Goal: Task Accomplishment & Management: Manage account settings

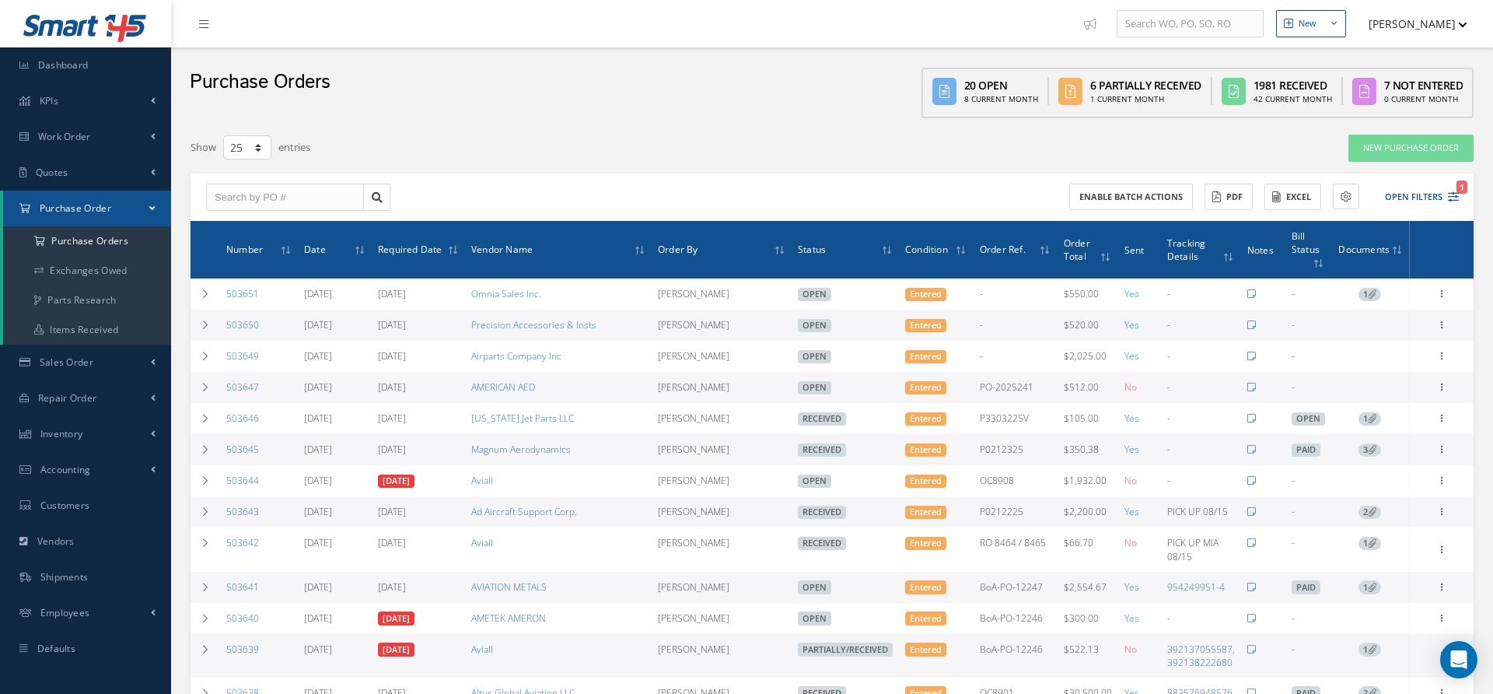
select select "25"
click at [802, 88] on div "Purchase Orders 20 Open 8 Current Month 6 Partially Received 1 Current Month 19…" at bounding box center [832, 86] width 1322 height 79
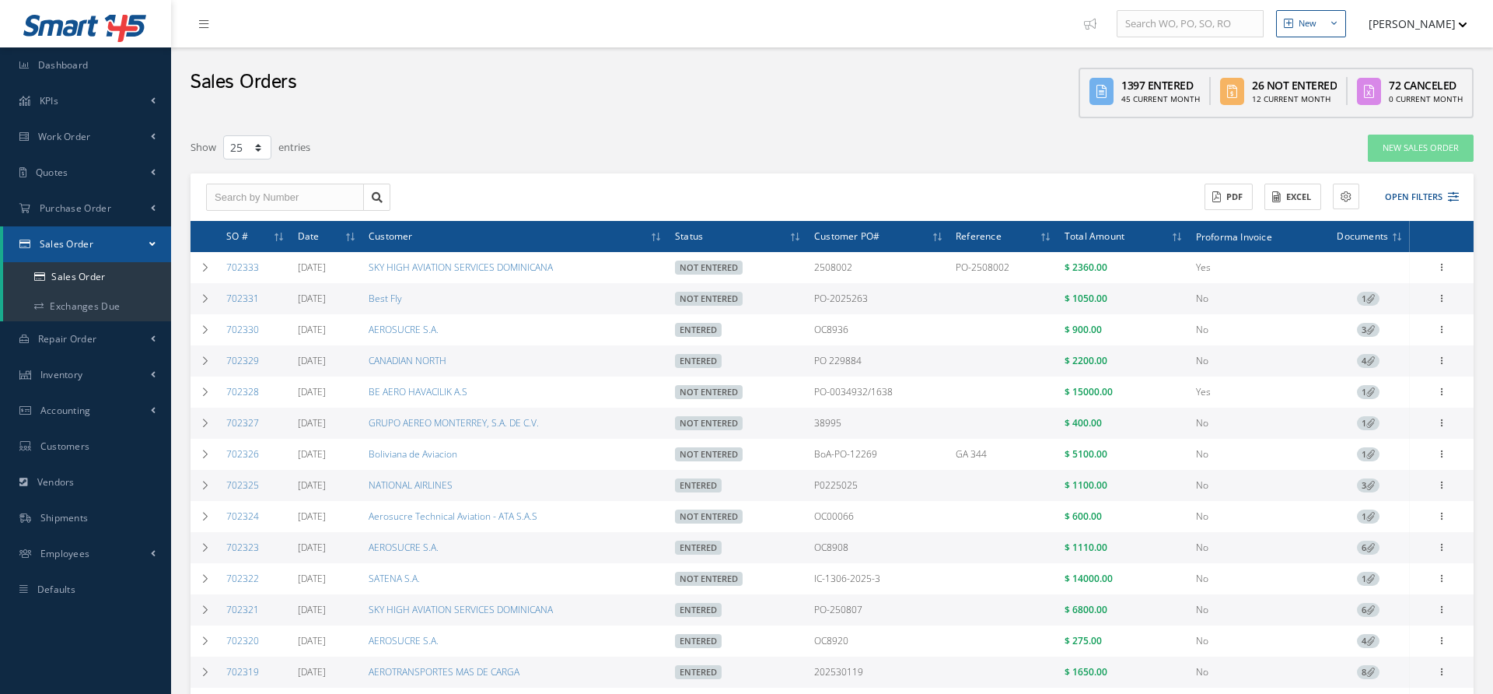
select select "25"
click at [1411, 193] on button "Open Filters" at bounding box center [1415, 197] width 88 height 26
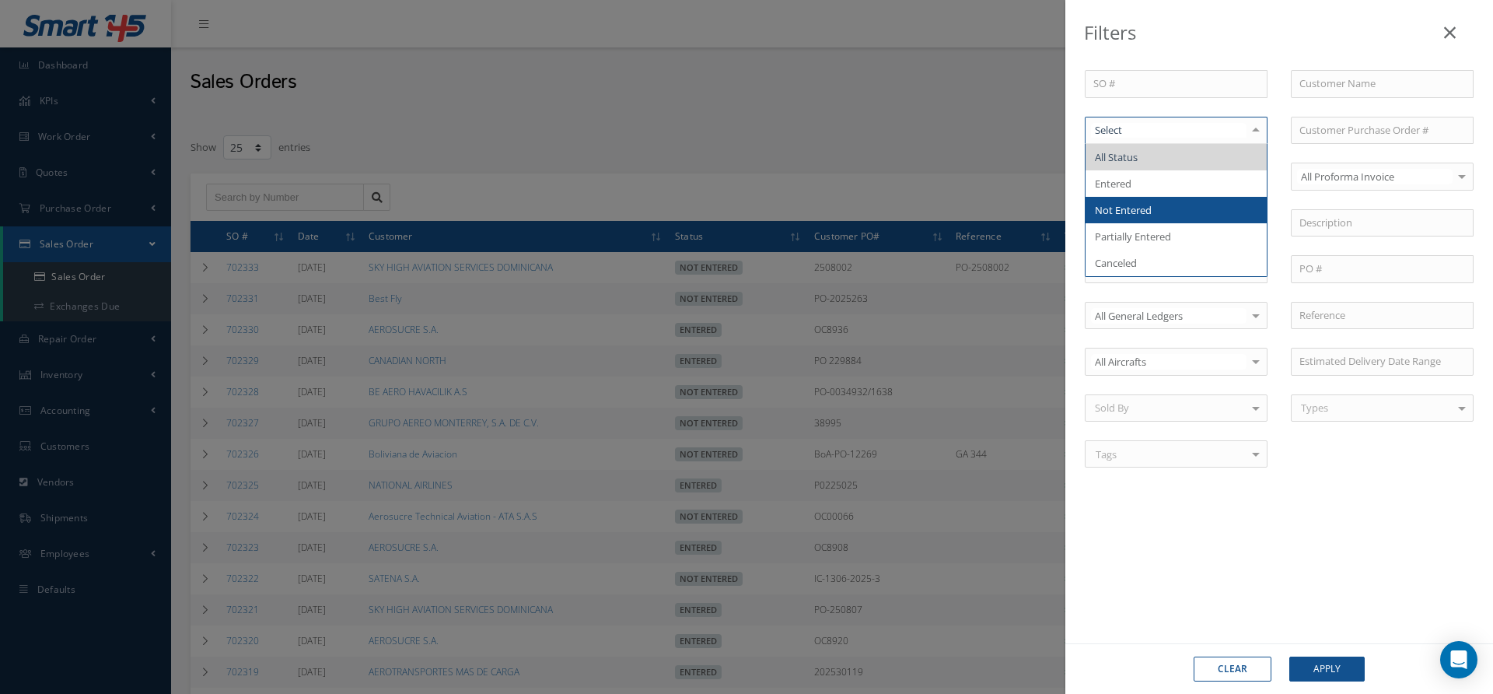
click at [1182, 210] on span "Not Entered" at bounding box center [1175, 210] width 181 height 26
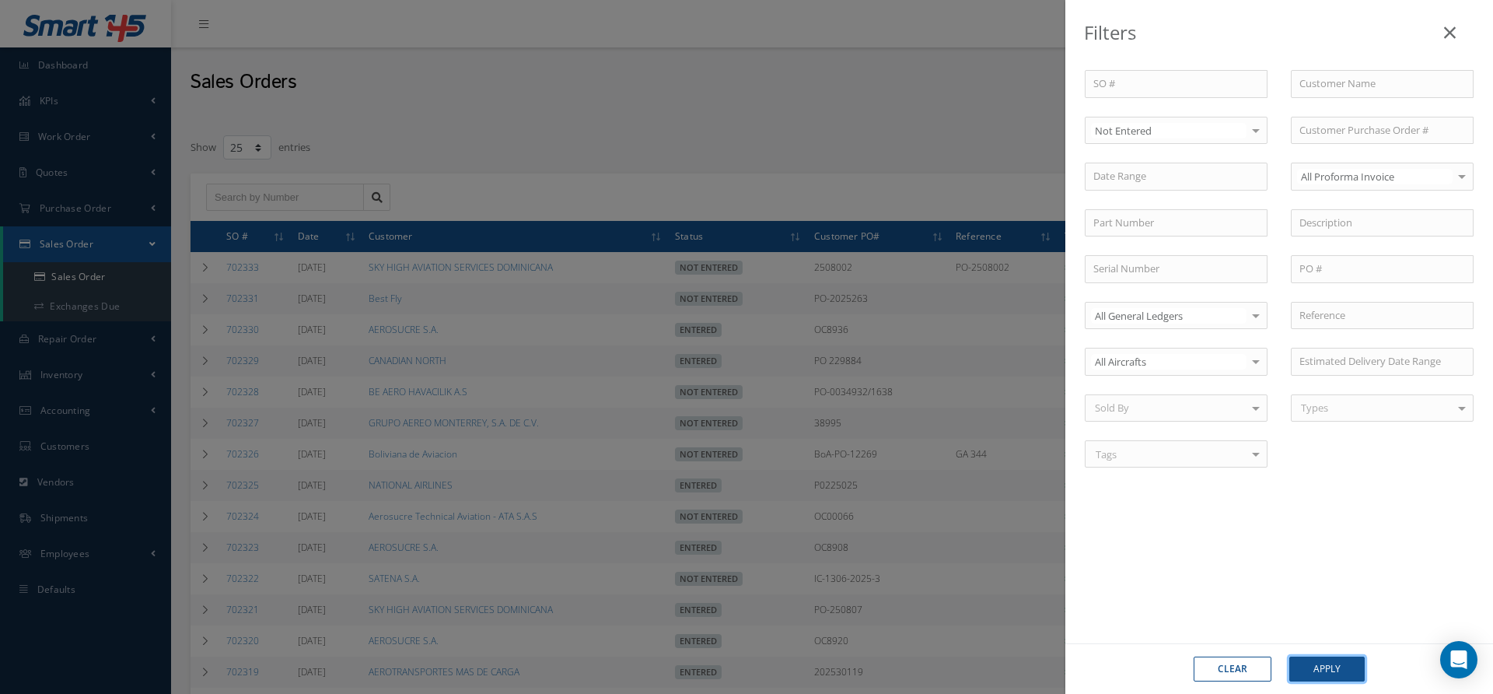
click at [1326, 669] on button "Apply" at bounding box center [1326, 668] width 75 height 25
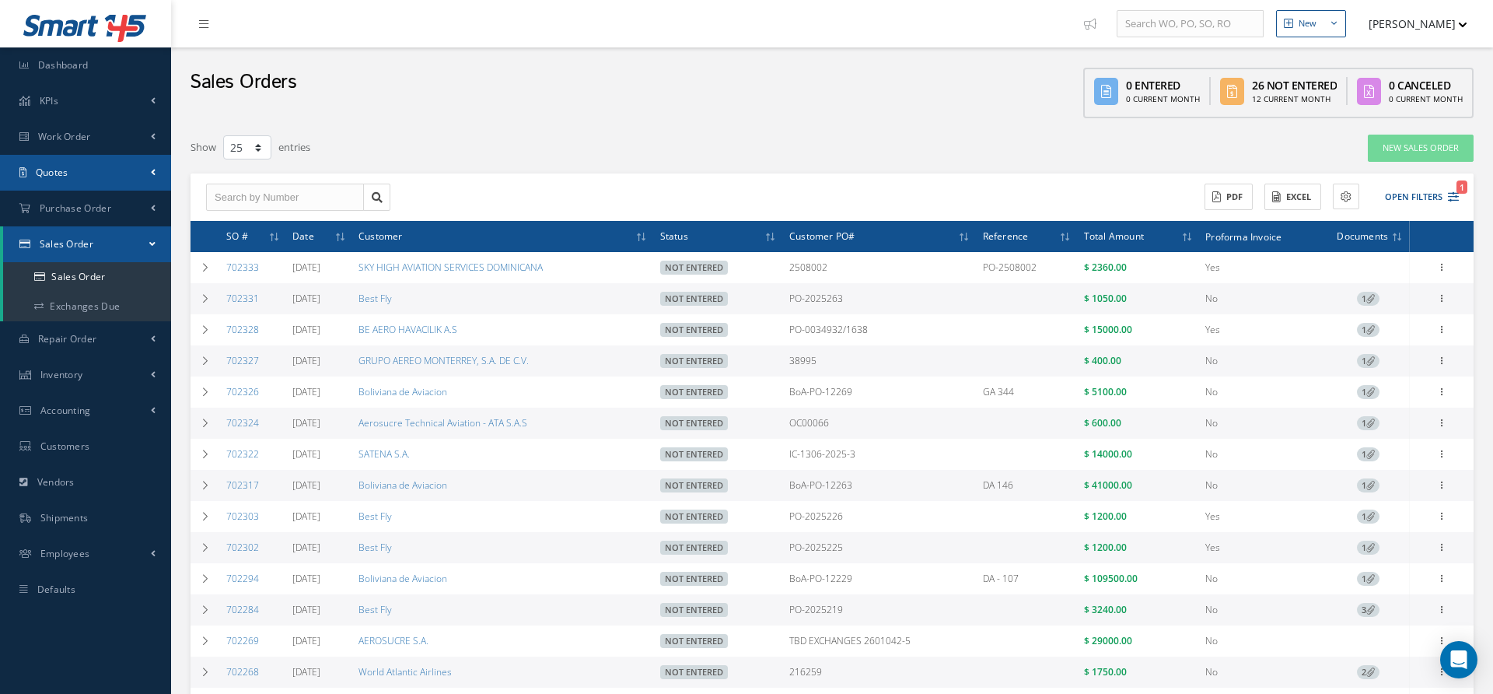
click at [74, 177] on link "Quotes" at bounding box center [85, 173] width 171 height 36
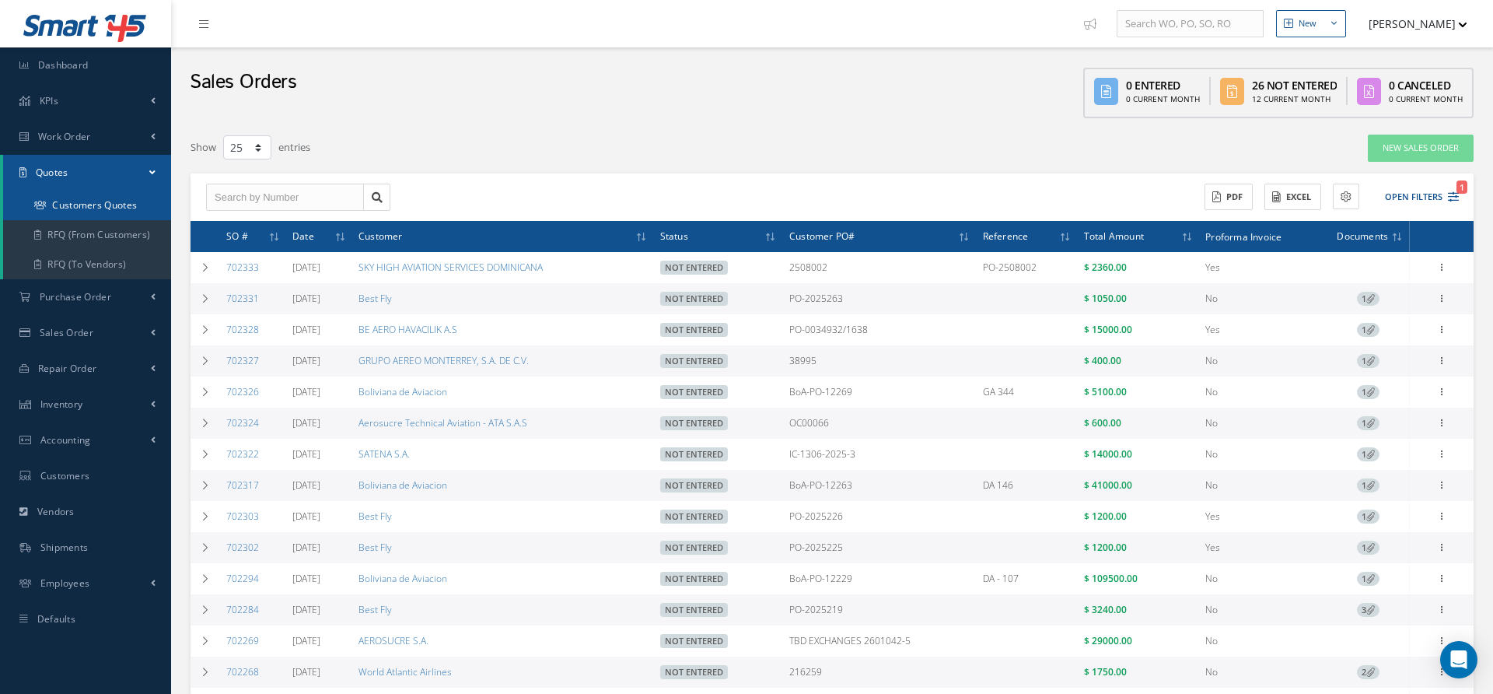
click at [75, 211] on link "Customers Quotes" at bounding box center [87, 205] width 168 height 30
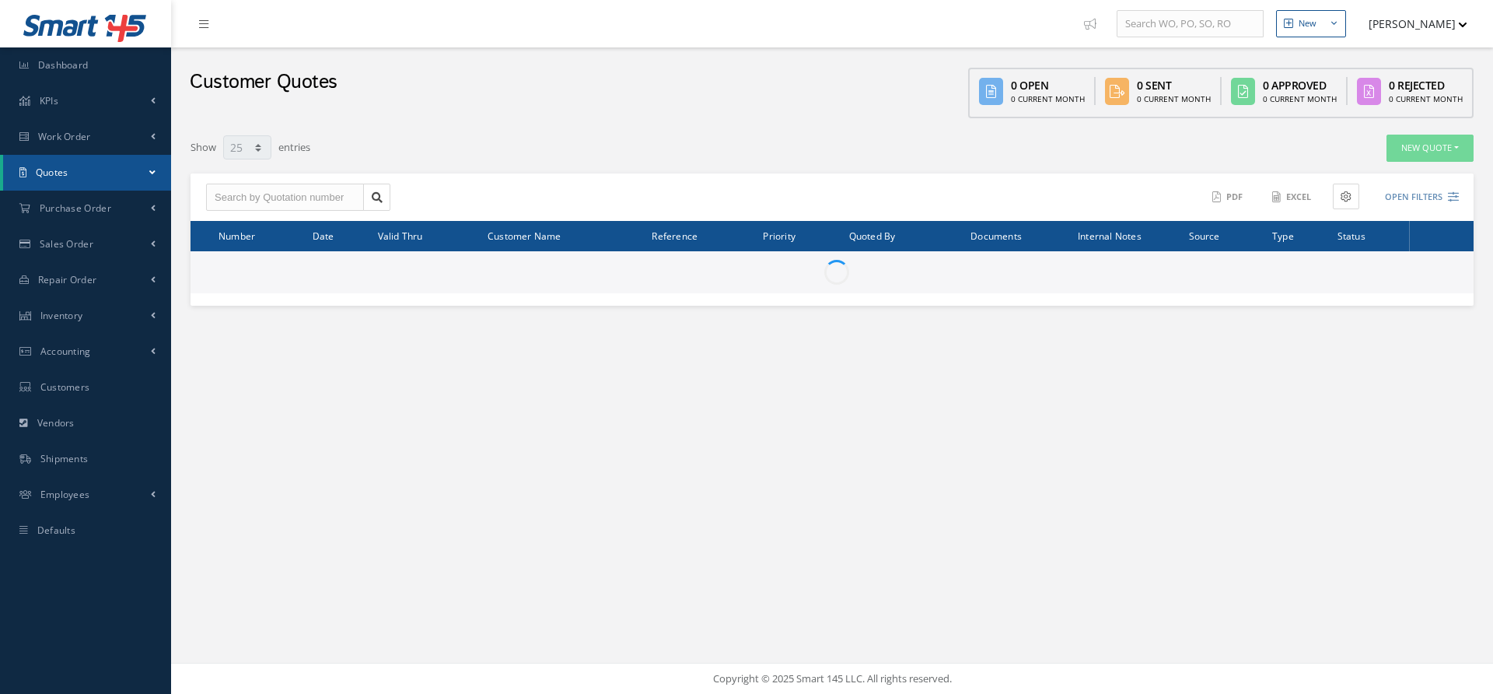
select select "25"
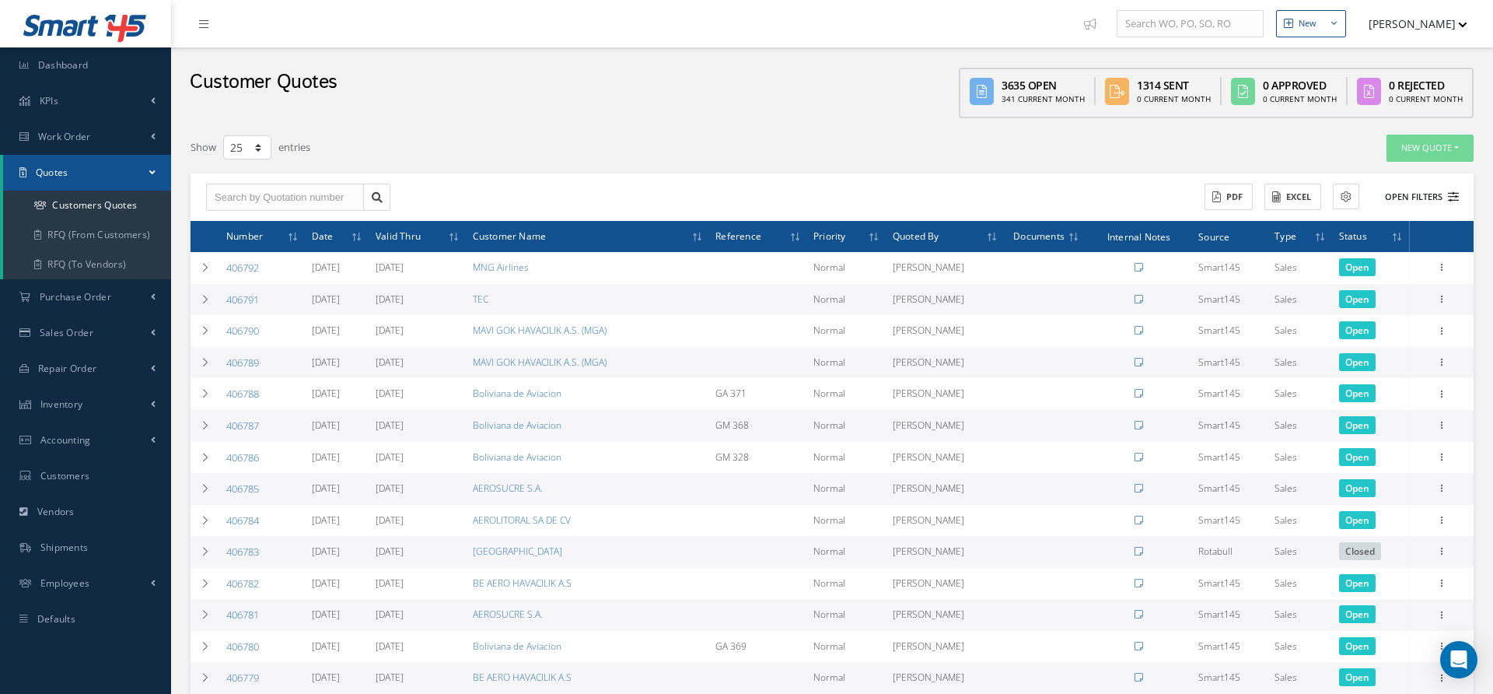
click at [1411, 197] on button "Open Filters" at bounding box center [1415, 197] width 88 height 26
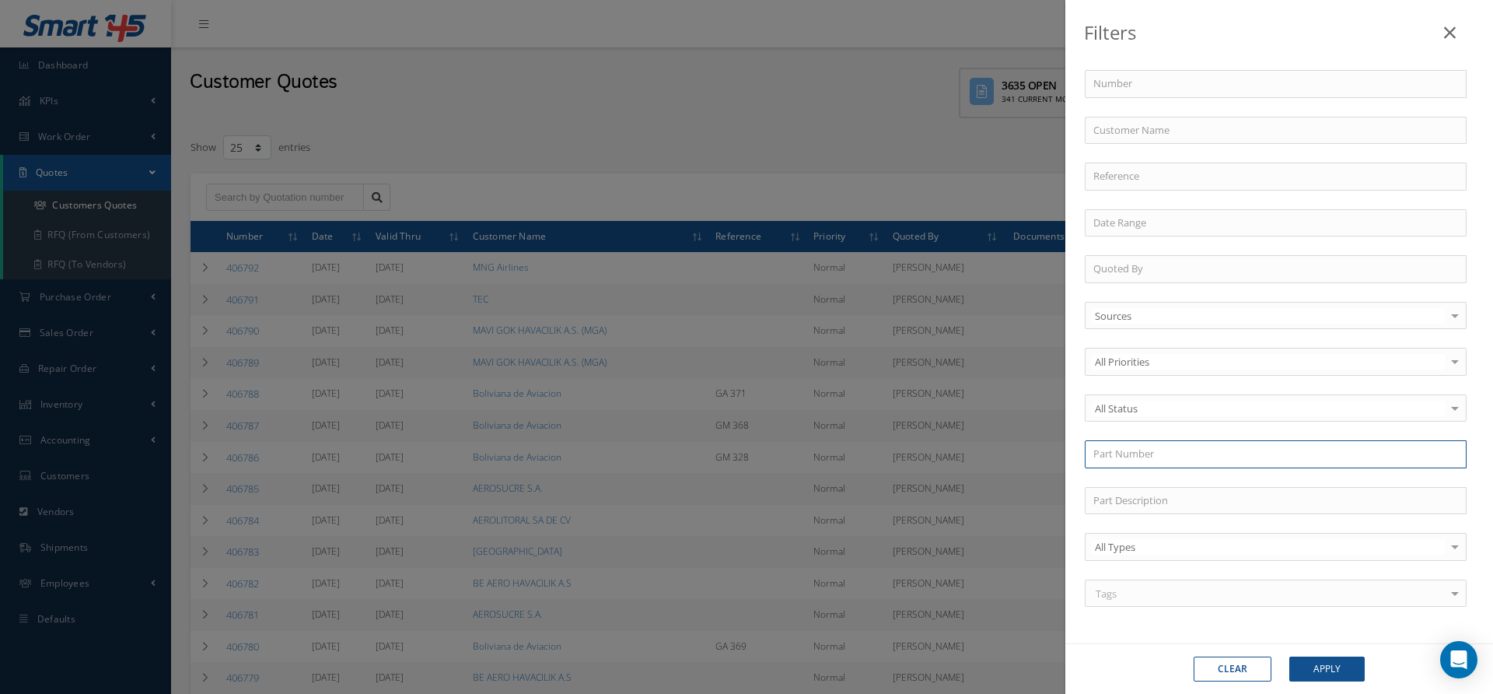
click at [1116, 451] on input "text" at bounding box center [1276, 454] width 382 height 28
paste input "12506G-05"
type input "12506G-05"
click at [1319, 674] on button "Apply" at bounding box center [1326, 668] width 75 height 25
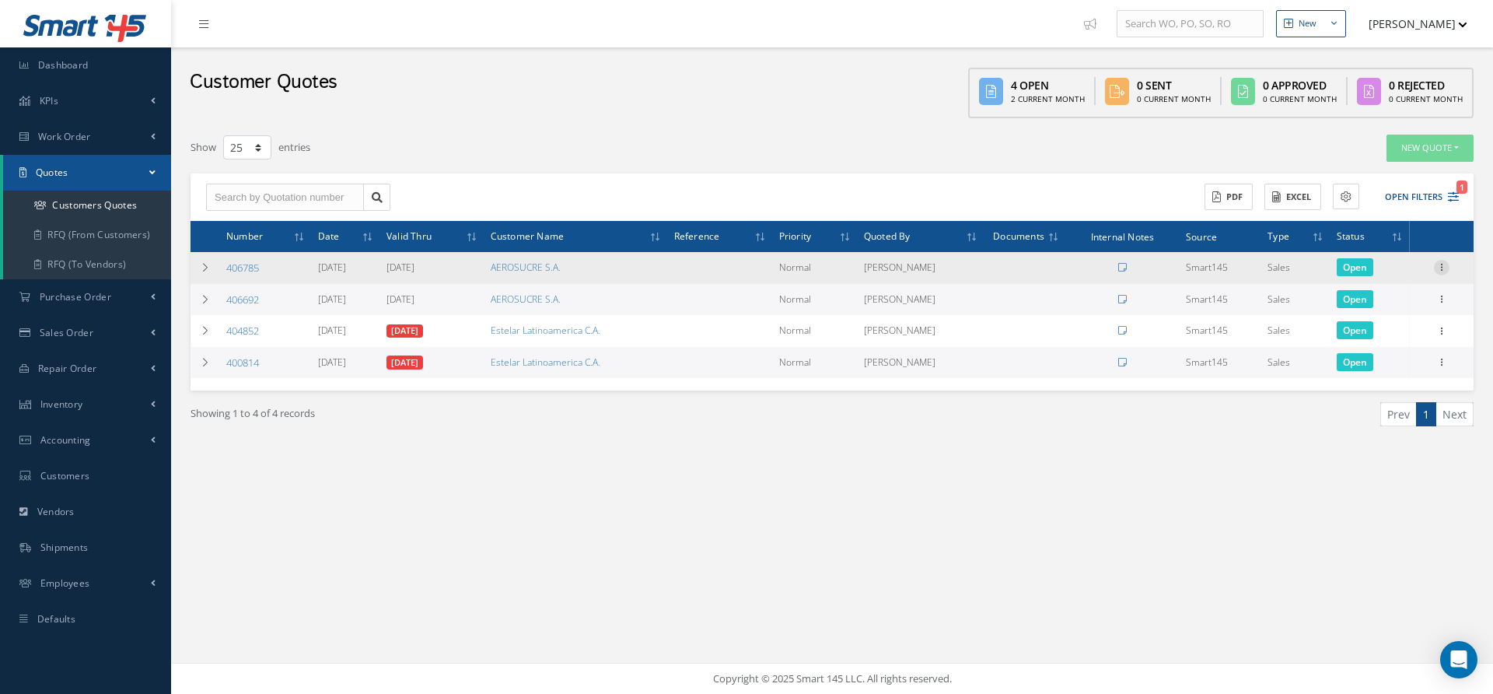
click at [1442, 270] on icon at bounding box center [1442, 266] width 16 height 12
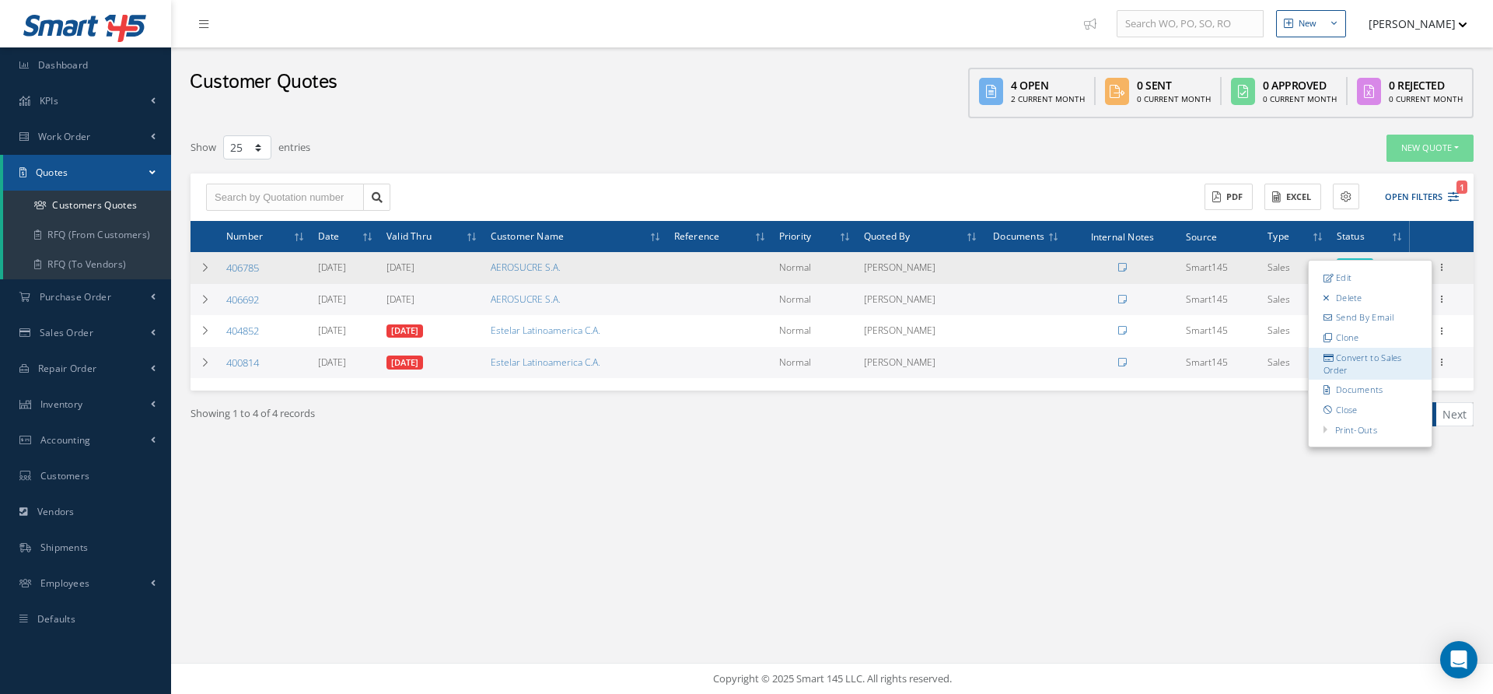
click at [1367, 360] on link "Convert to Sales Order" at bounding box center [1370, 364] width 123 height 32
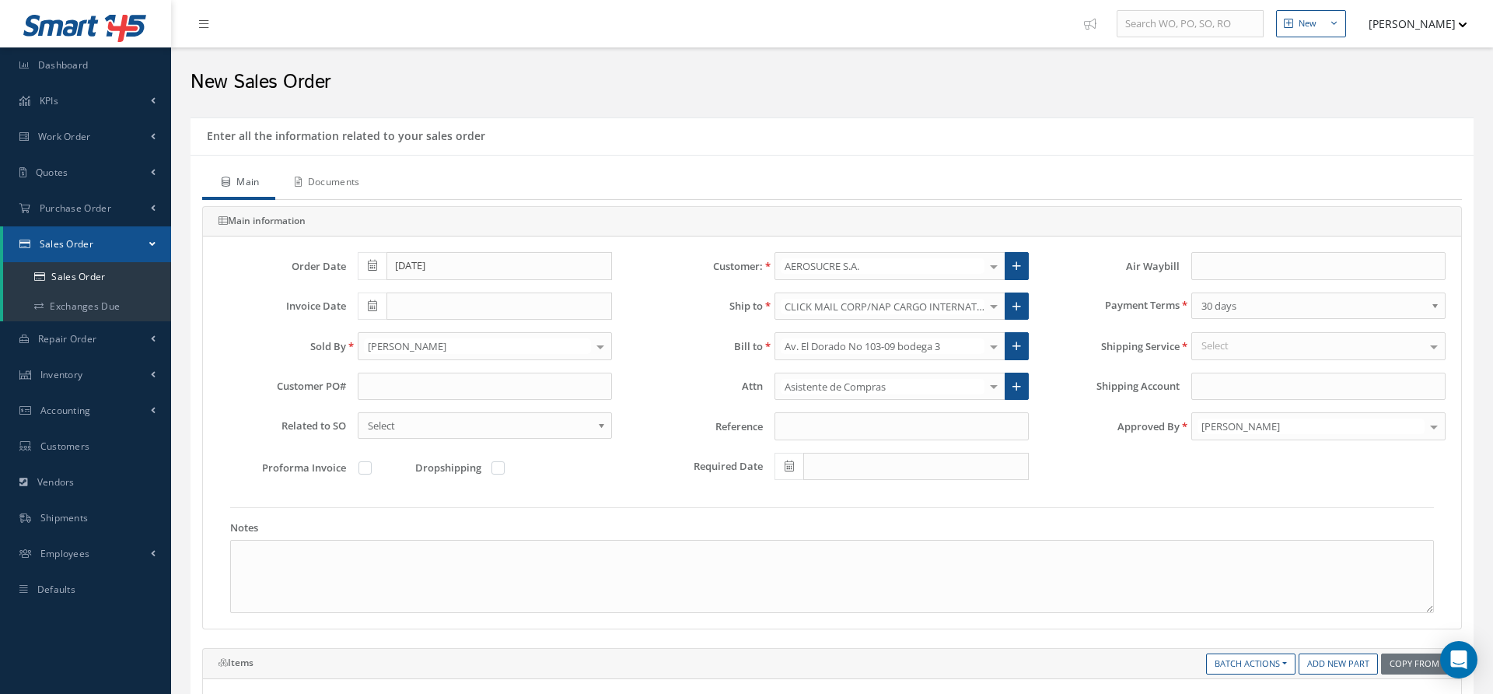
click at [356, 183] on link "Documents" at bounding box center [325, 183] width 100 height 33
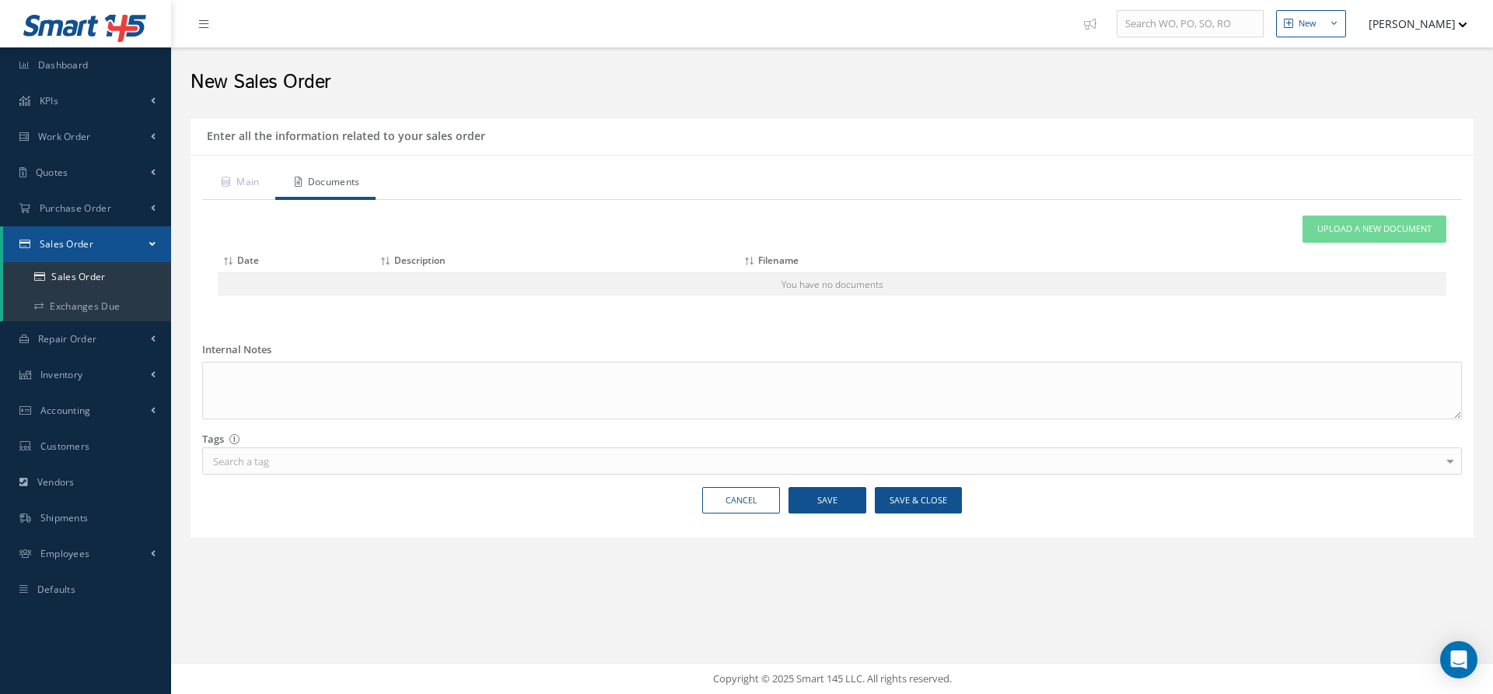
click at [1375, 213] on div "Attach File(s) Click inside this area or drag and drop to select file to upload…" at bounding box center [832, 262] width 1260 height 124
click at [1358, 232] on span "Upload a New Document" at bounding box center [1374, 228] width 114 height 13
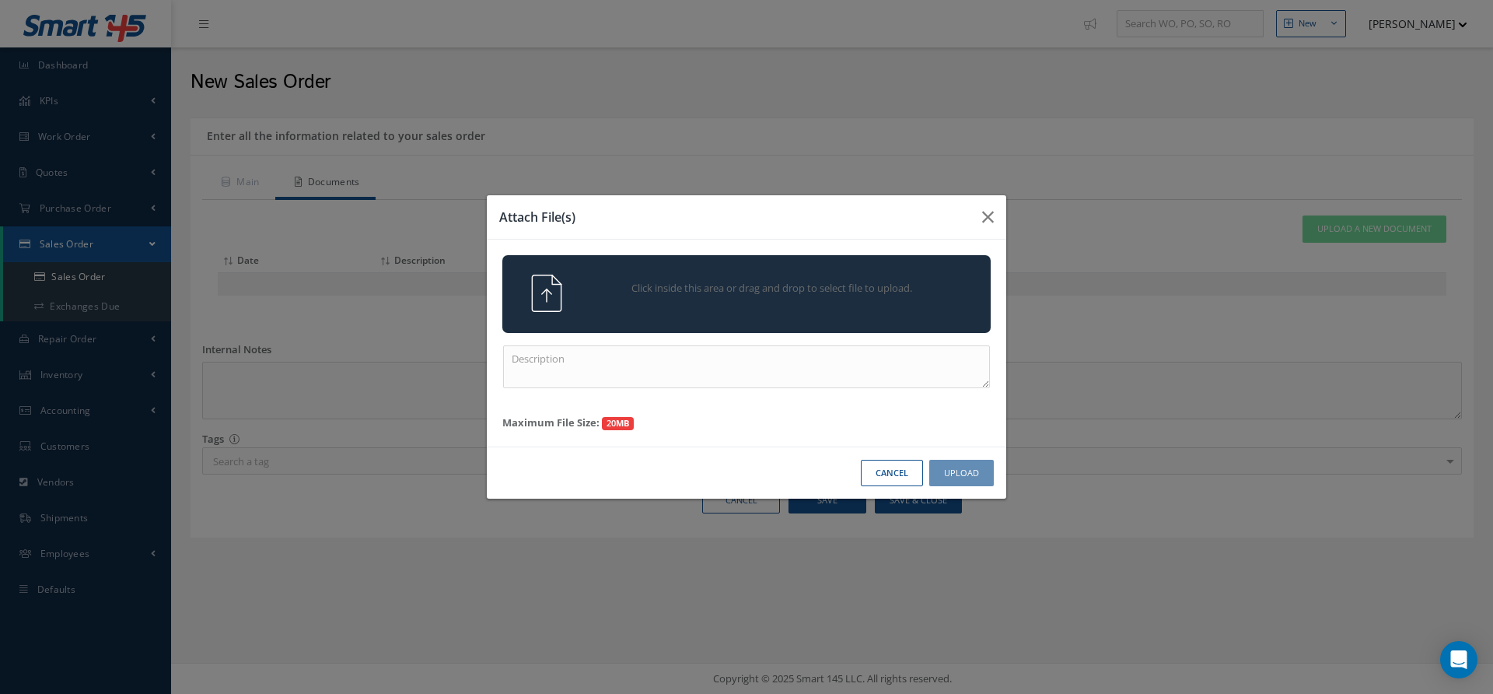
click at [761, 280] on div "Click inside this area or drag and drop to select file to upload." at bounding box center [768, 289] width 384 height 31
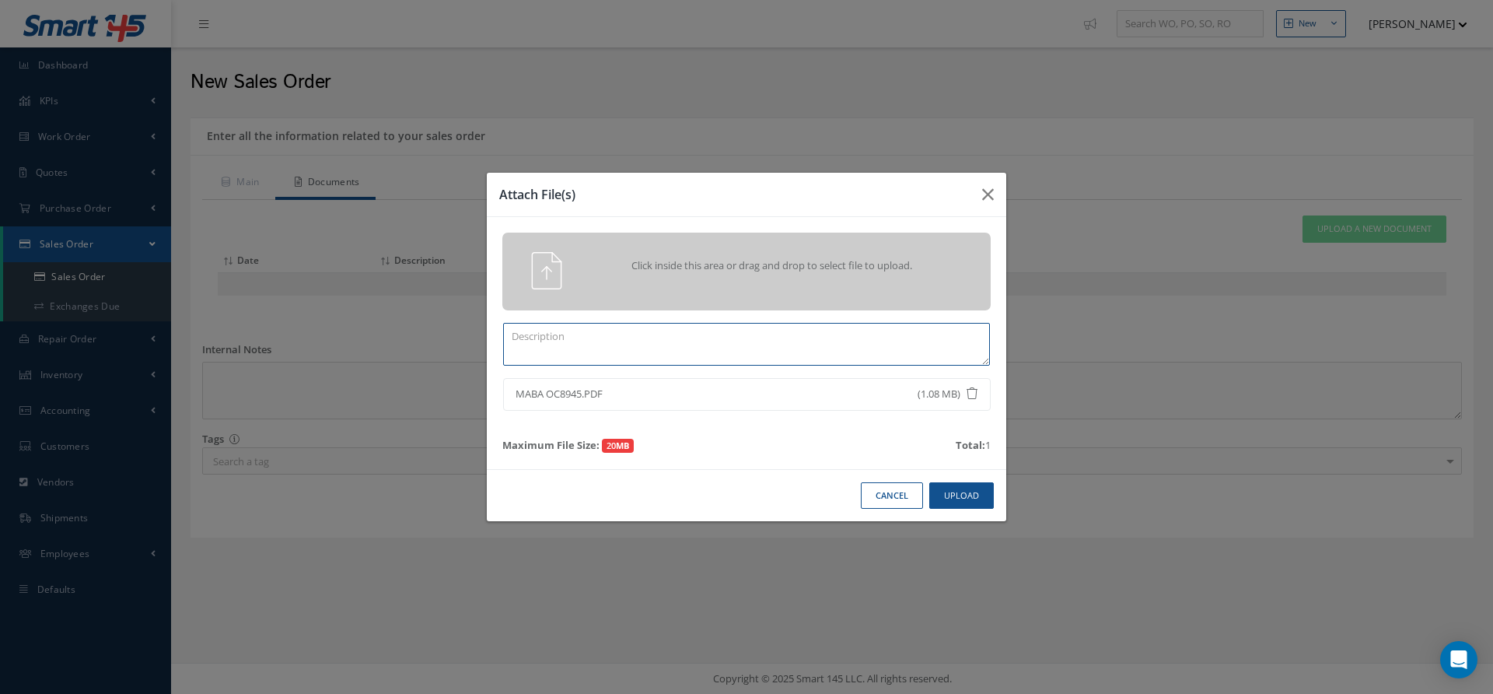
click at [634, 348] on textarea at bounding box center [746, 344] width 487 height 43
paste textarea "OC8945"
type textarea "OC8945"
click at [959, 491] on button "Upload" at bounding box center [961, 495] width 65 height 27
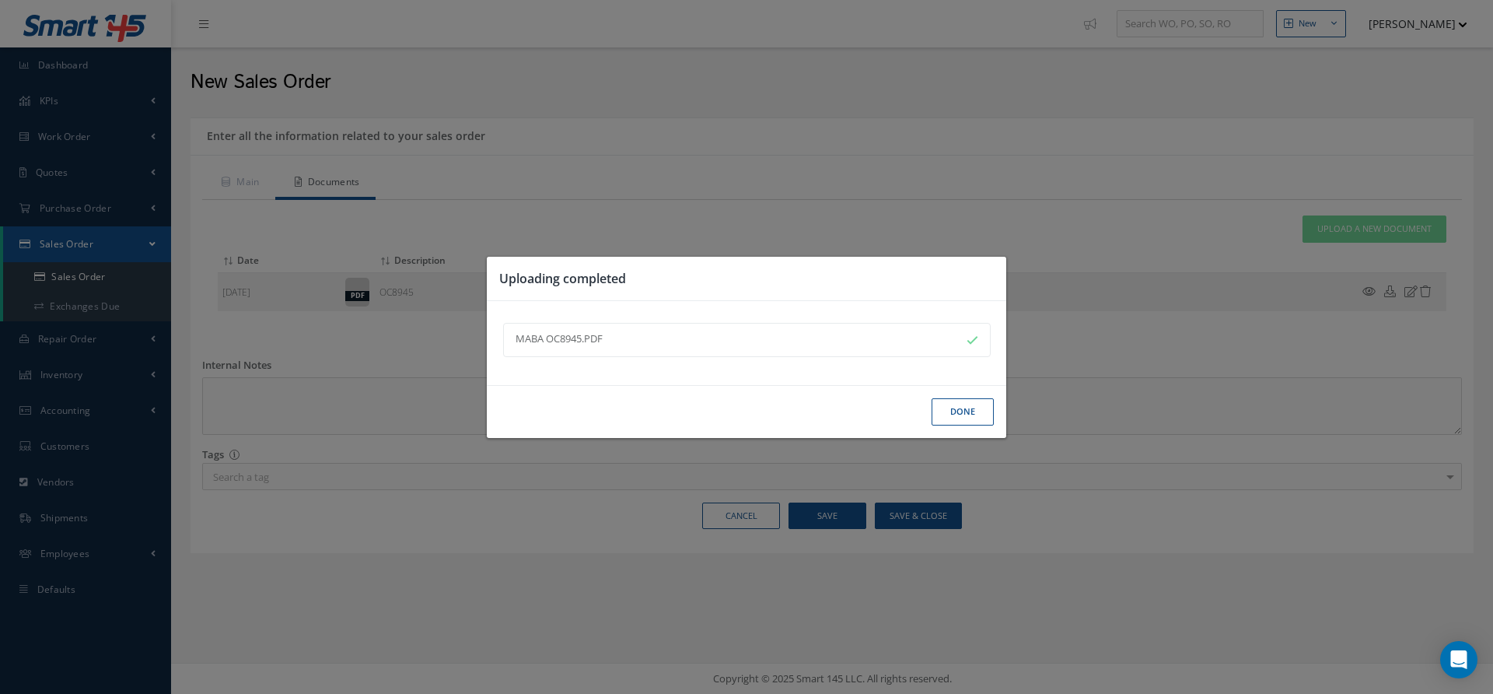
click at [956, 400] on button "Done" at bounding box center [962, 411] width 62 height 27
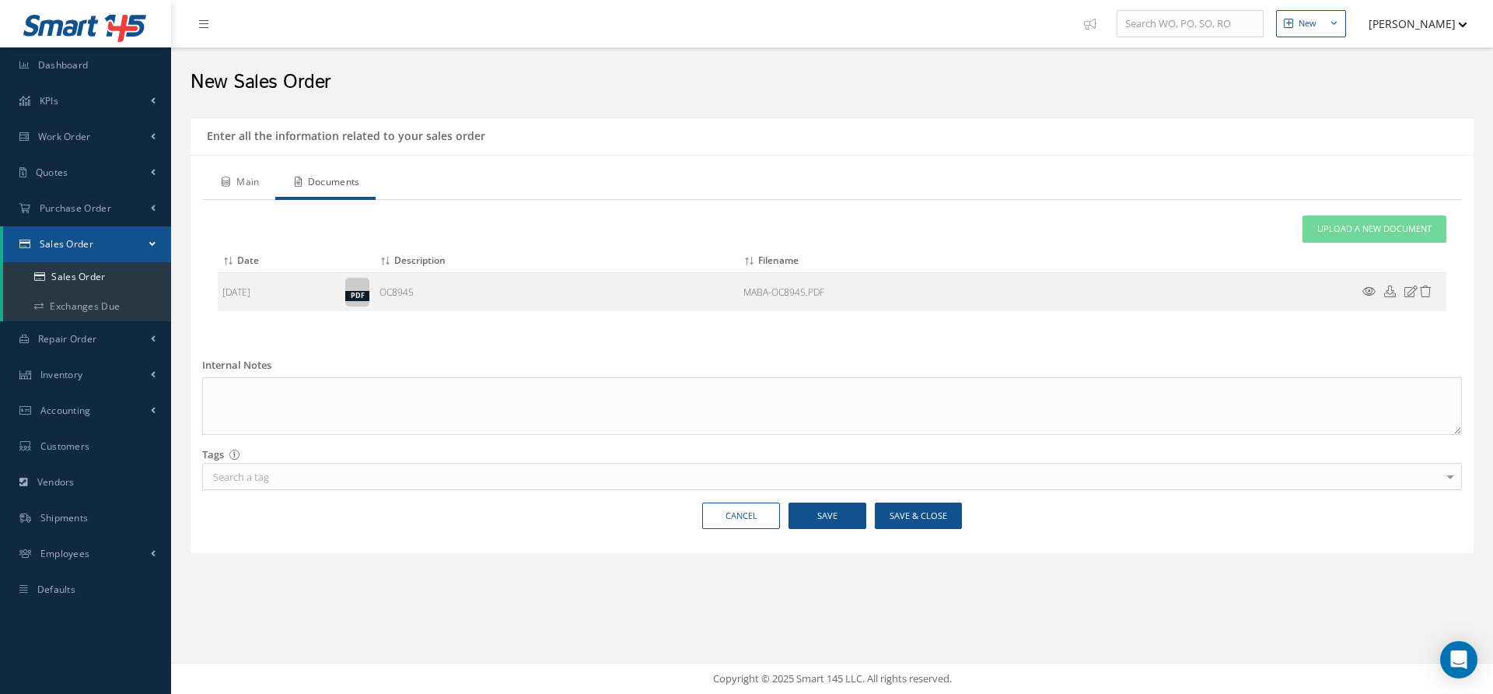
click at [261, 189] on link "Main" at bounding box center [238, 183] width 73 height 33
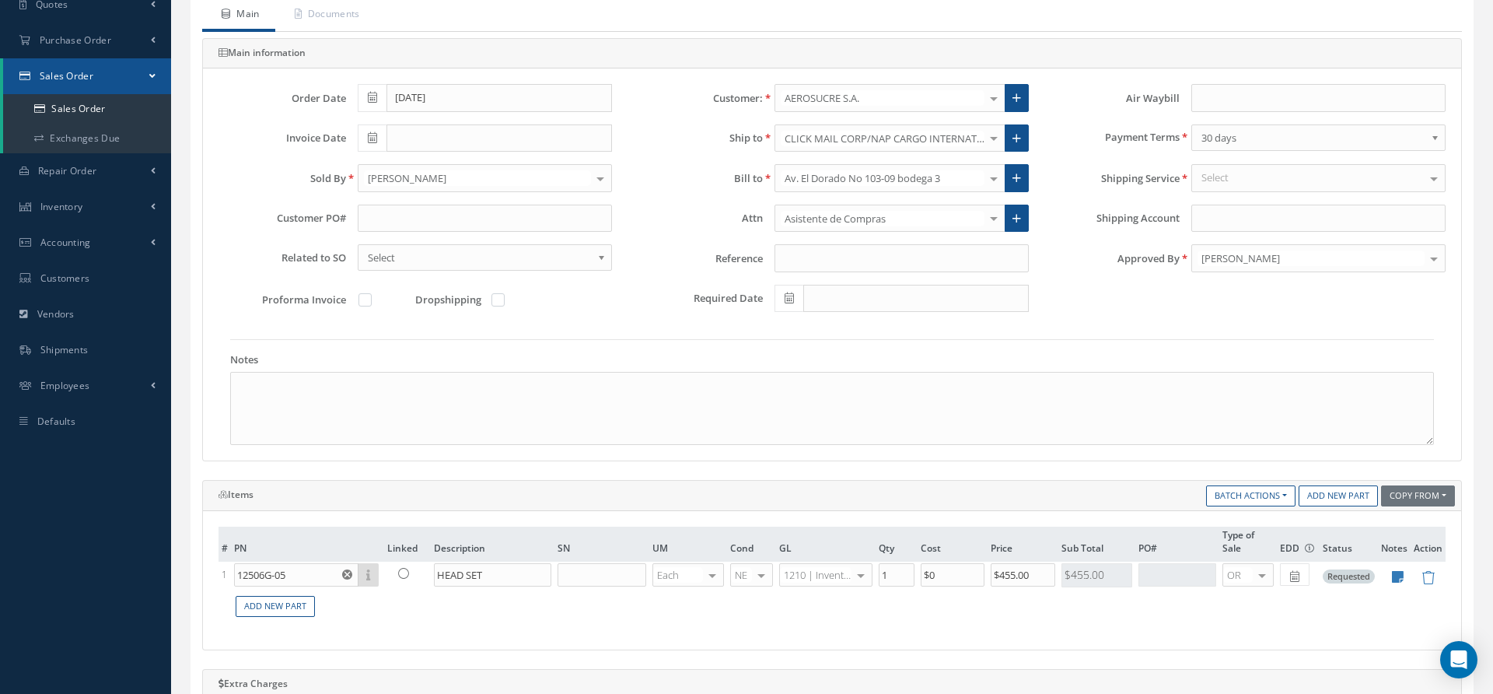
scroll to position [222, 0]
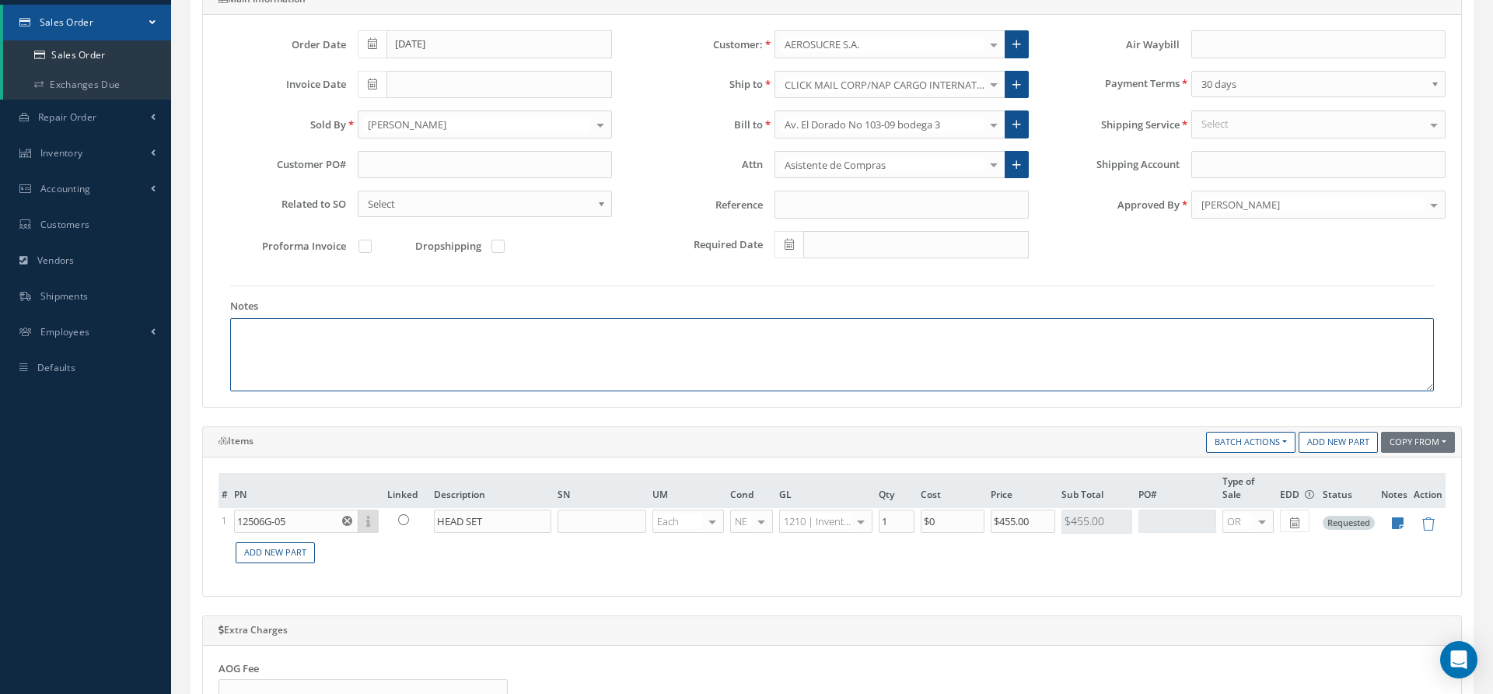
click at [346, 341] on textarea at bounding box center [832, 354] width 1204 height 73
paste textarea "INCOTERM: FCA-MIA MONEDA DE NEGOCIACIÓN: USD"
type textarea "INCOTERM: FCA-MIA MONEDA DE NEGOCIACIÓN: USD"
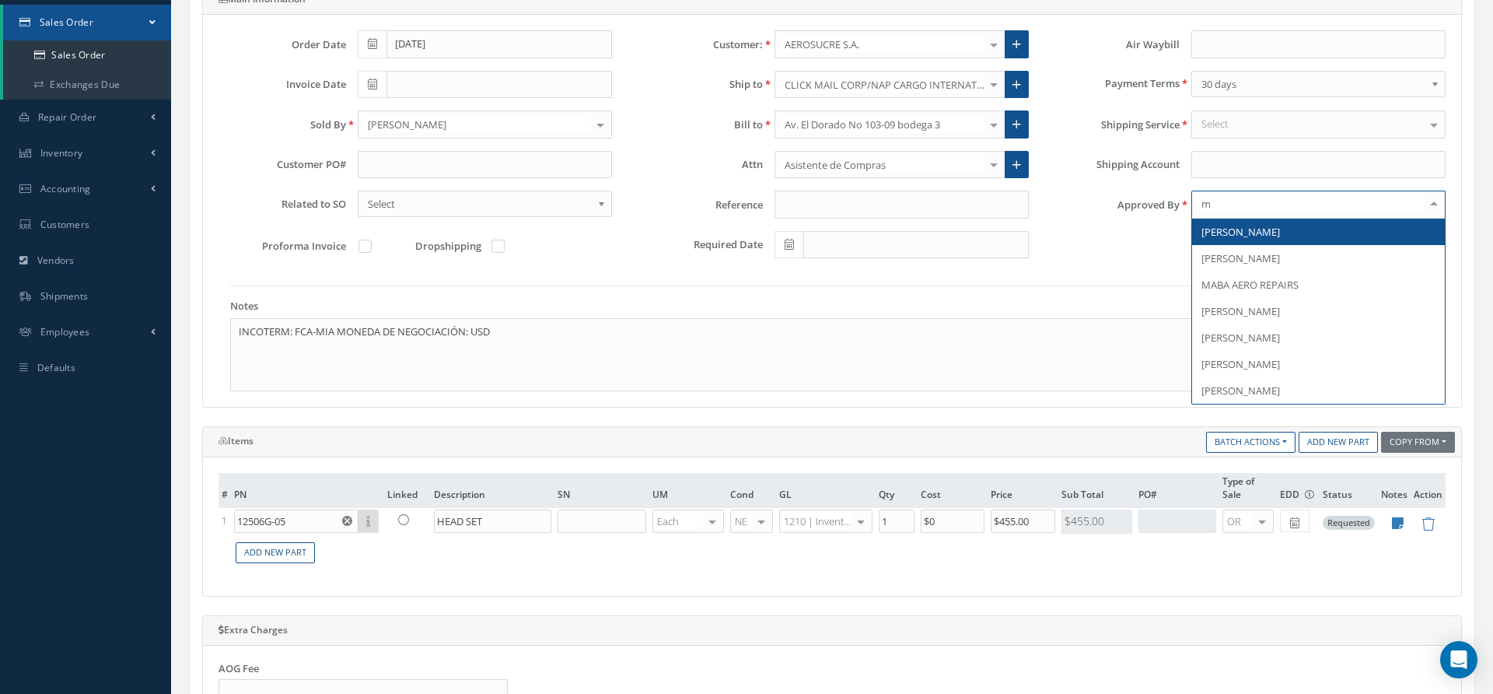
type input "ma"
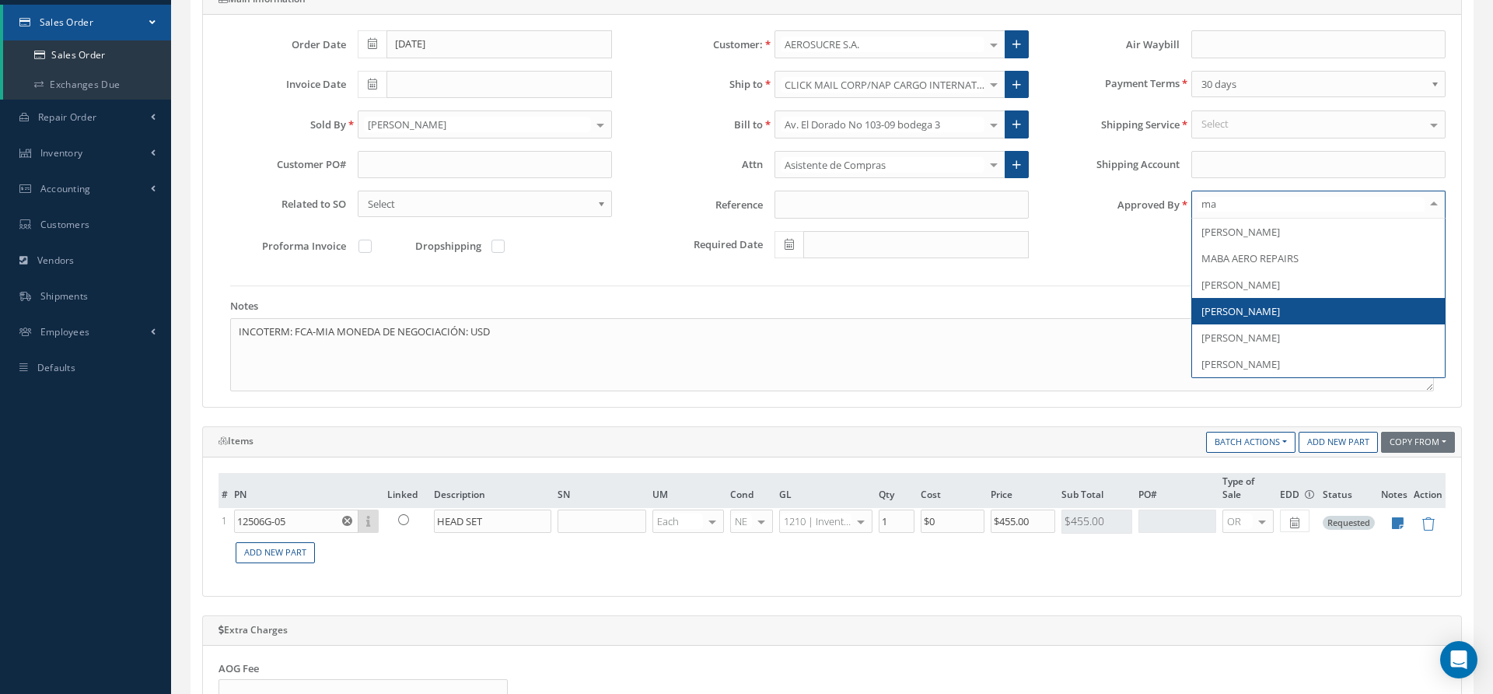
click at [1265, 311] on span "[PERSON_NAME]" at bounding box center [1240, 311] width 79 height 14
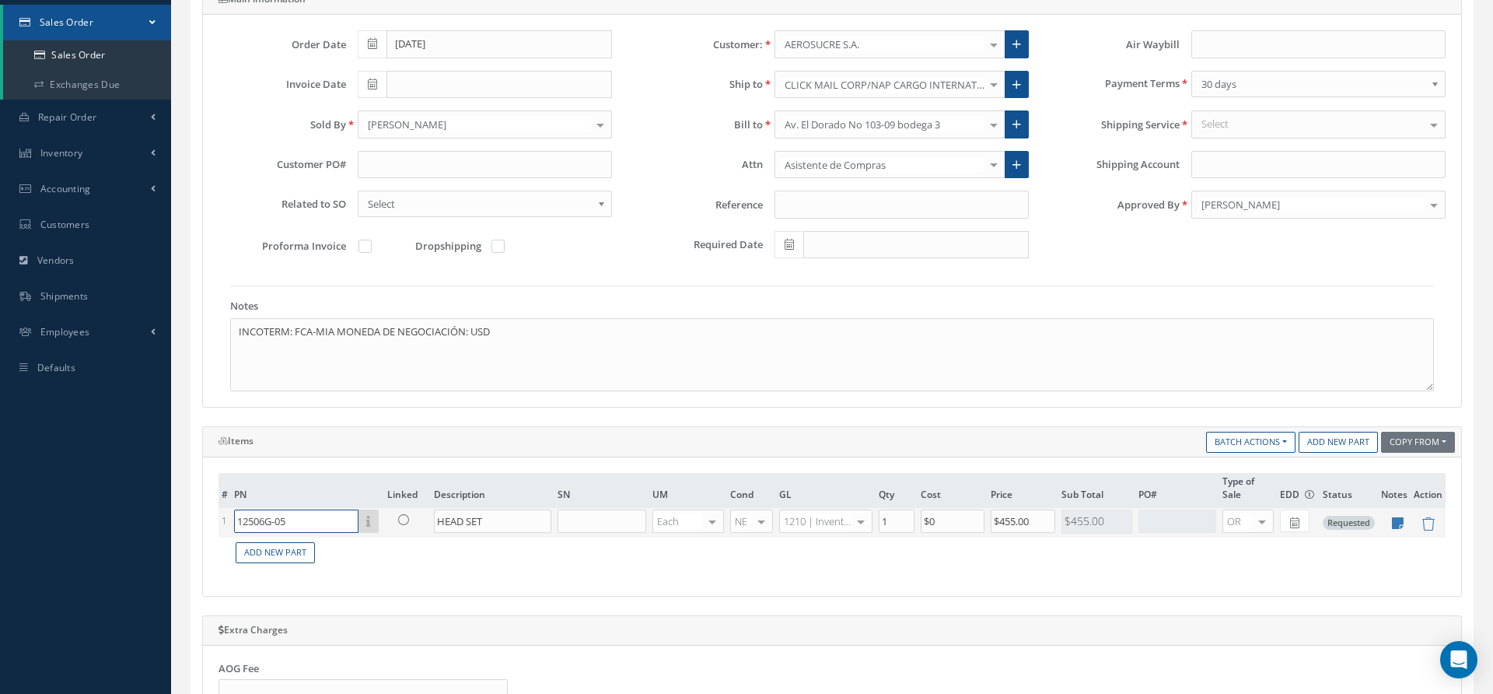
click at [314, 516] on input "12506G-05" at bounding box center [296, 520] width 124 height 23
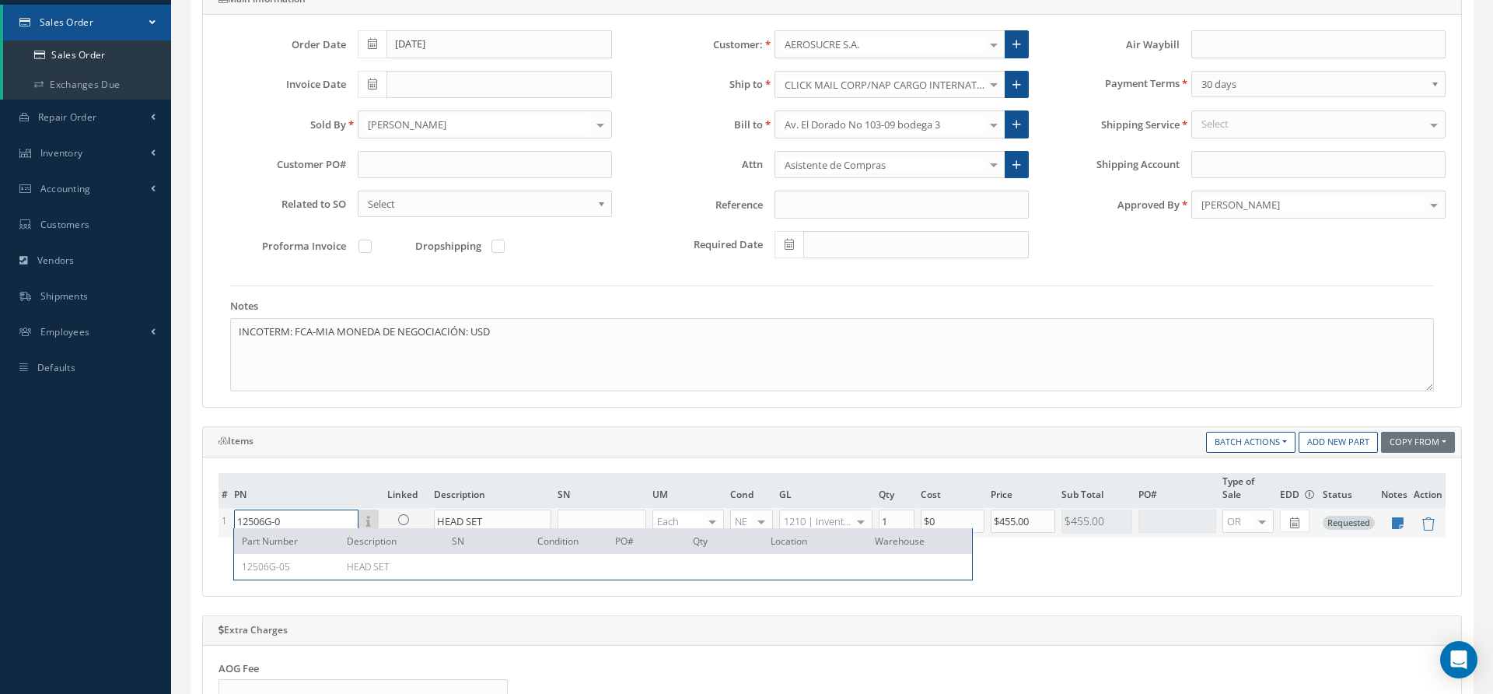
type input "12506G-05"
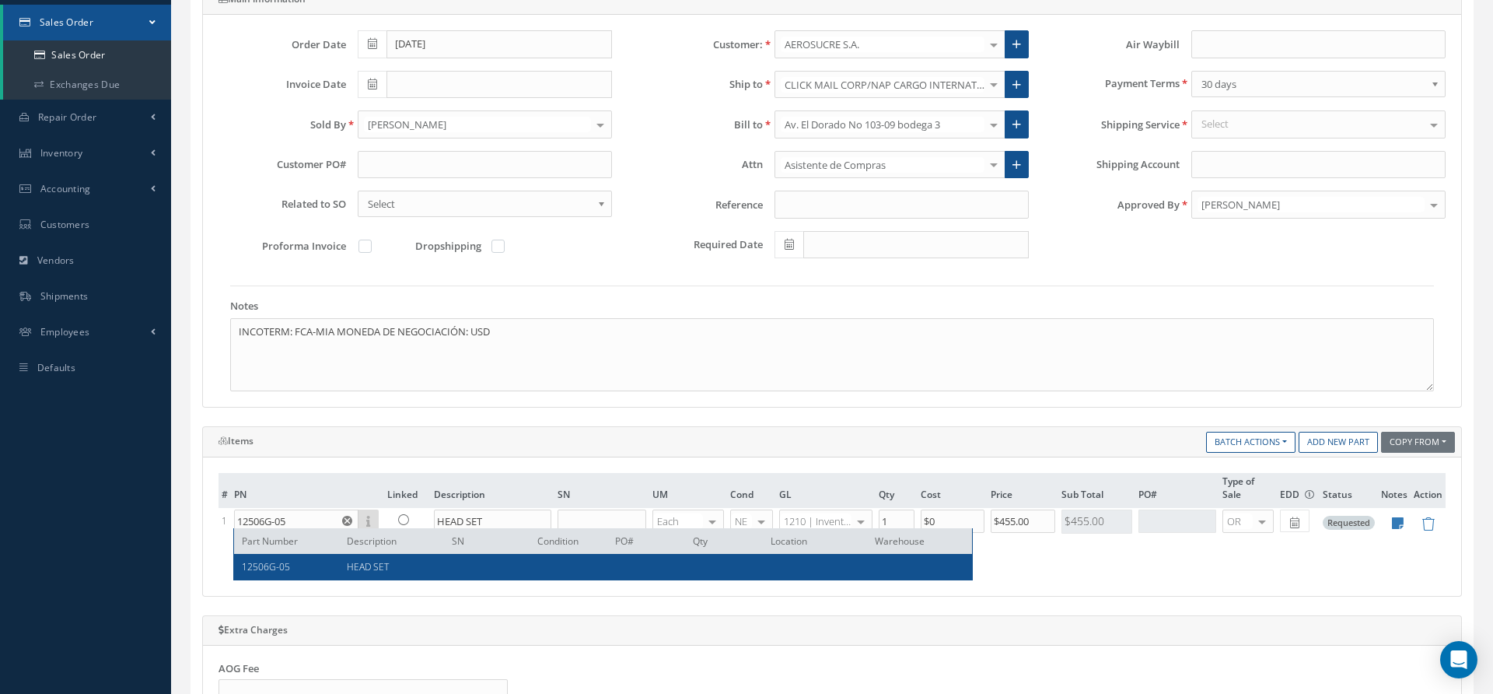
click at [1054, 552] on td "Add New Part" at bounding box center [838, 552] width 1215 height 30
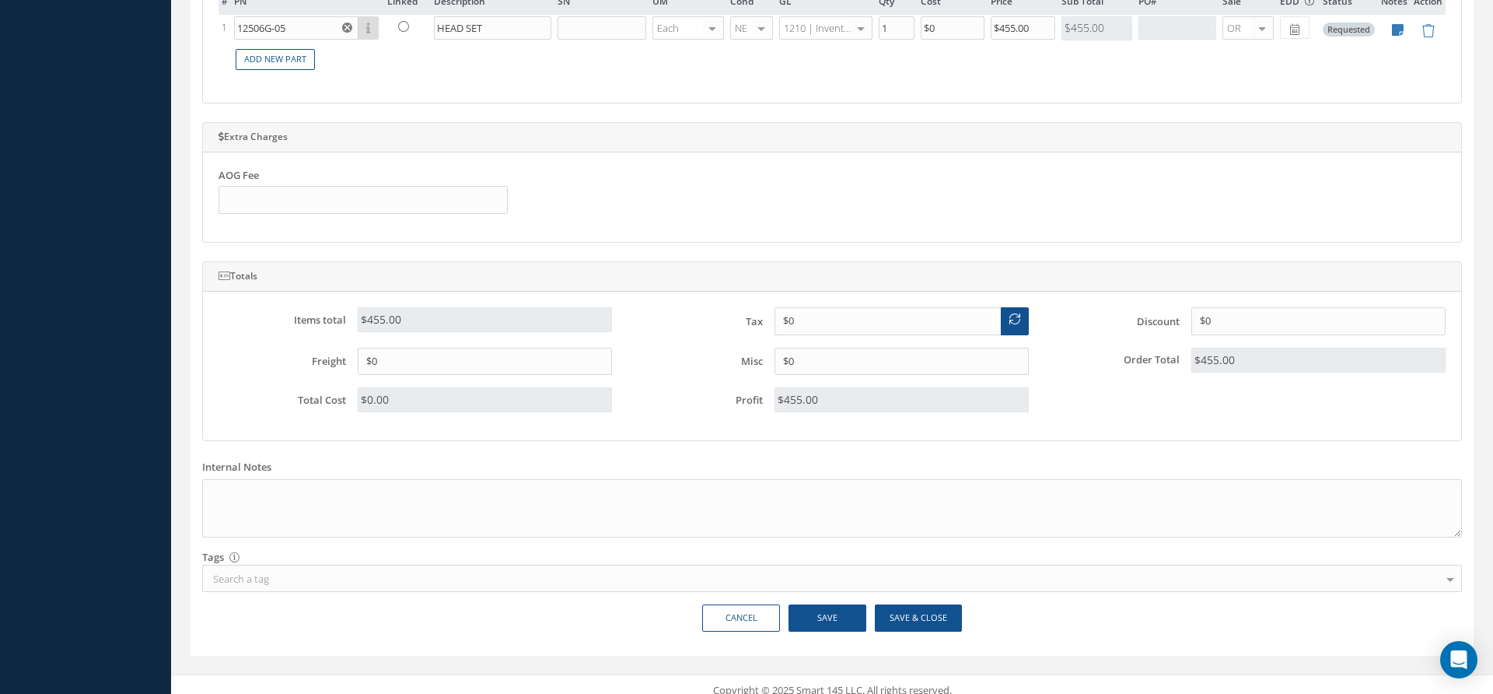
scroll to position [717, 0]
click at [918, 609] on button "Save & Close" at bounding box center [918, 615] width 87 height 27
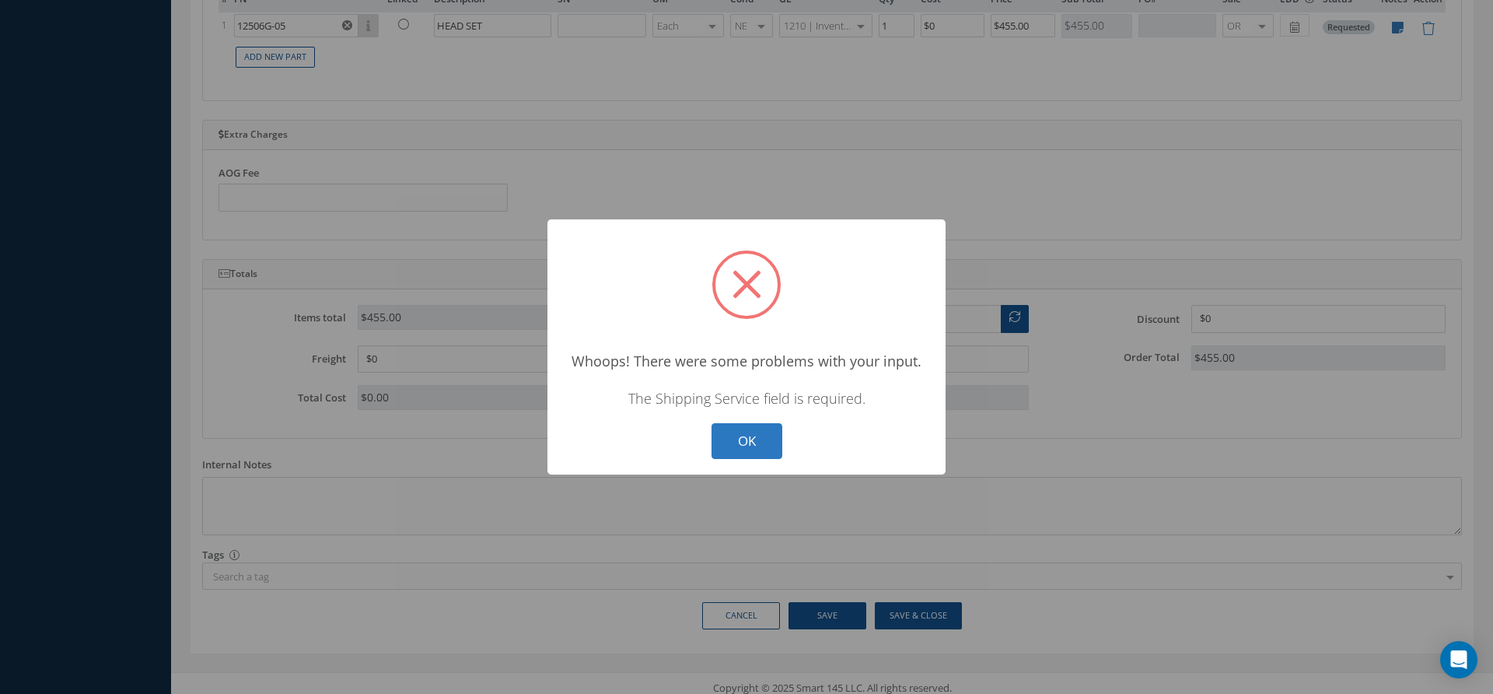
click at [748, 430] on button "OK" at bounding box center [746, 441] width 71 height 37
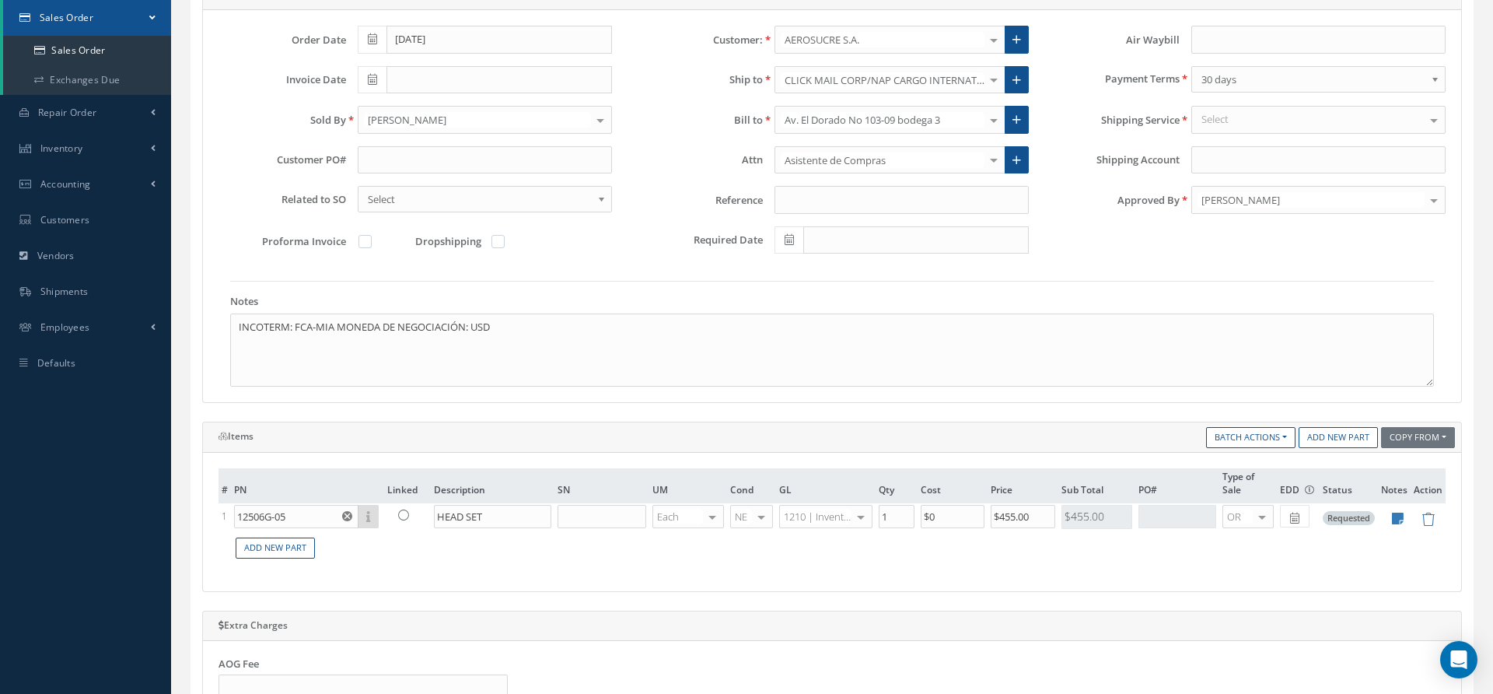
scroll to position [161, 0]
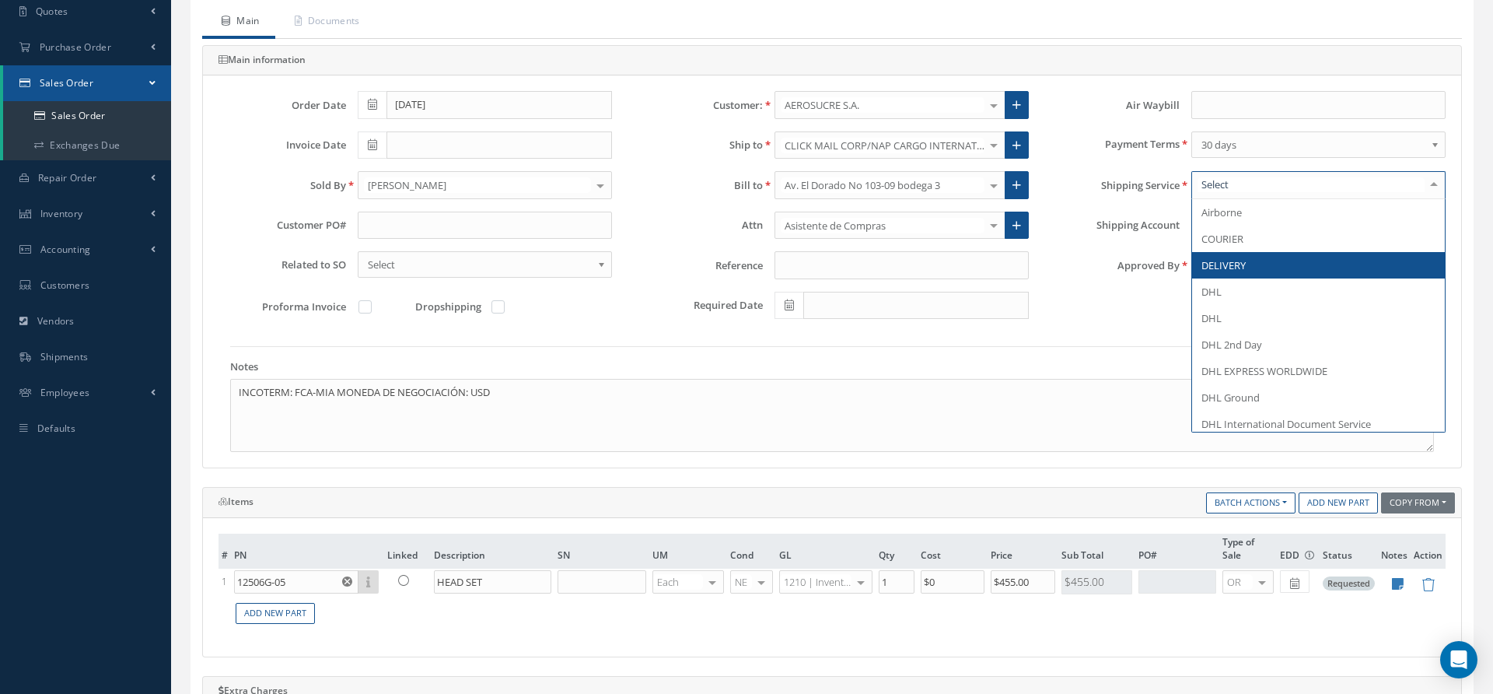
click at [1225, 261] on span "DELIVERY" at bounding box center [1223, 265] width 44 height 14
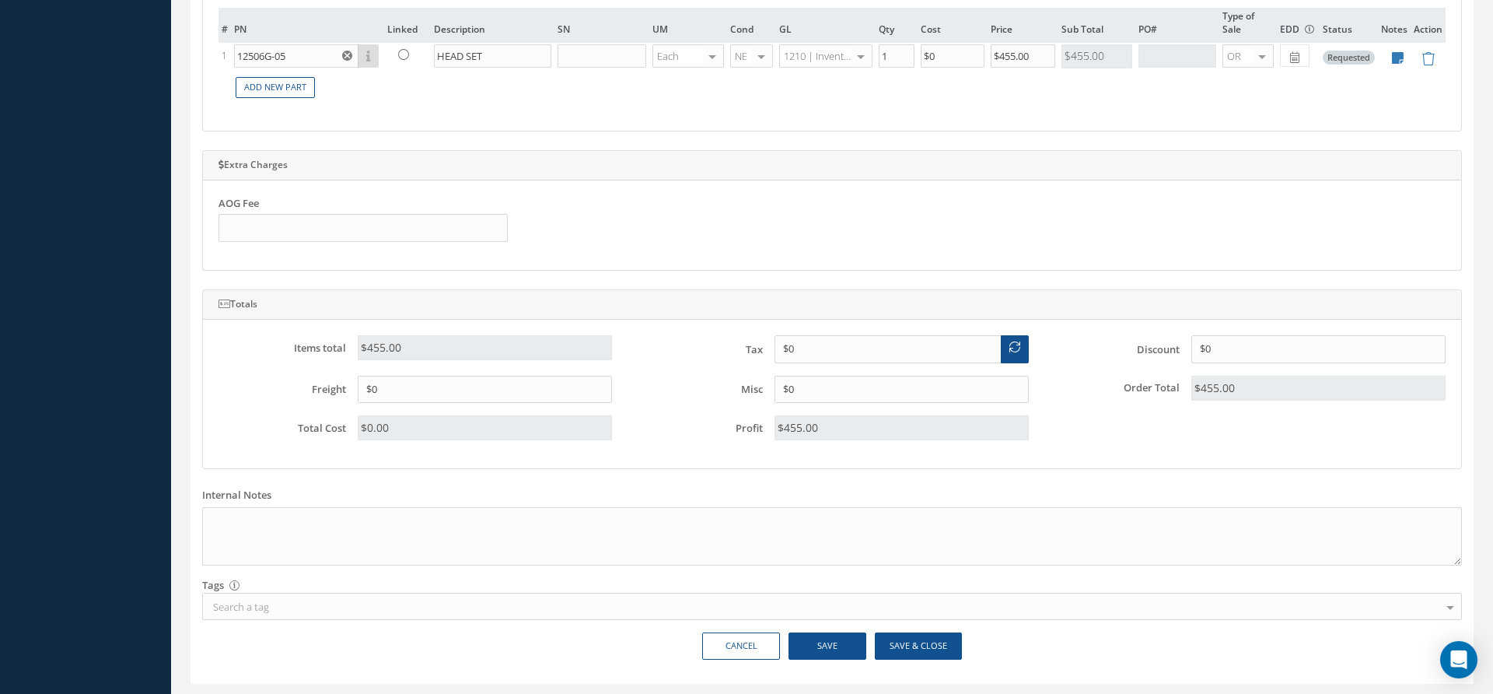
scroll to position [717, 0]
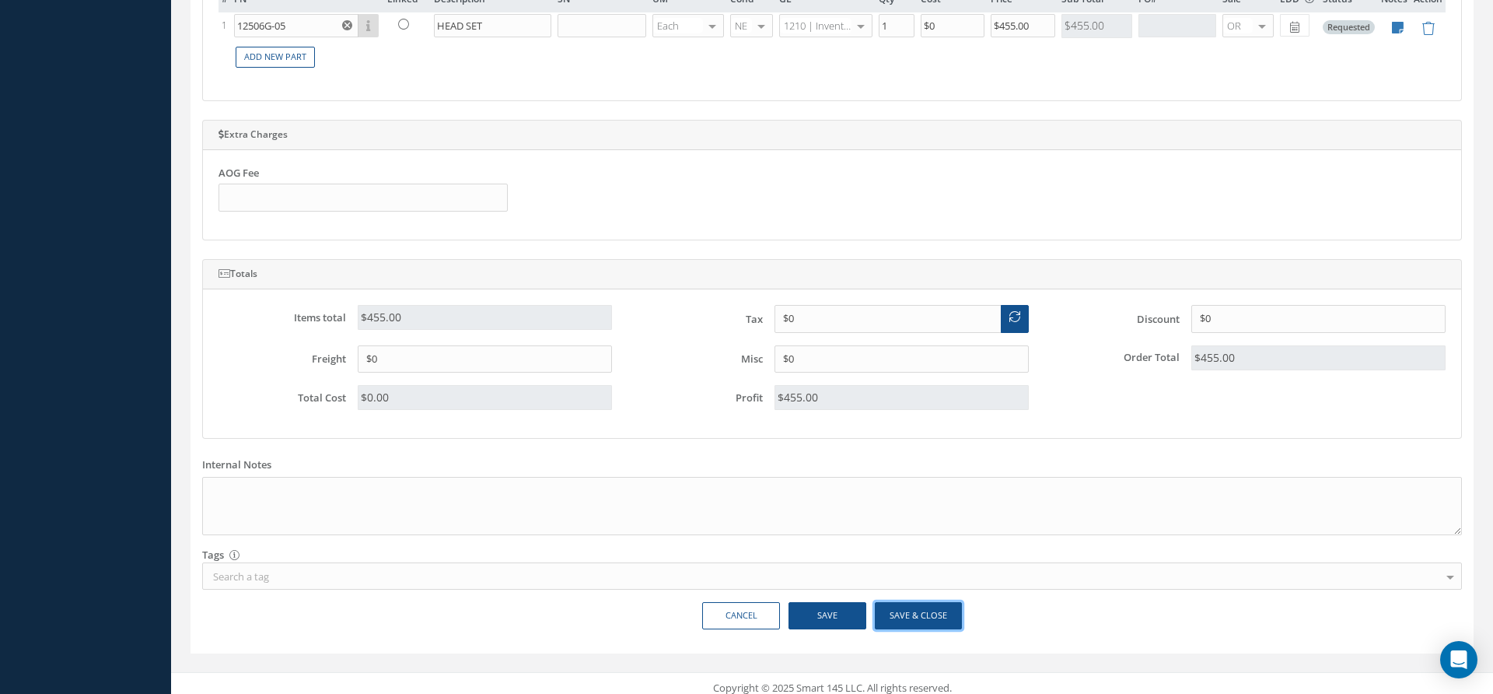
click at [910, 602] on button "Save & Close" at bounding box center [918, 615] width 87 height 27
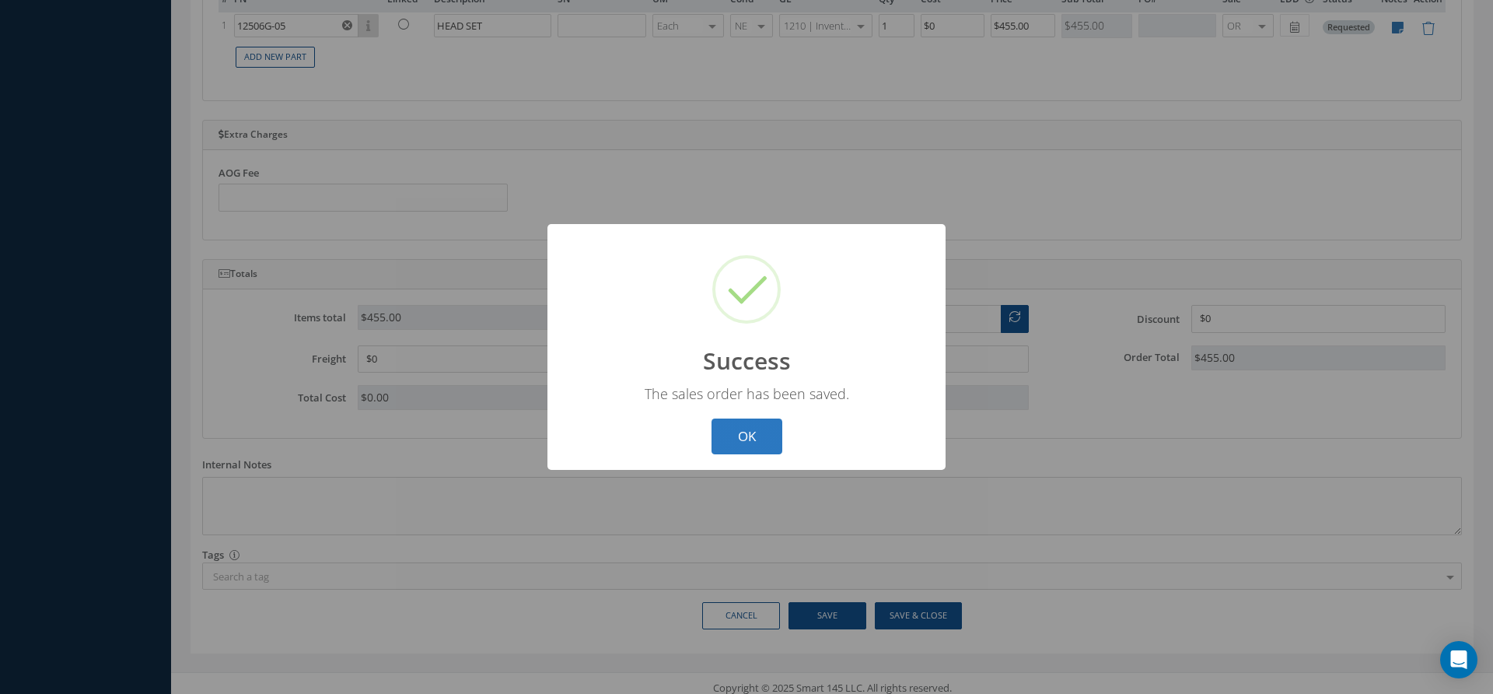
click at [752, 439] on button "OK" at bounding box center [746, 436] width 71 height 37
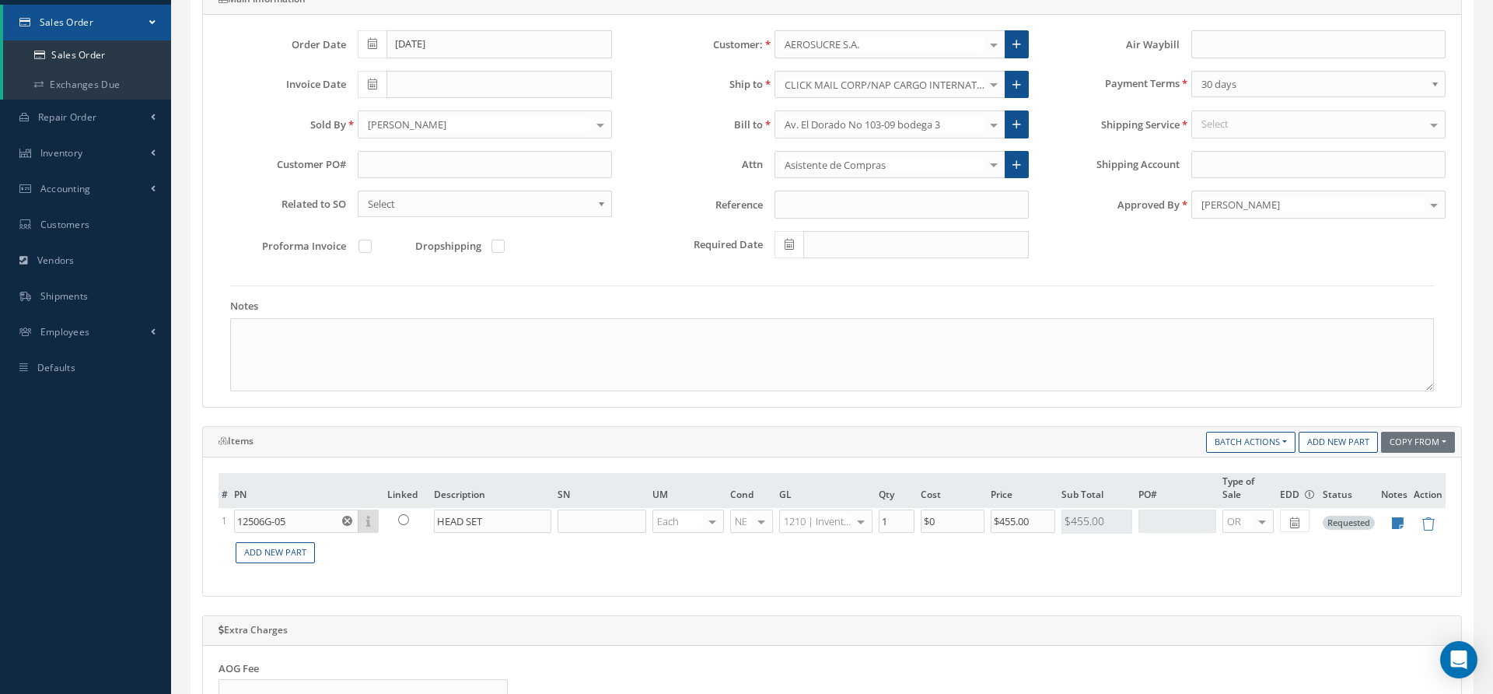
scroll to position [222, 0]
click at [86, 60] on link "Sales Order" at bounding box center [87, 55] width 168 height 30
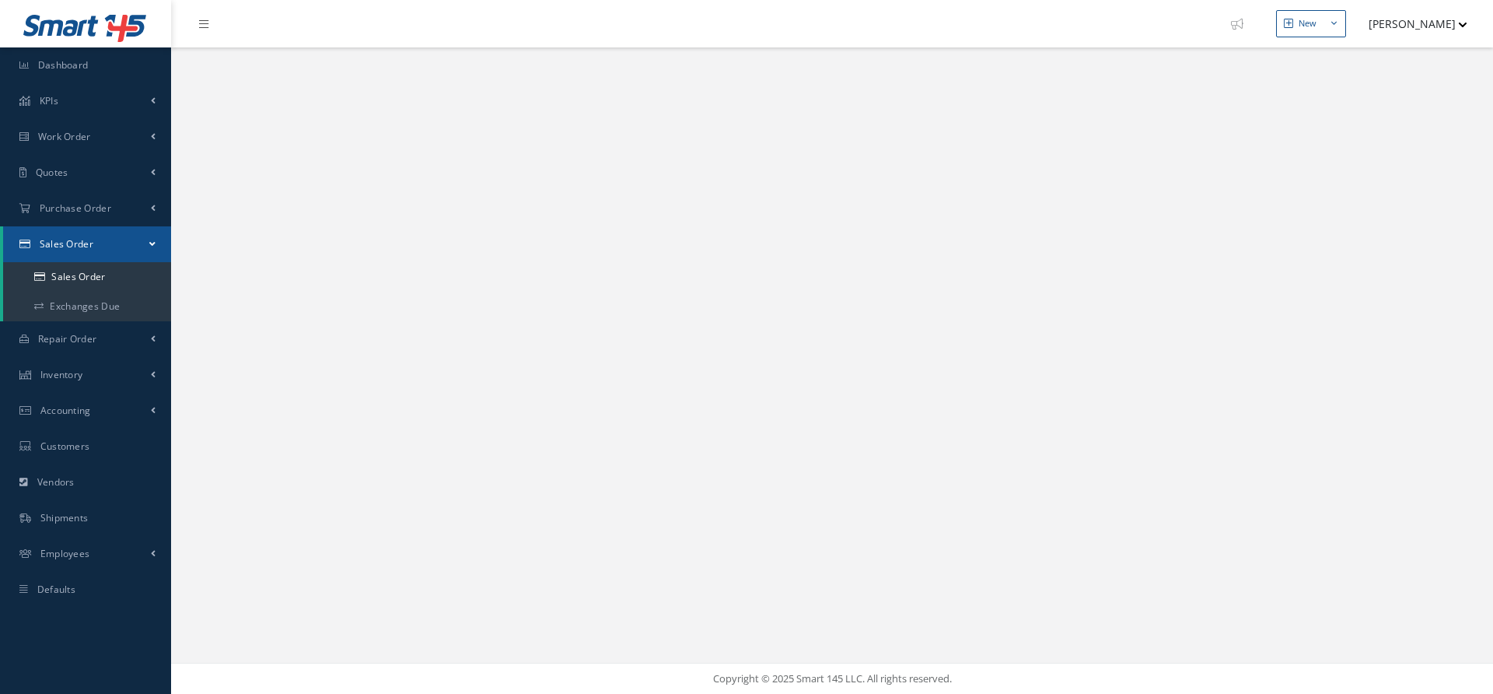
select select "25"
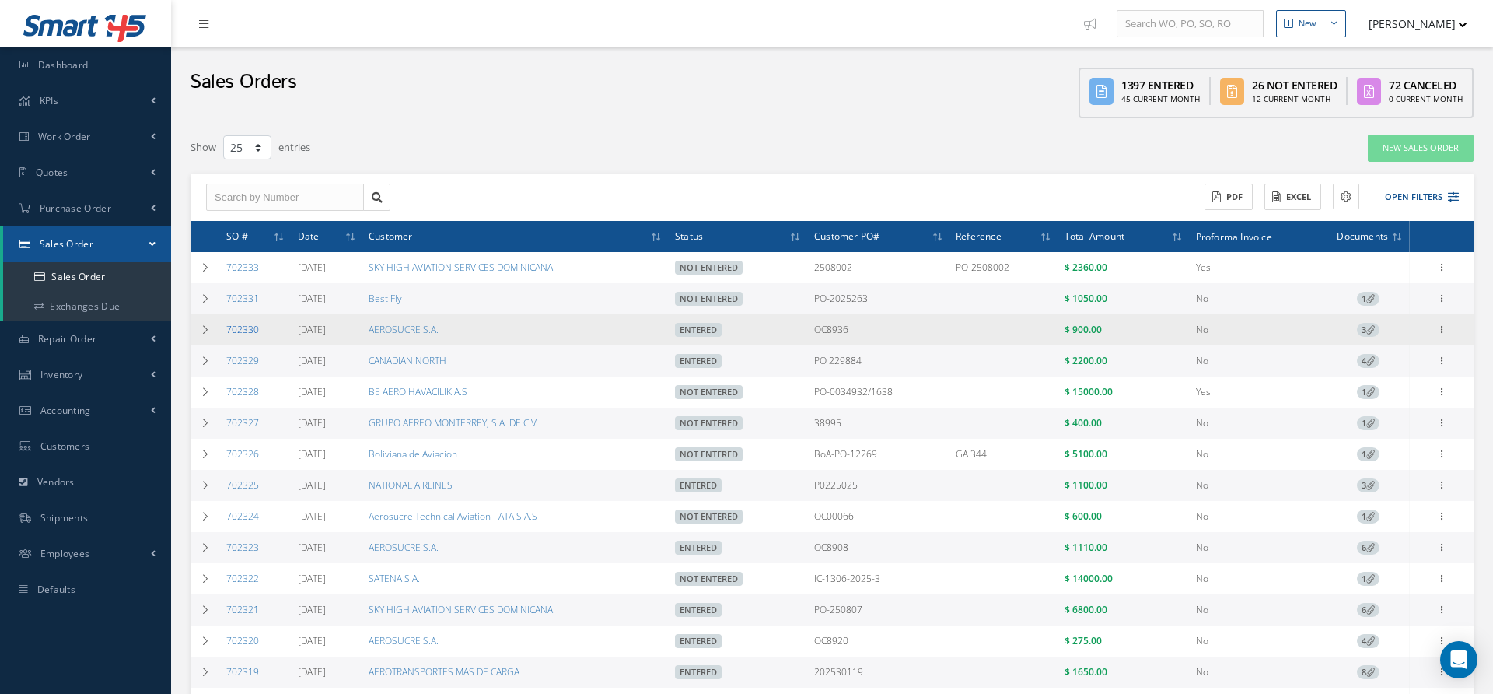
click at [245, 327] on link "702330" at bounding box center [242, 329] width 33 height 13
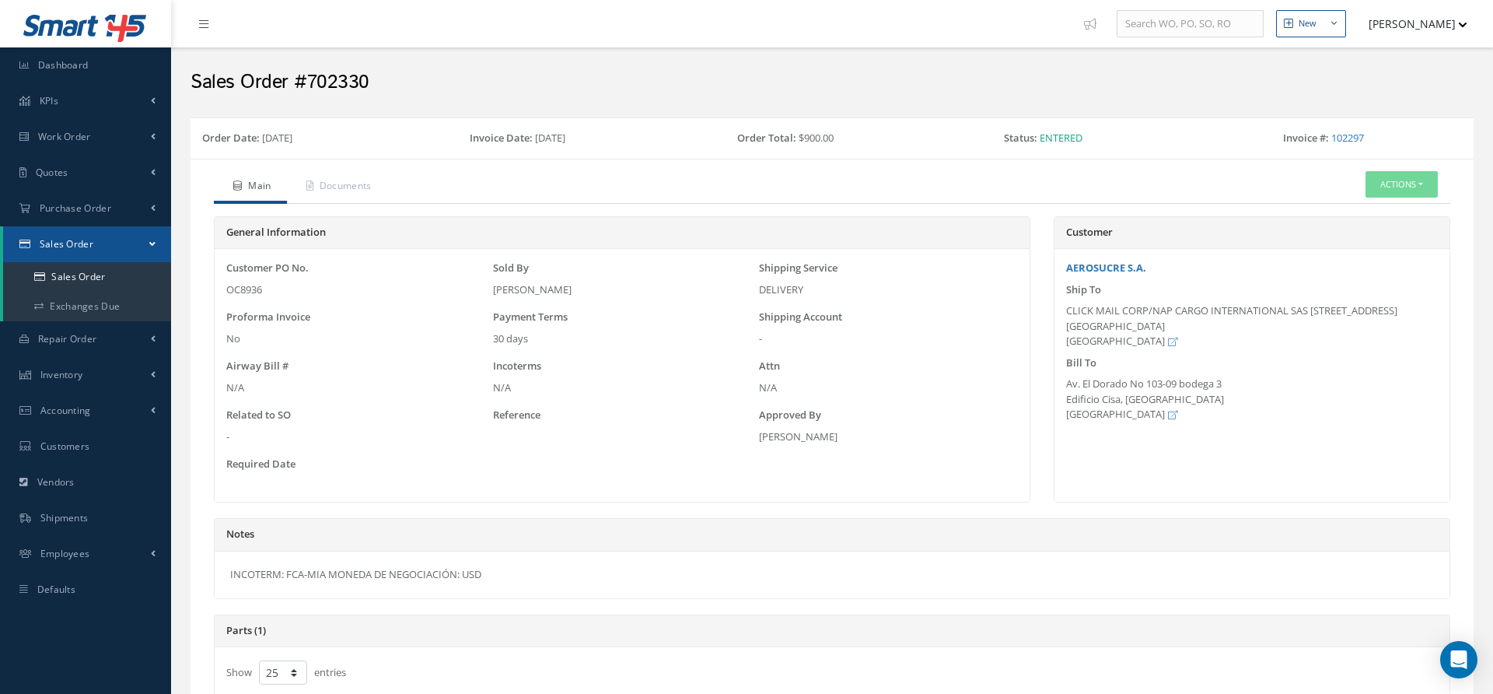
select select "25"
drag, startPoint x: 228, startPoint y: 575, endPoint x: 519, endPoint y: 571, distance: 290.8
click at [519, 571] on div "INCOTERM: FCA-MIA MONEDA DE NEGOCIACIÓN: USD" at bounding box center [832, 574] width 1235 height 47
copy div "INCOTERM: FCA-MIA MONEDA DE NEGOCIACIÓN: USD"
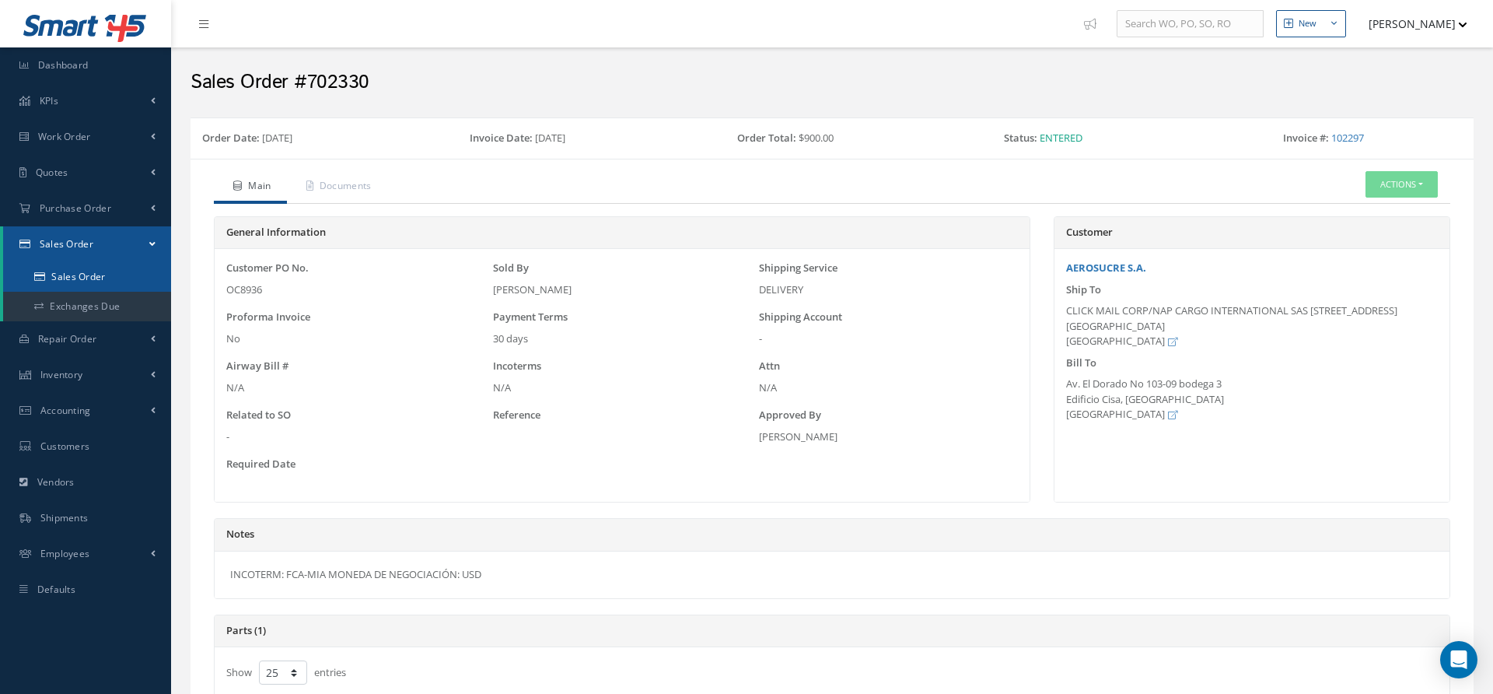
click at [79, 282] on link "Sales Order" at bounding box center [87, 277] width 168 height 30
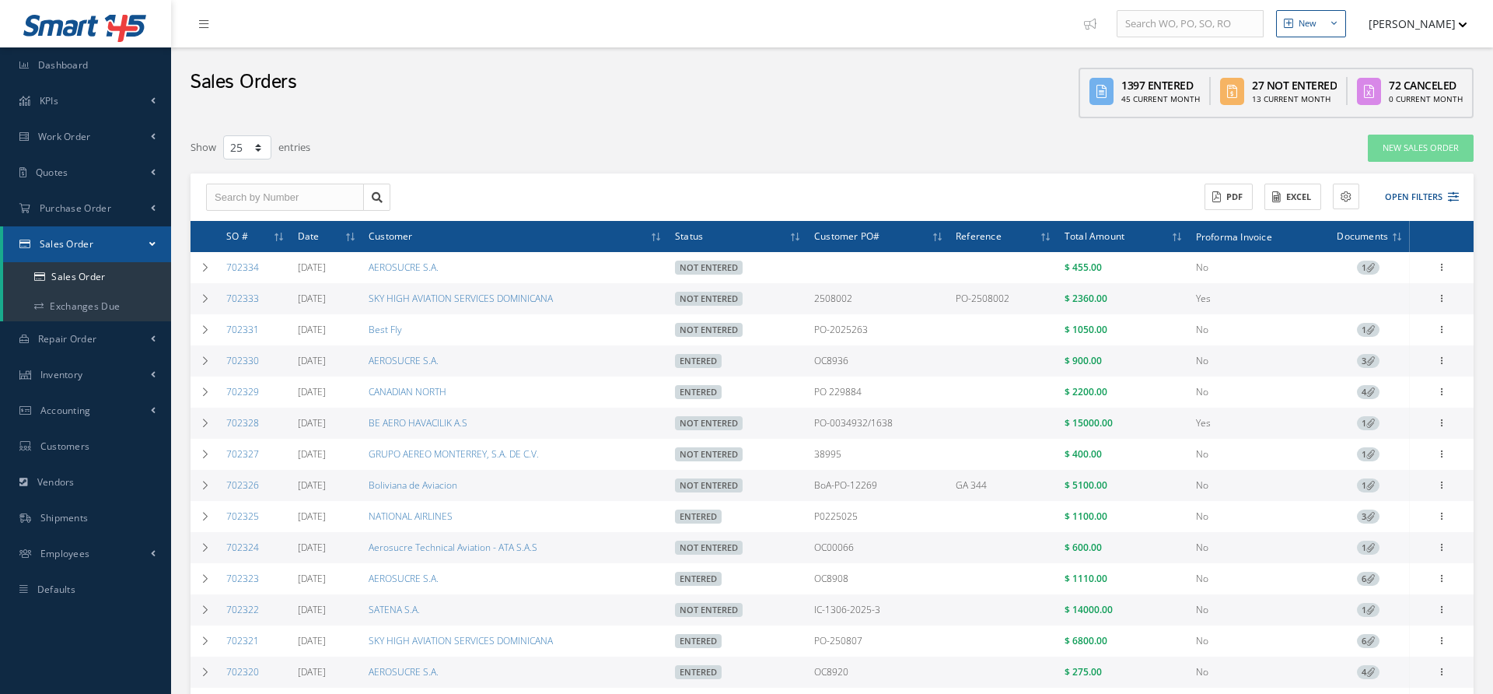
select select "25"
click at [54, 173] on span "Quotes" at bounding box center [52, 172] width 33 height 13
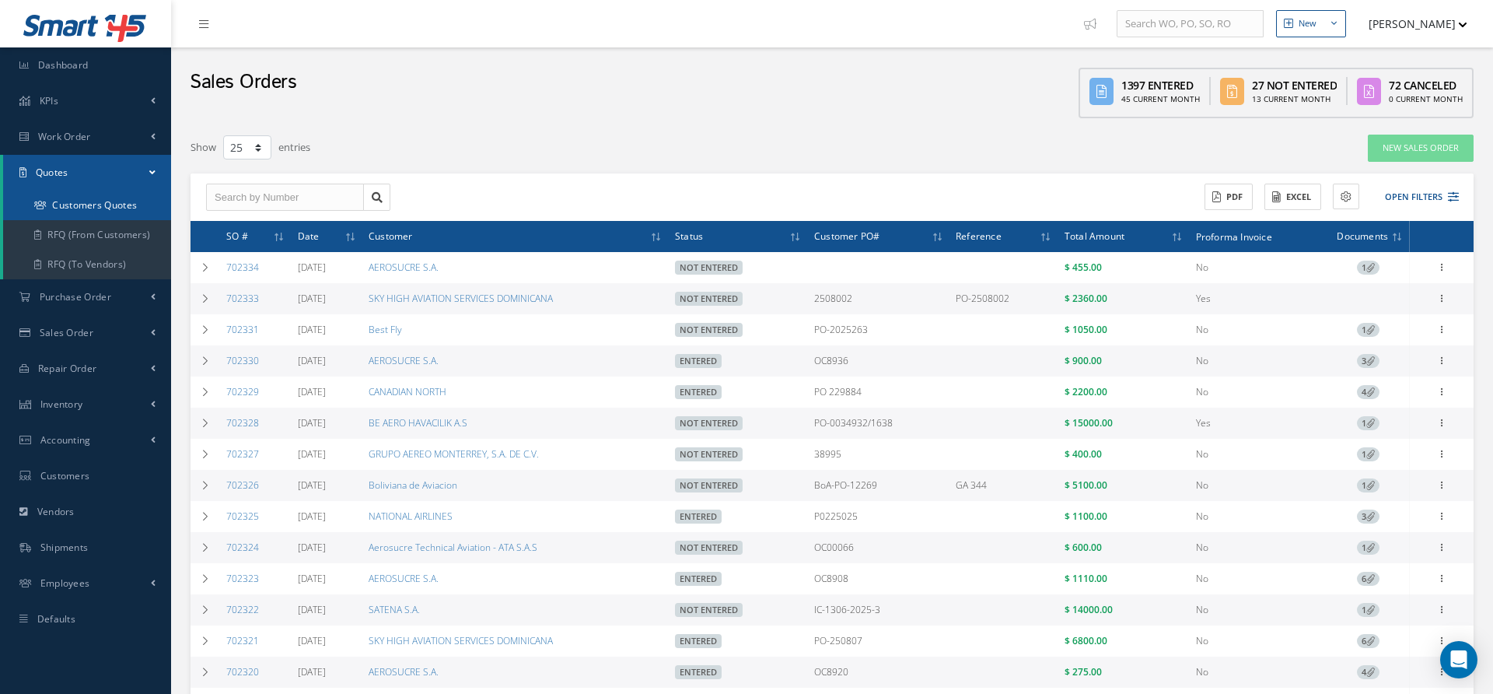
click at [75, 215] on link "Customers Quotes" at bounding box center [87, 205] width 168 height 30
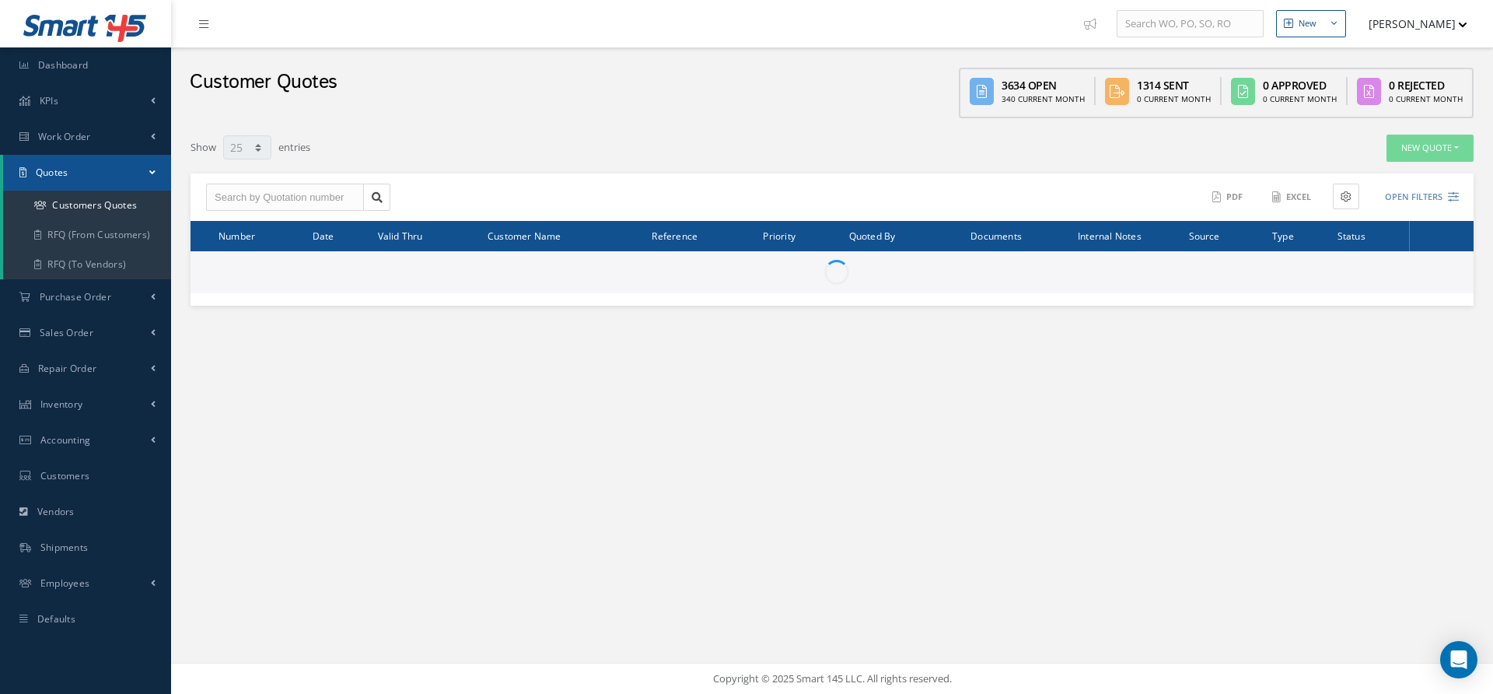
select select "25"
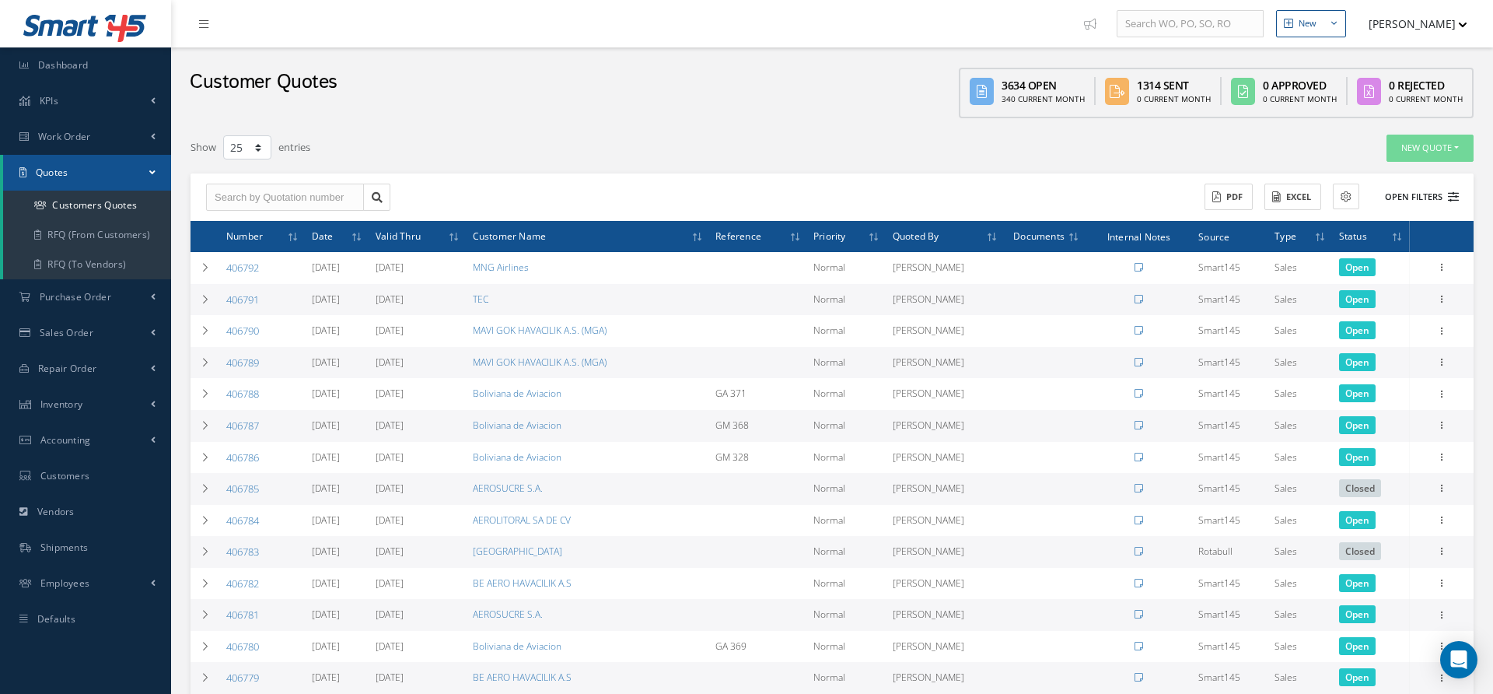
click at [1439, 194] on button "Open Filters" at bounding box center [1415, 197] width 88 height 26
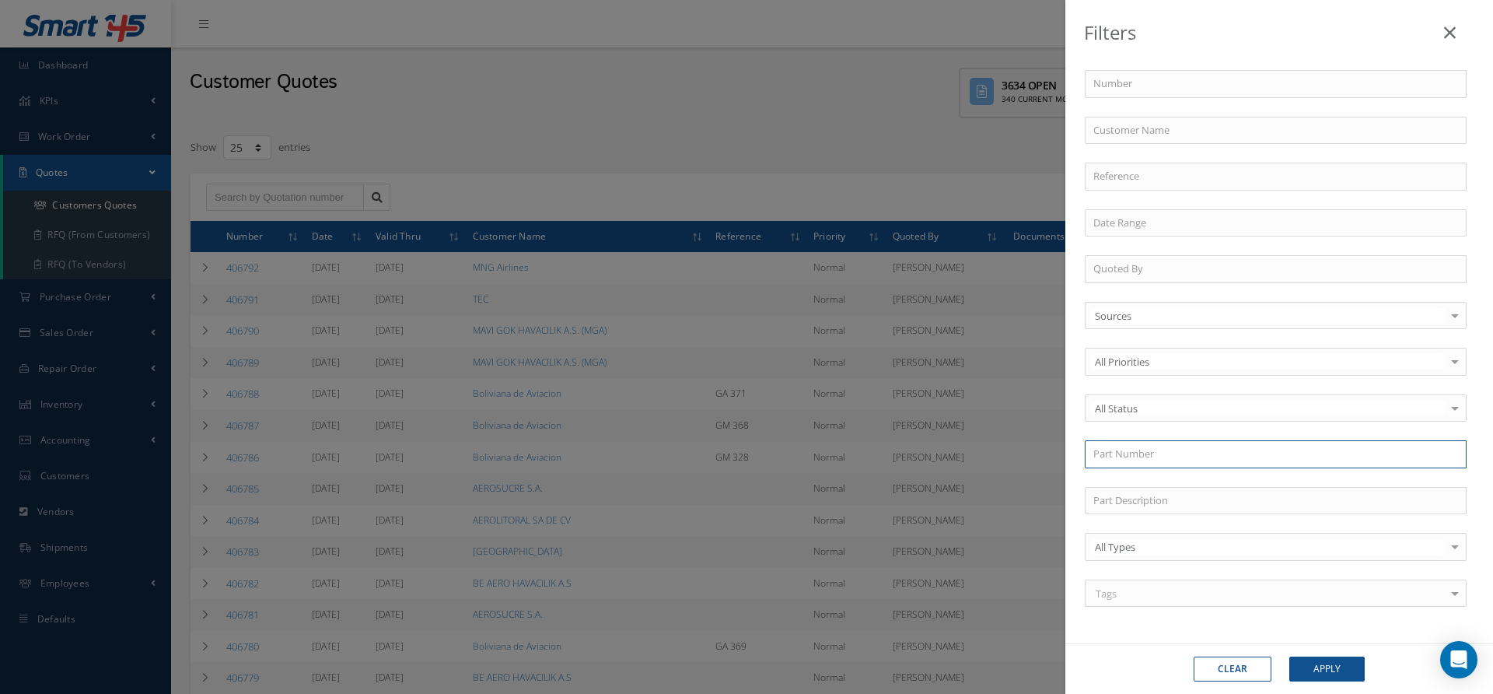
click at [1123, 449] on input "text" at bounding box center [1276, 454] width 382 height 28
paste input "HL18PB12-4"
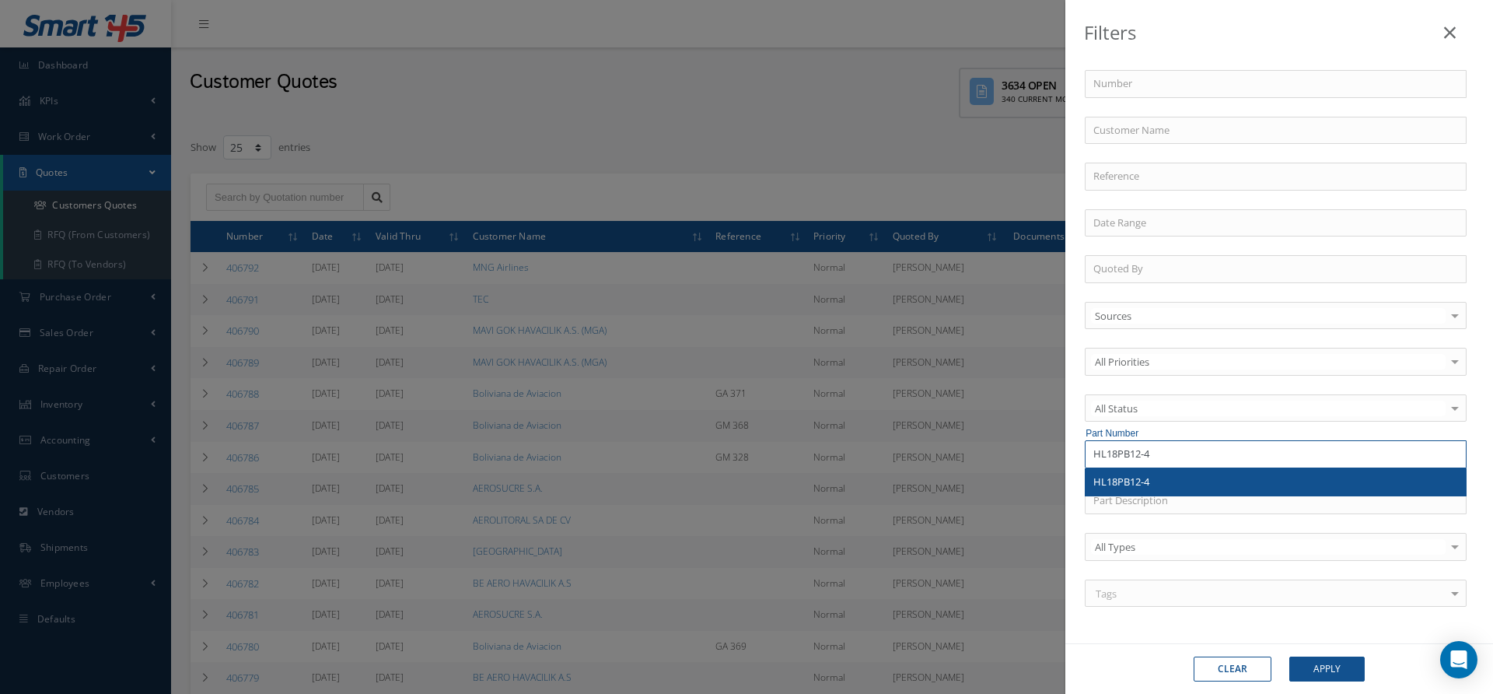
type input "HL18PB12-4"
click at [1187, 480] on div "HL18PB12-4" at bounding box center [1275, 482] width 365 height 16
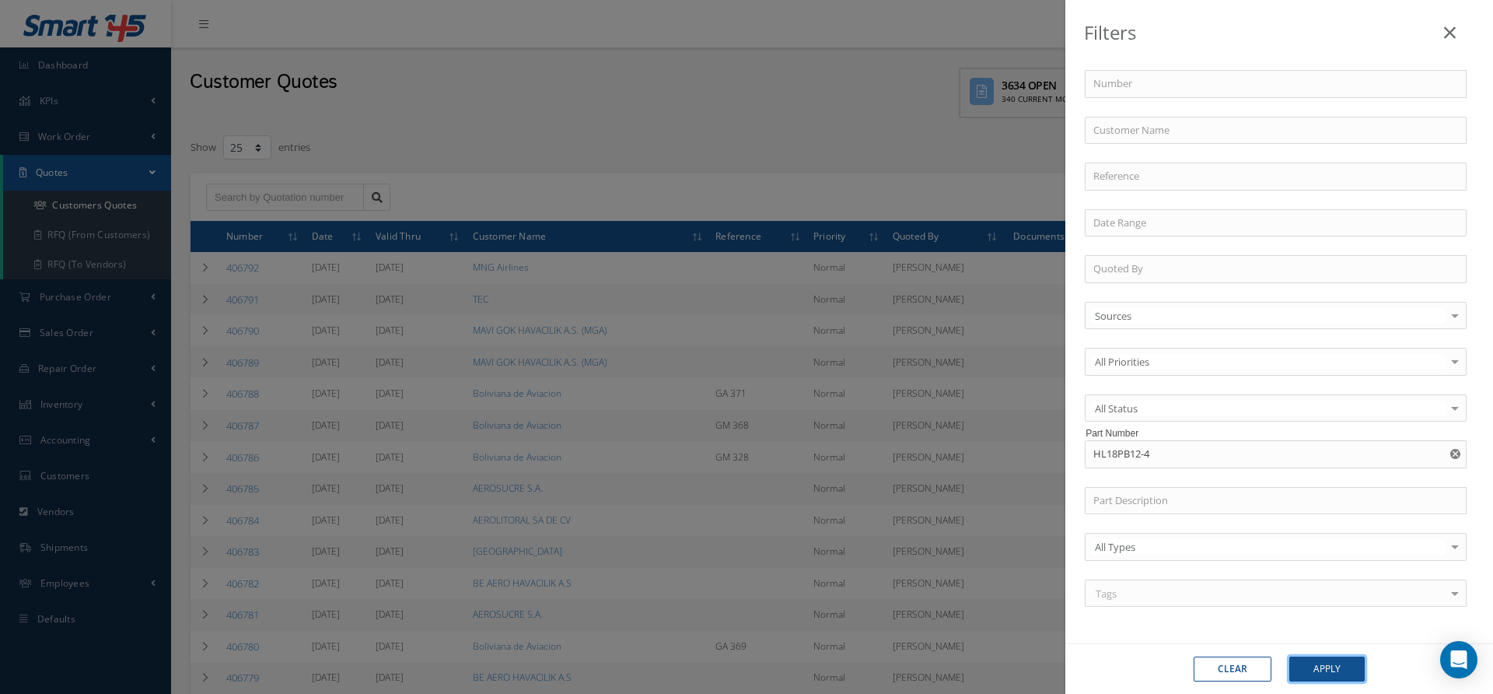
click at [1314, 663] on button "Apply" at bounding box center [1326, 668] width 75 height 25
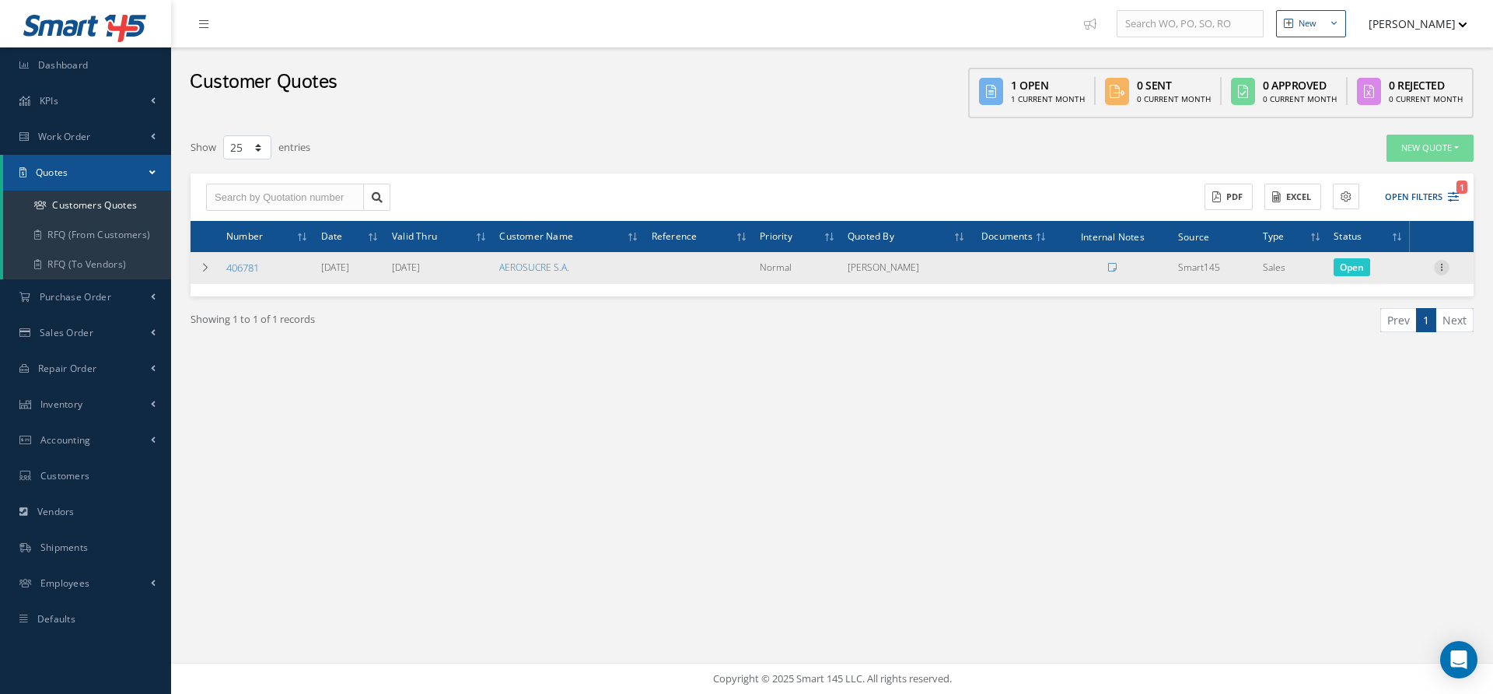
click at [1440, 271] on div at bounding box center [1442, 268] width 16 height 16
click at [1354, 362] on link "Convert to Sales Order" at bounding box center [1370, 364] width 123 height 32
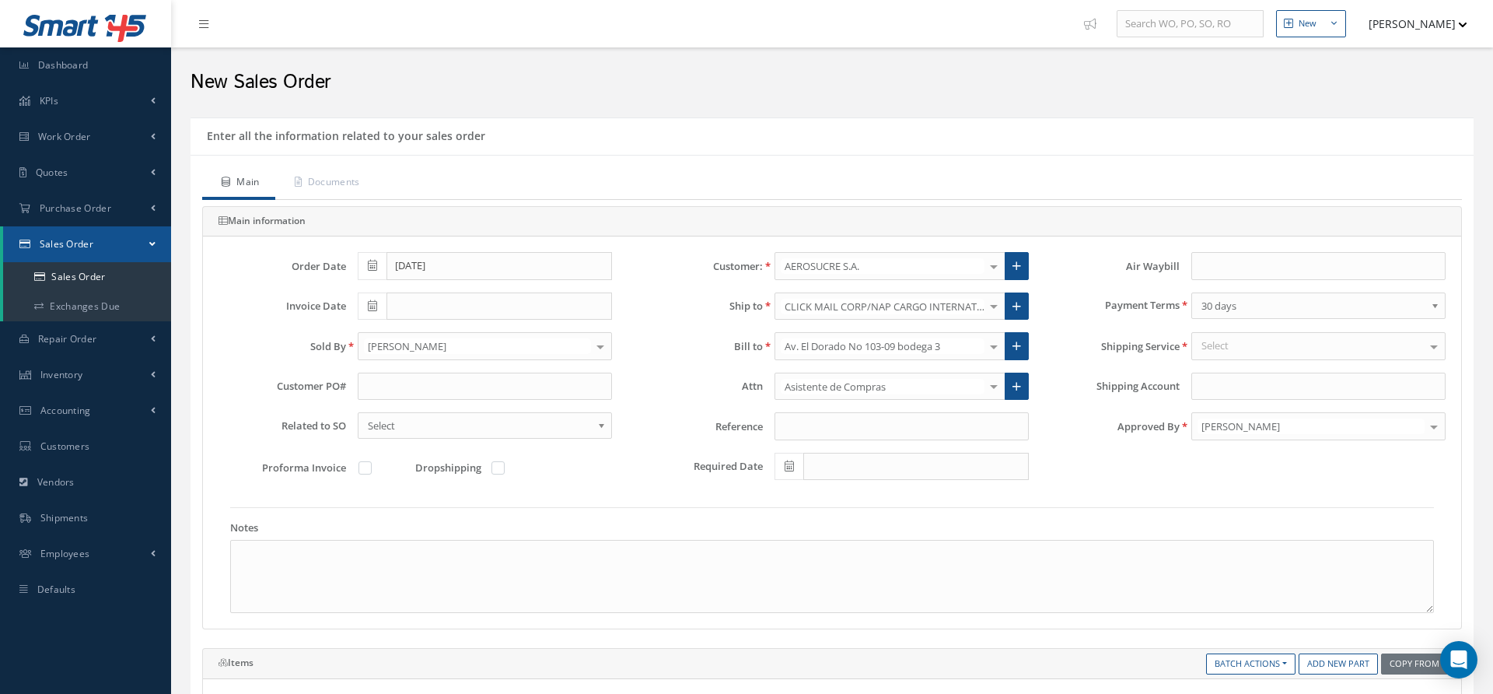
click at [1232, 432] on div "[PERSON_NAME]" at bounding box center [1318, 426] width 254 height 28
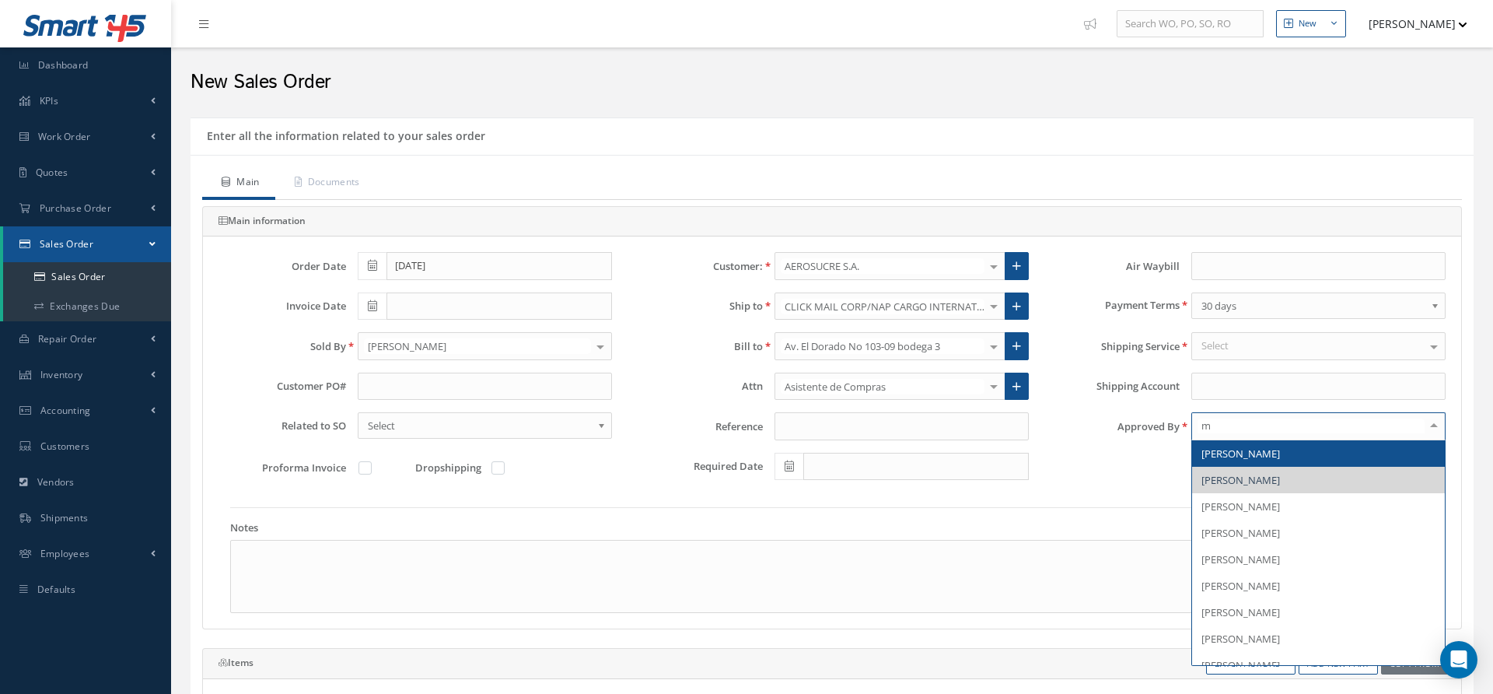
type input "ma"
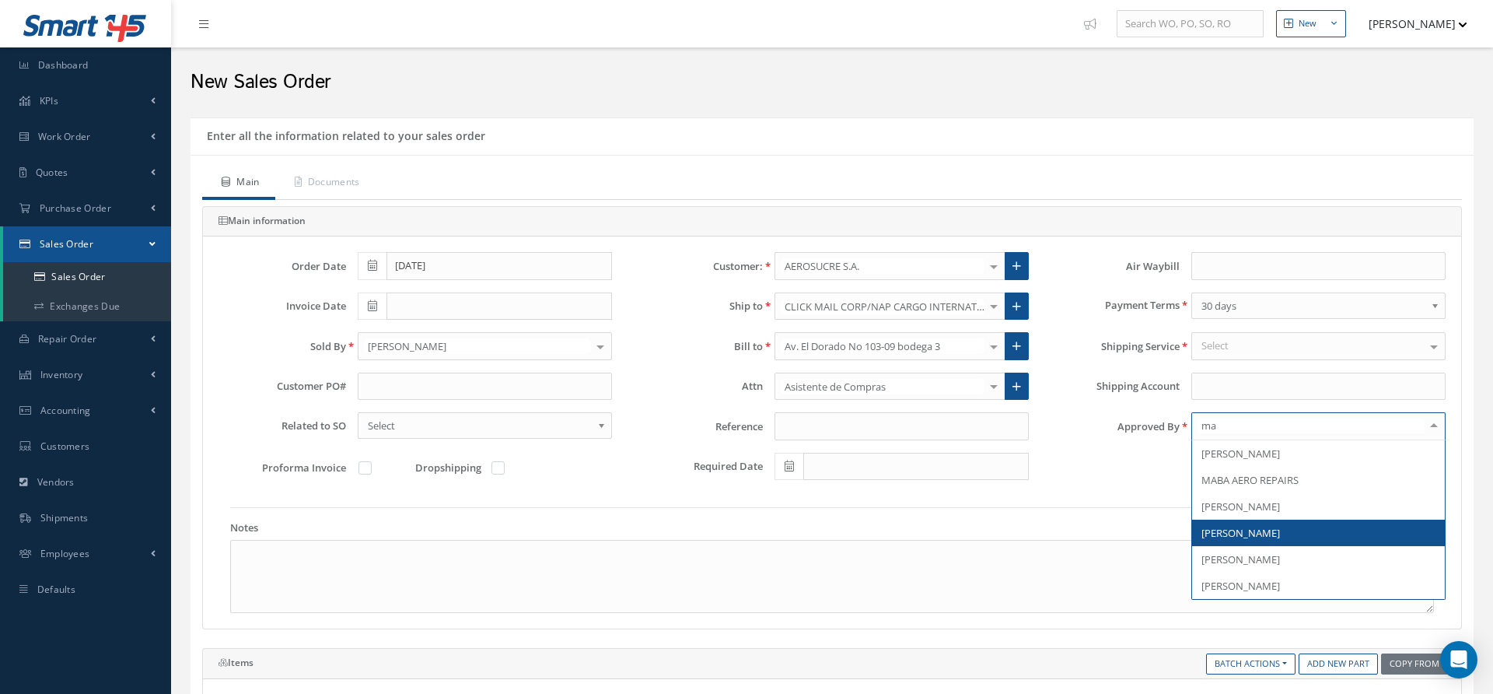
click at [1248, 533] on span "[PERSON_NAME]" at bounding box center [1240, 533] width 79 height 14
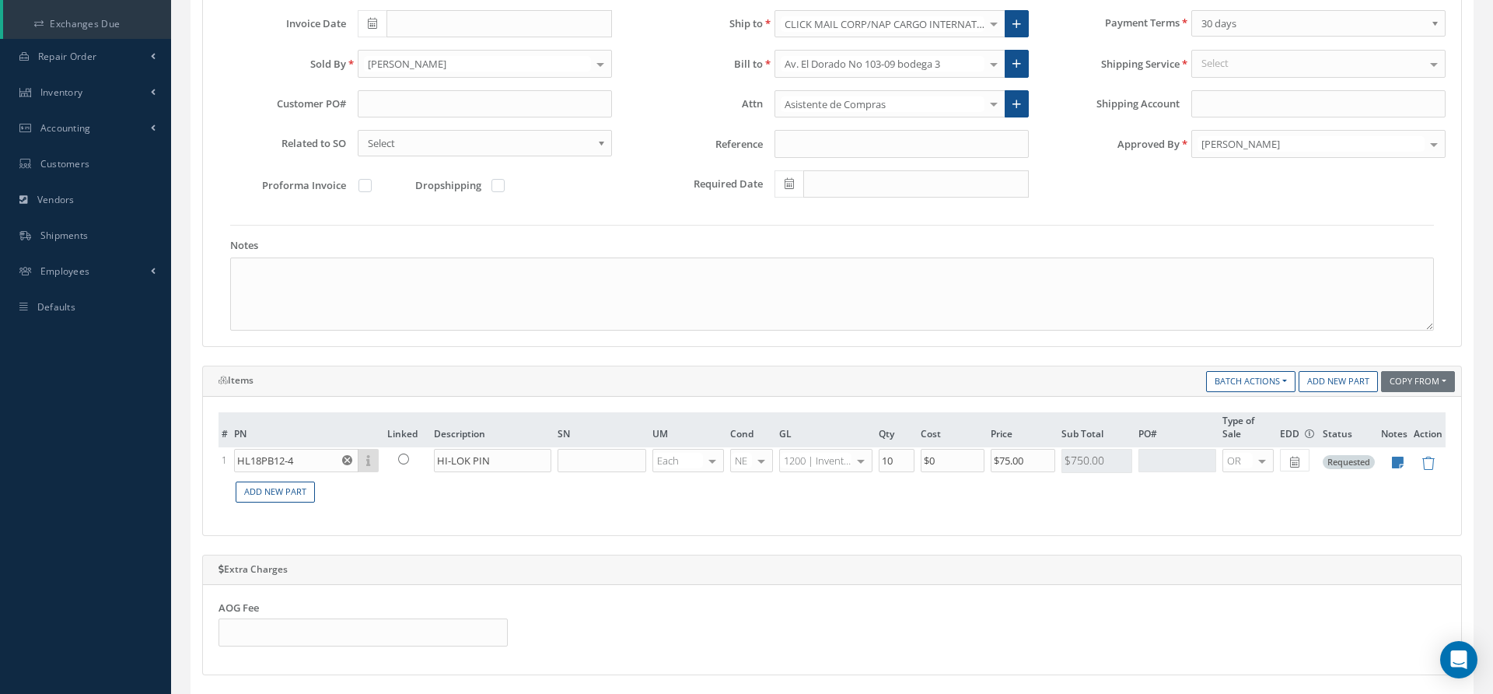
scroll to position [283, 0]
click at [409, 110] on input "text" at bounding box center [485, 103] width 254 height 28
paste input "OC8937"
type input "OC8937"
click at [470, 68] on div "[PERSON_NAME]" at bounding box center [485, 63] width 254 height 28
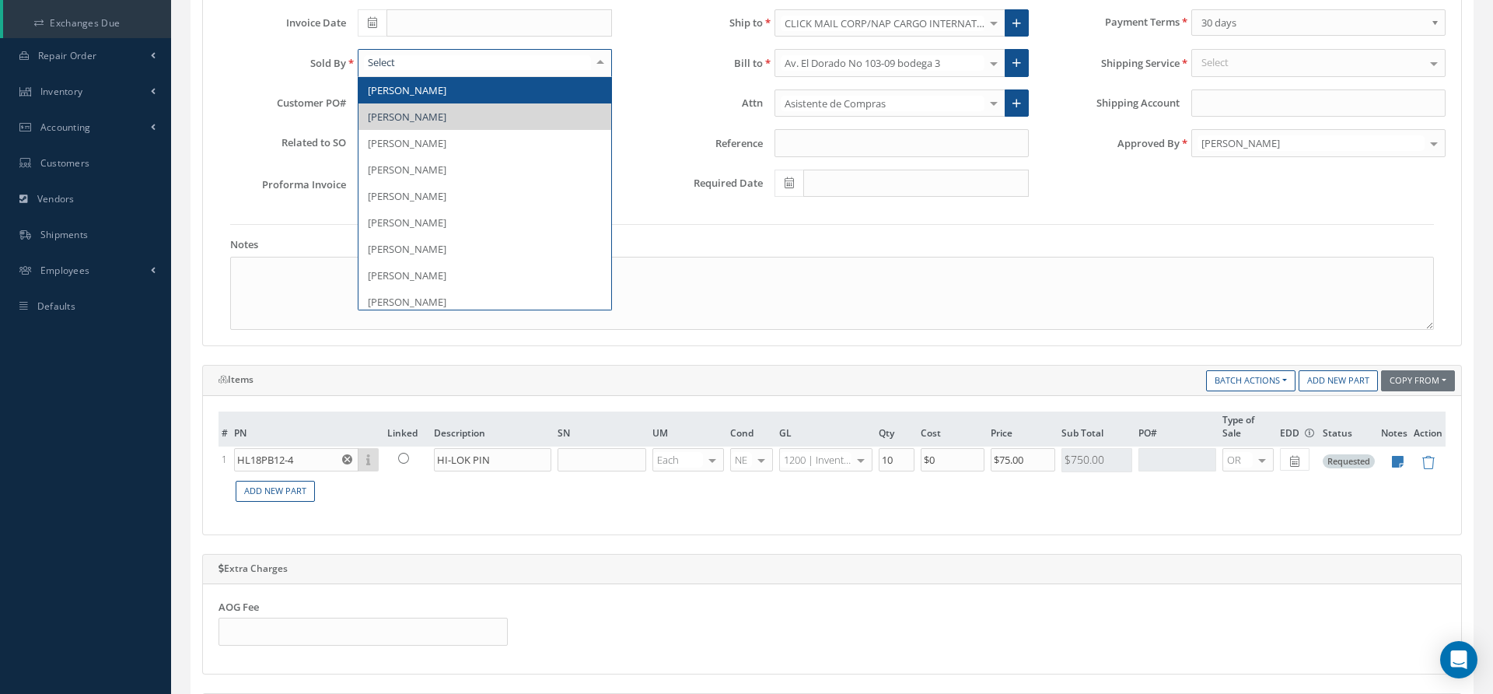
click at [1281, 151] on div "[PERSON_NAME]" at bounding box center [1318, 143] width 254 height 28
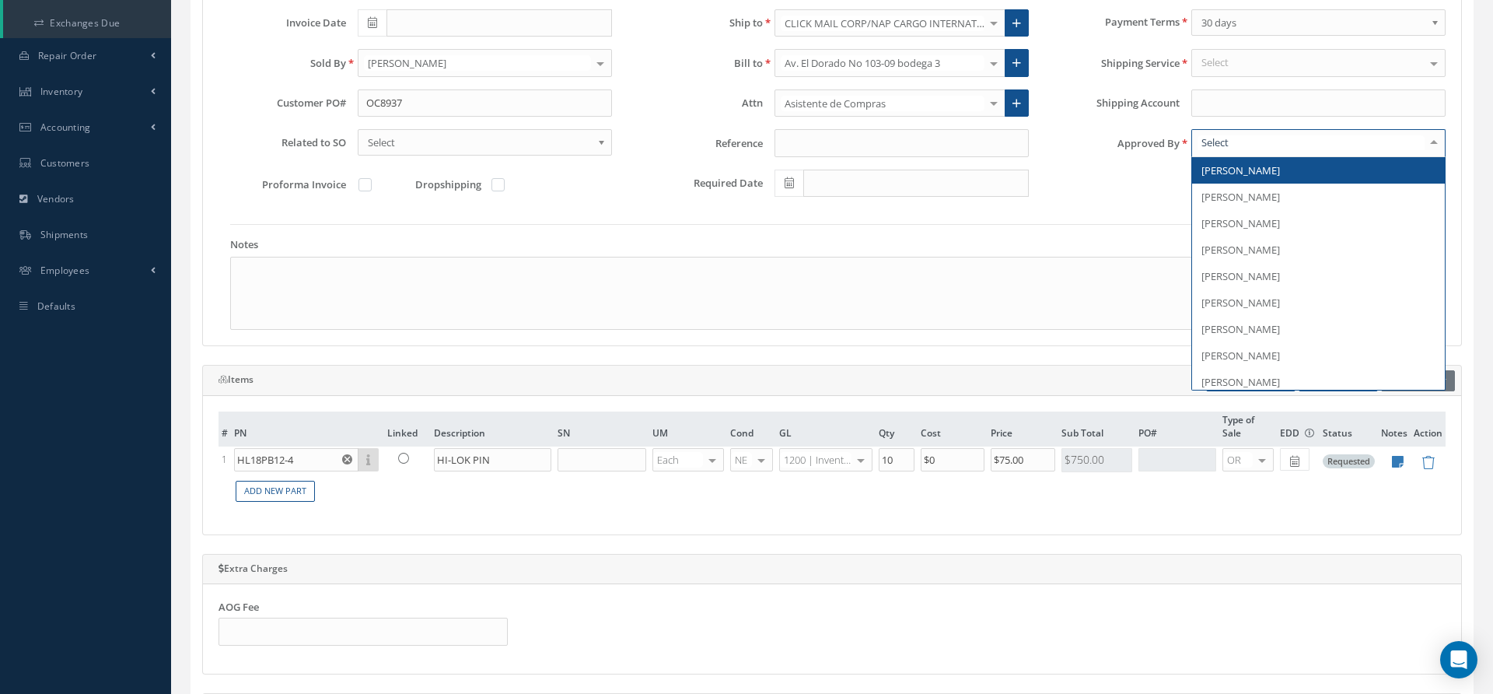
click at [1108, 189] on div "Order Date 08/28/2025 Customer: AEROSUCRE S.A. MABA AERO LLC 21 AIR ABR AVIATIO…" at bounding box center [832, 90] width 1250 height 243
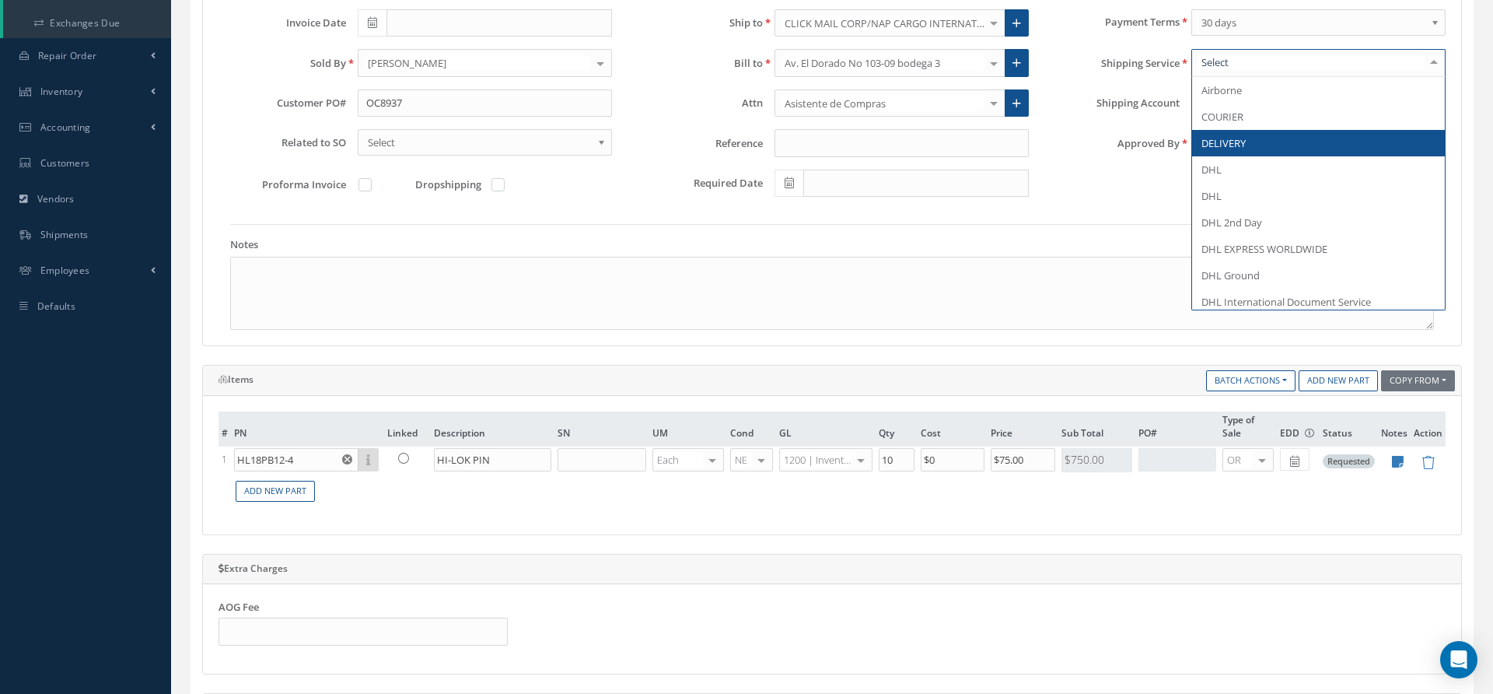
click at [1223, 136] on span "DELIVERY" at bounding box center [1223, 143] width 44 height 14
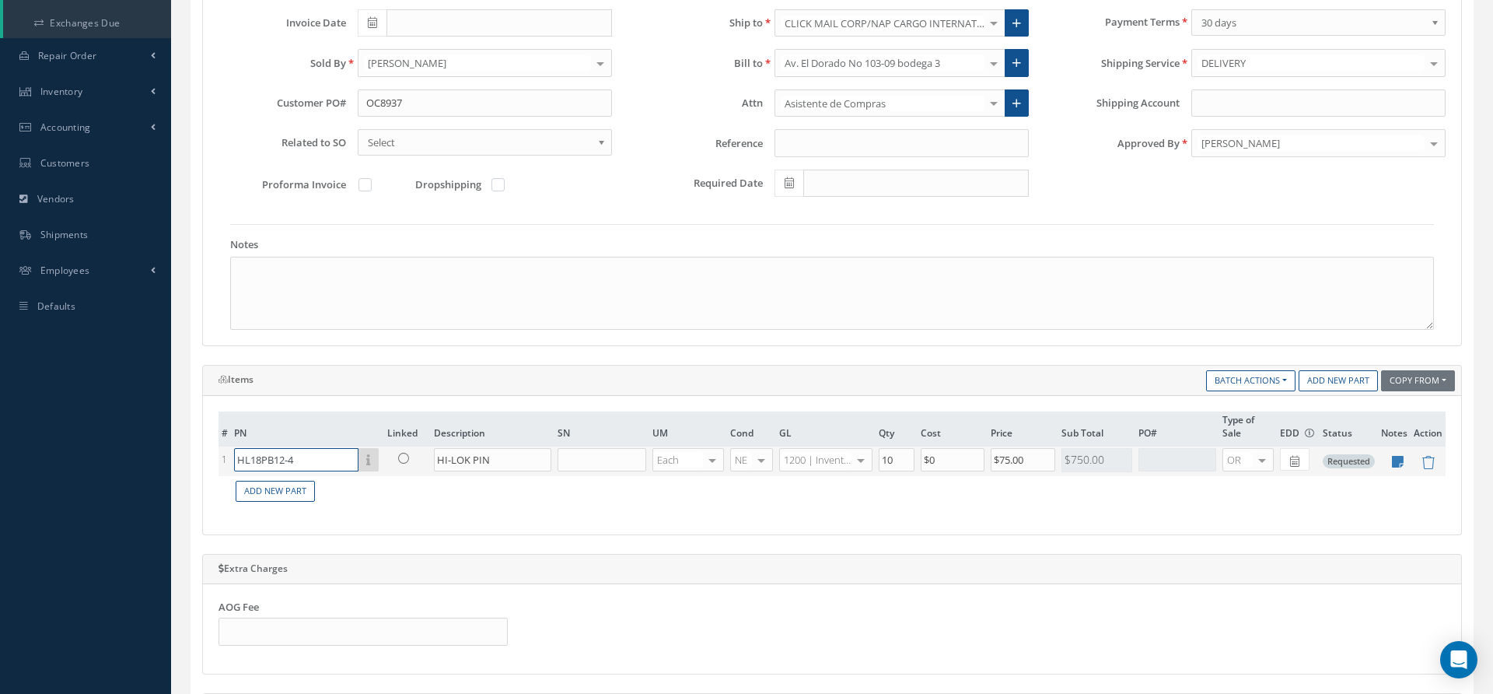
click at [315, 454] on input "HL18PB12-4" at bounding box center [296, 459] width 124 height 23
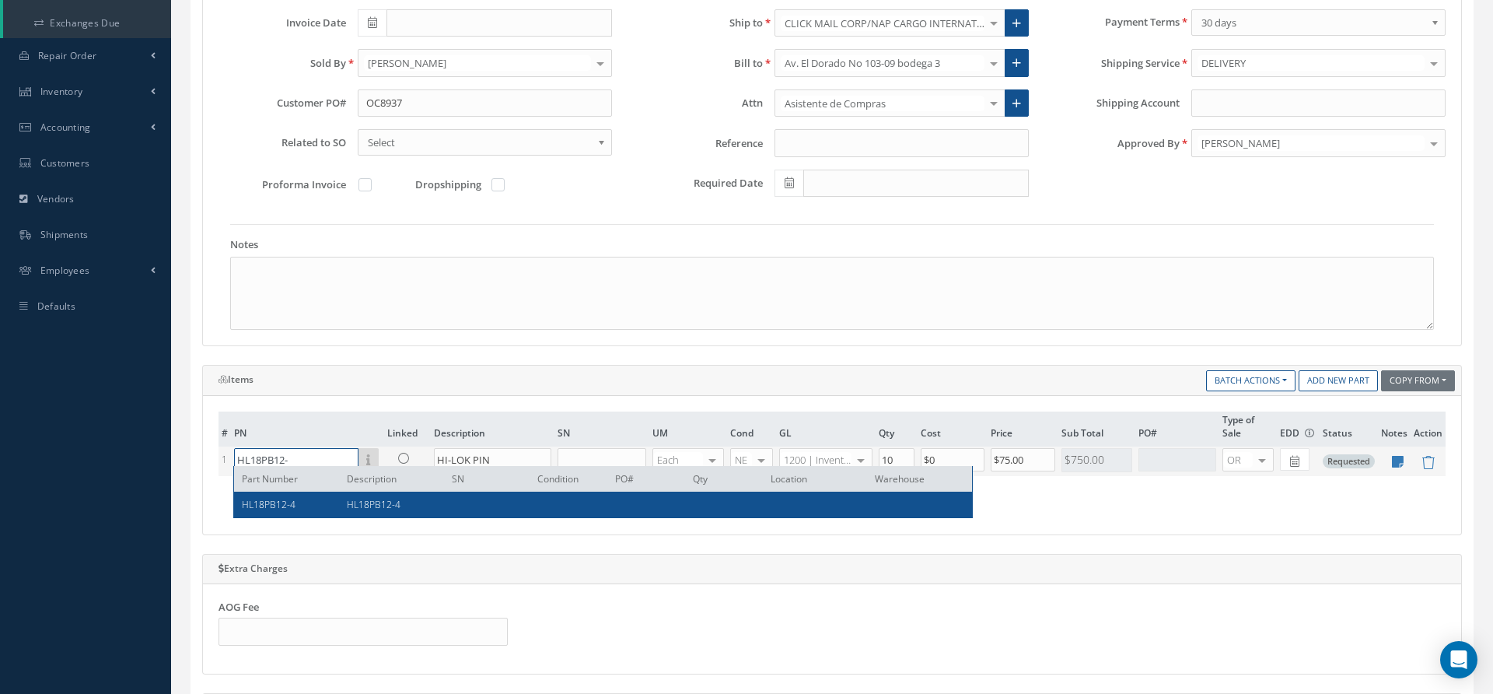
type input "HL18PB12-4"
click at [1054, 525] on div "# PN Linked Description SN UM Cond GL Qty Cost Price Sub Total PO# Type of Sale…" at bounding box center [832, 465] width 1258 height 138
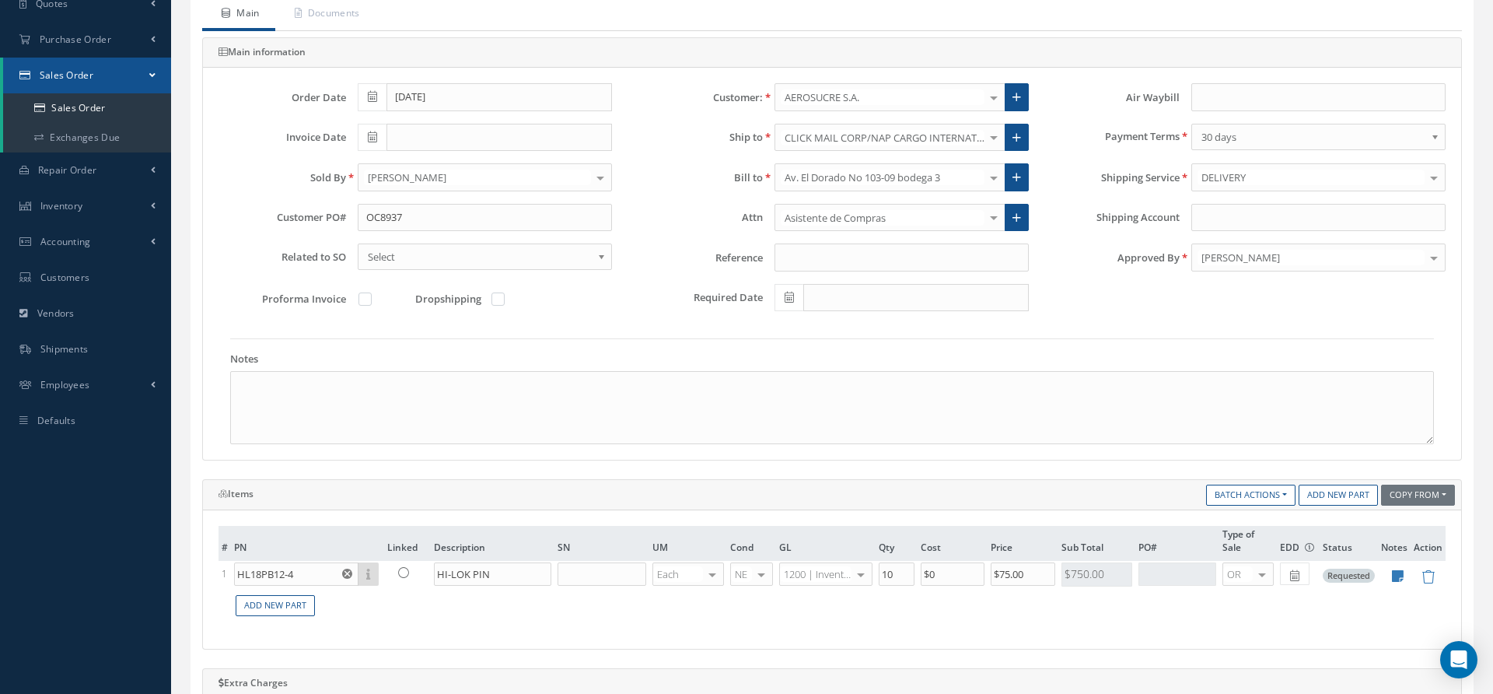
scroll to position [168, 0]
click at [423, 428] on textarea at bounding box center [832, 408] width 1204 height 73
paste textarea "INCOTERM: FCA-MIA MONEDA DE NEGOCIACIÓN: USD"
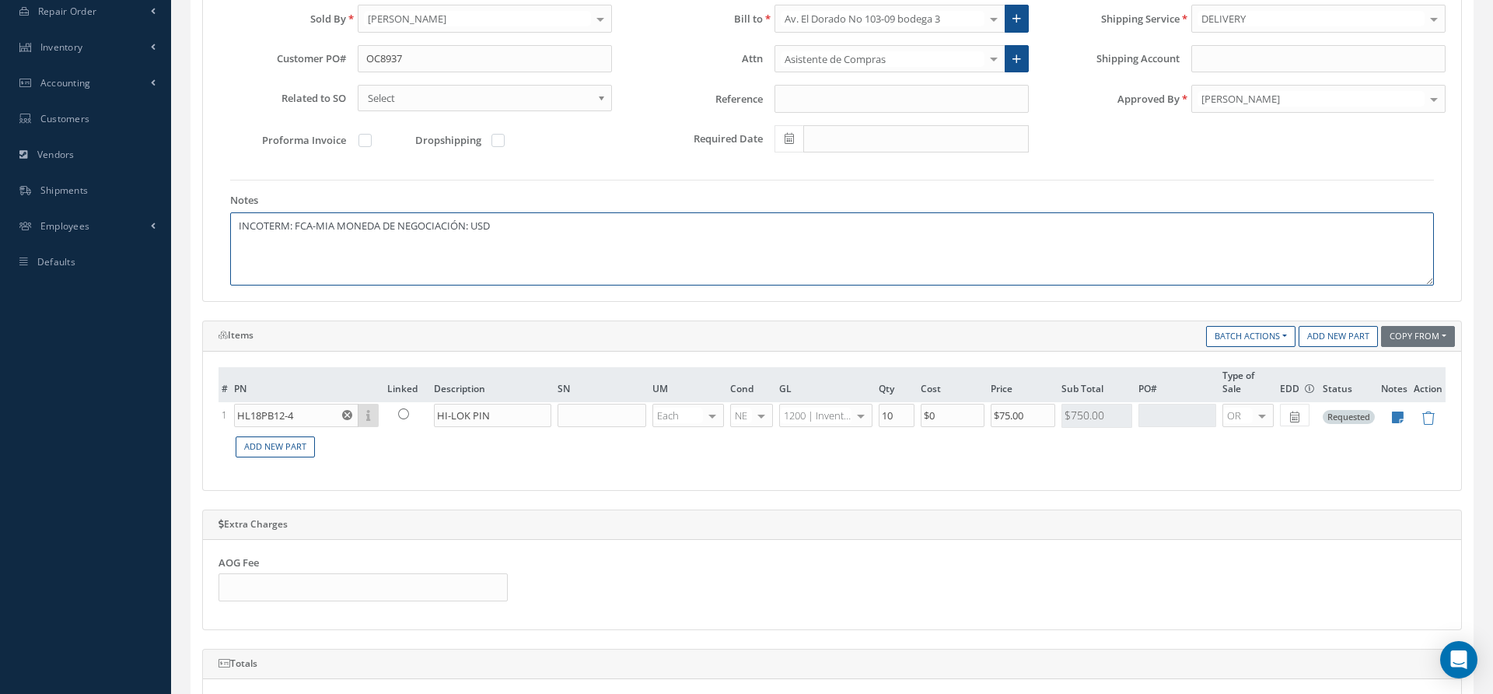
scroll to position [0, 0]
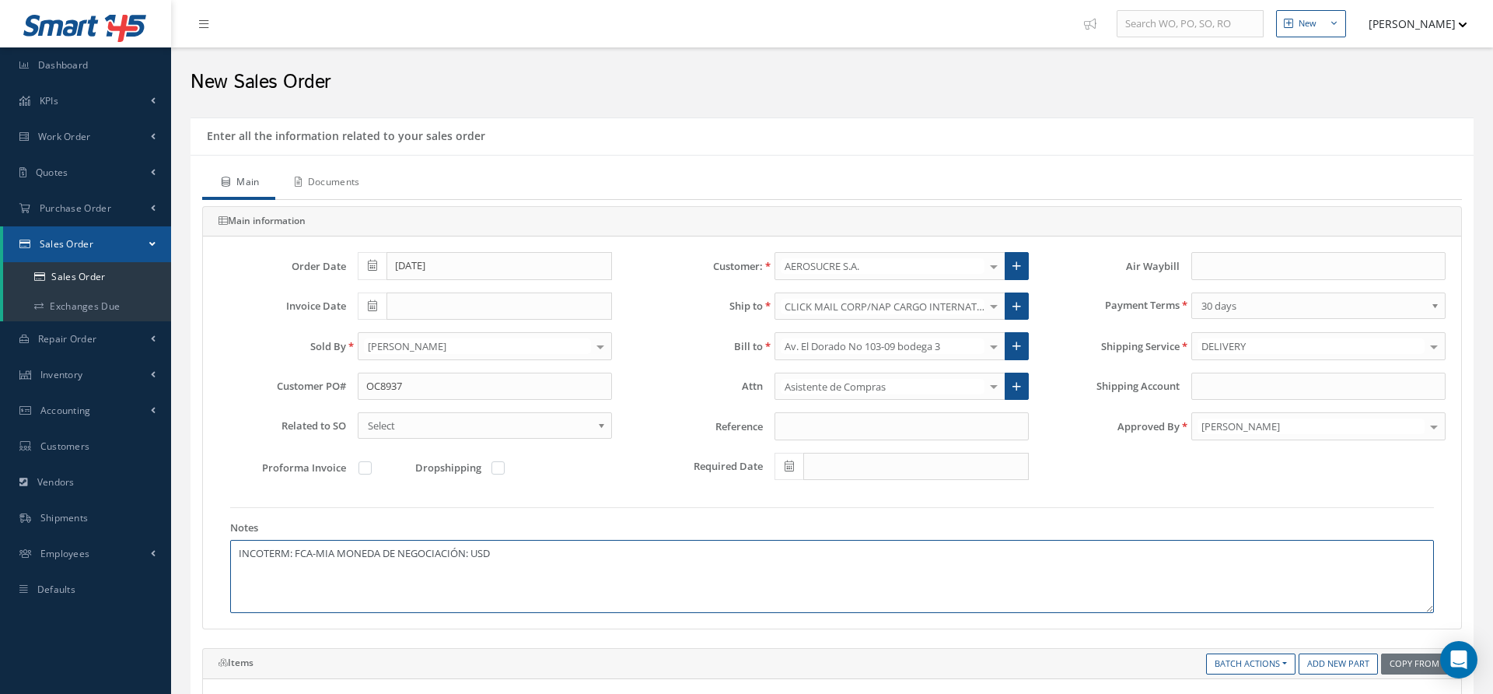
type textarea "INCOTERM: FCA-MIA MONEDA DE NEGOCIACIÓN: USD"
click at [369, 193] on link "Documents" at bounding box center [325, 183] width 100 height 33
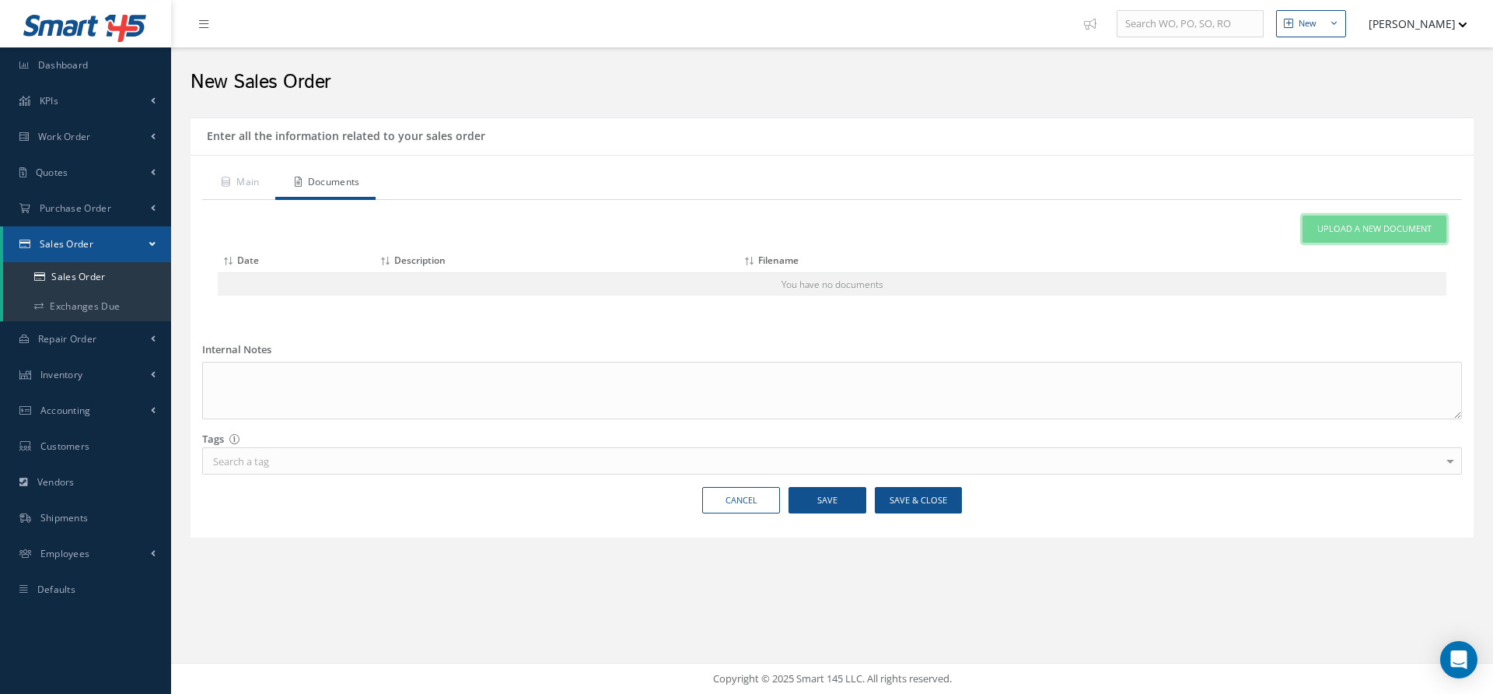
click at [1316, 220] on link "Upload a New Document" at bounding box center [1374, 228] width 144 height 27
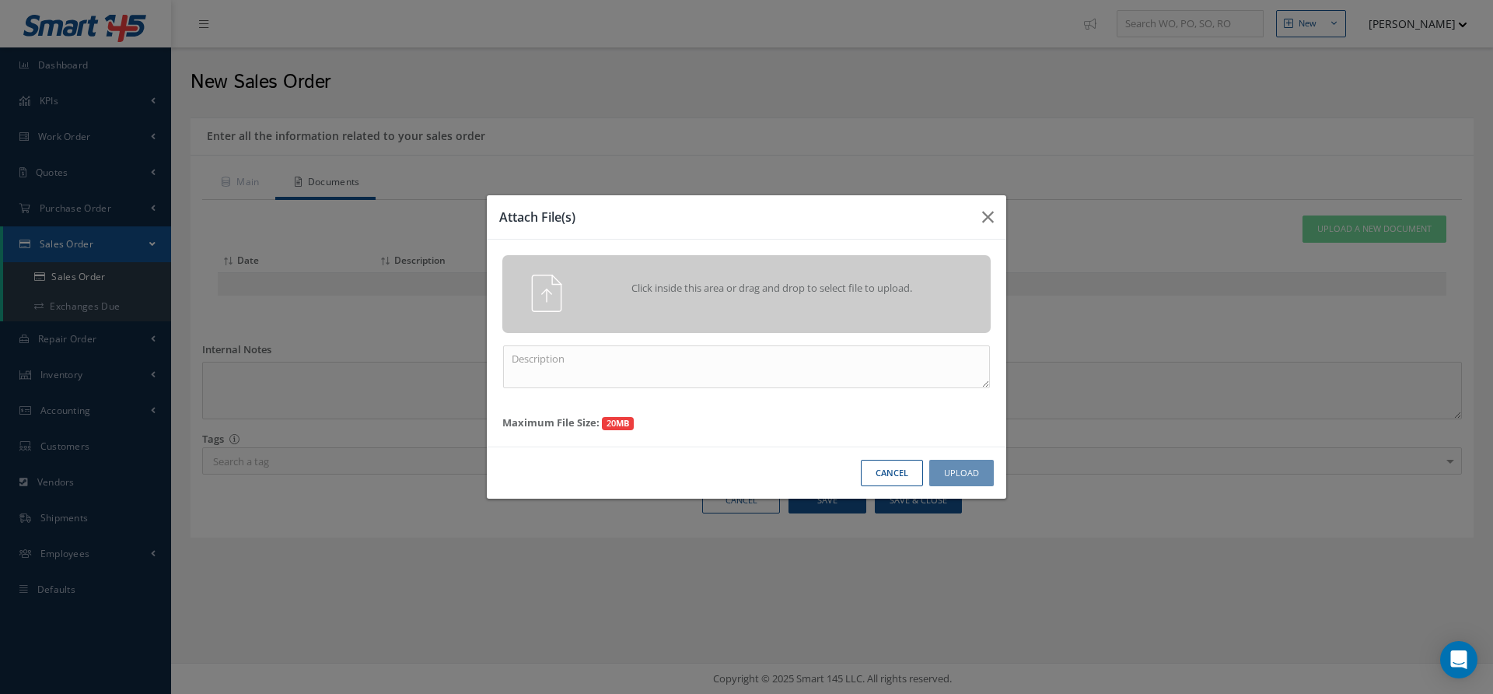
click at [917, 256] on div "Click inside this area or drag and drop to select file to upload." at bounding box center [746, 294] width 488 height 78
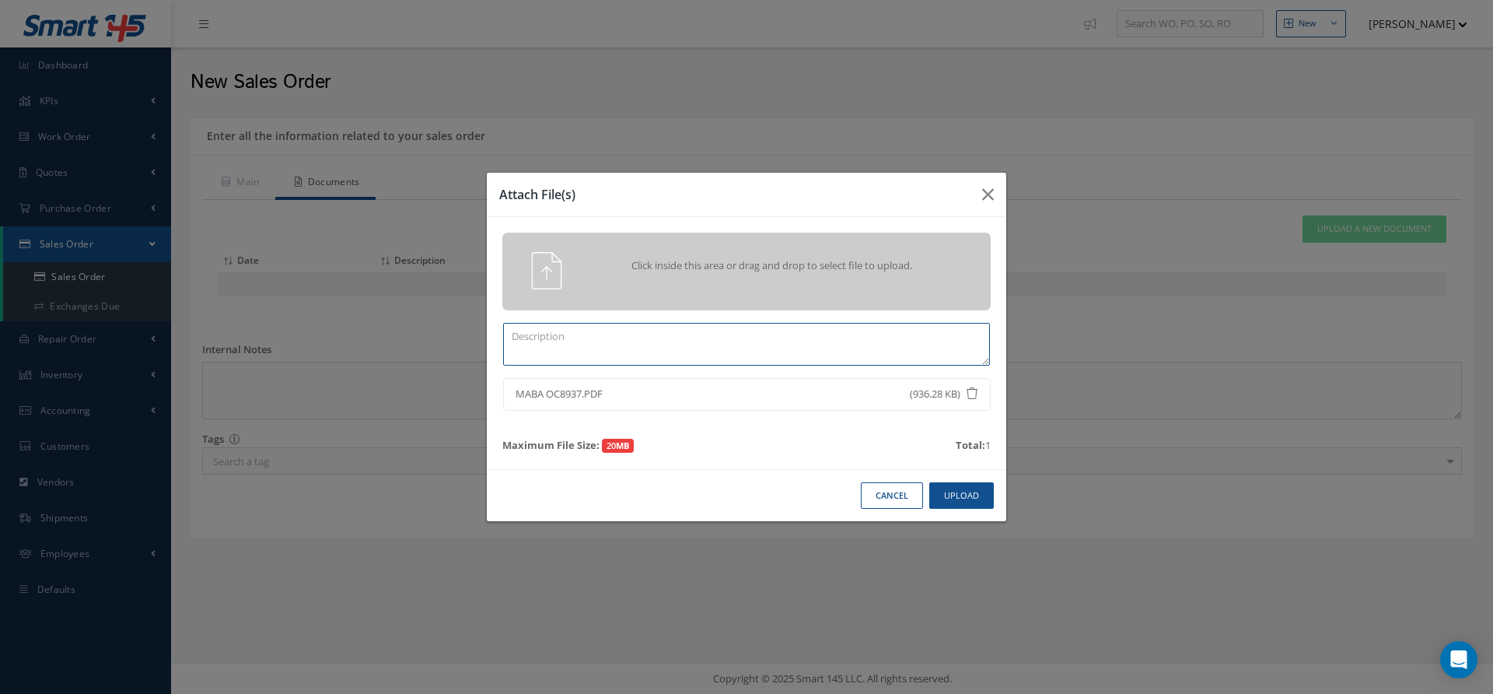
click at [757, 348] on textarea at bounding box center [746, 344] width 487 height 43
type textarea "po"
click at [965, 484] on button "Upload" at bounding box center [961, 495] width 65 height 27
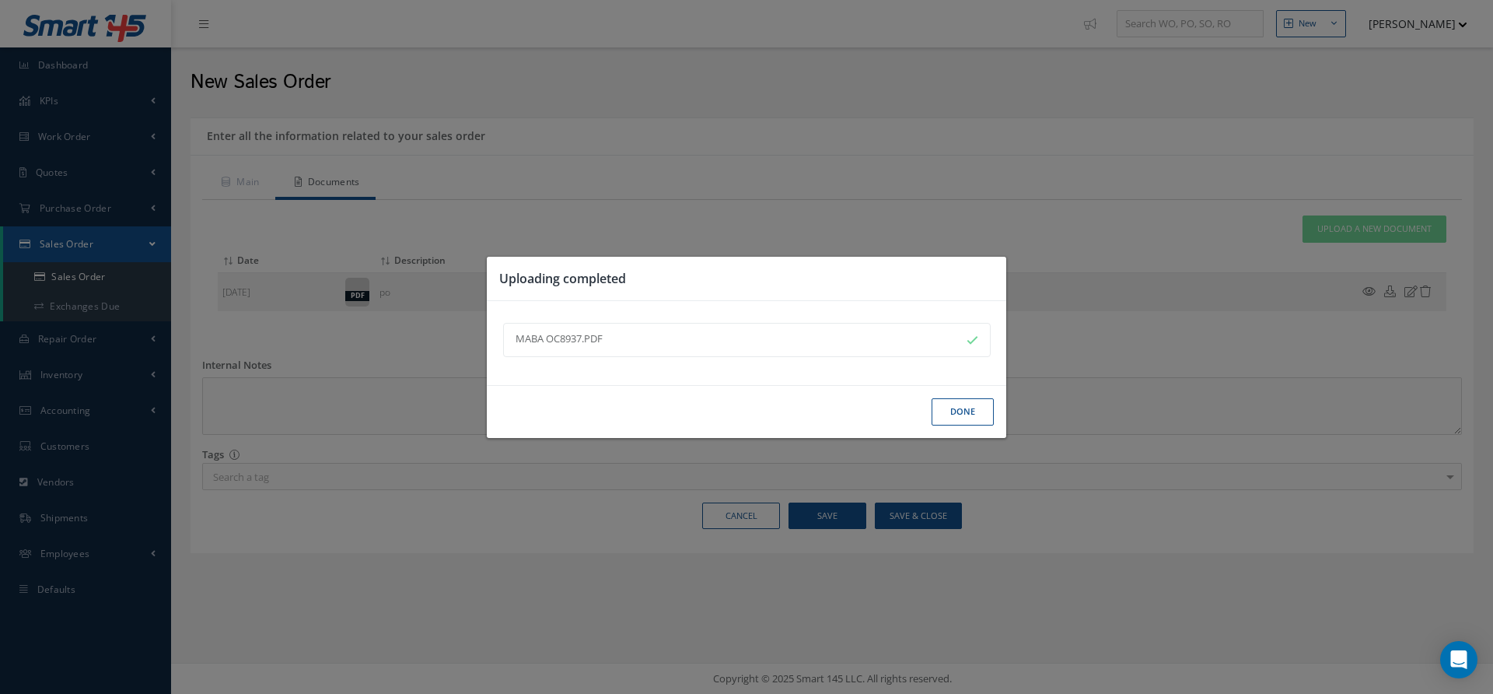
click at [951, 413] on button "Done" at bounding box center [962, 411] width 62 height 27
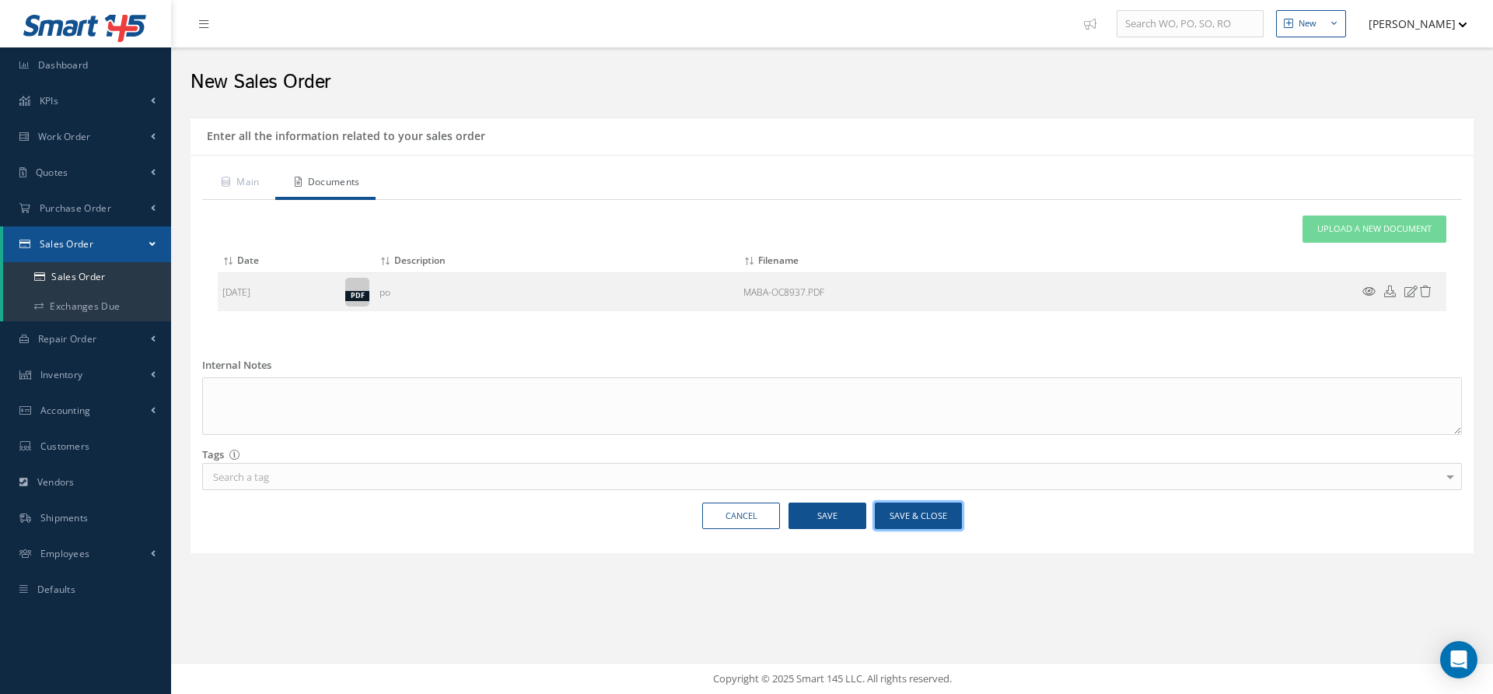
click at [897, 516] on button "Save & Close" at bounding box center [918, 515] width 87 height 27
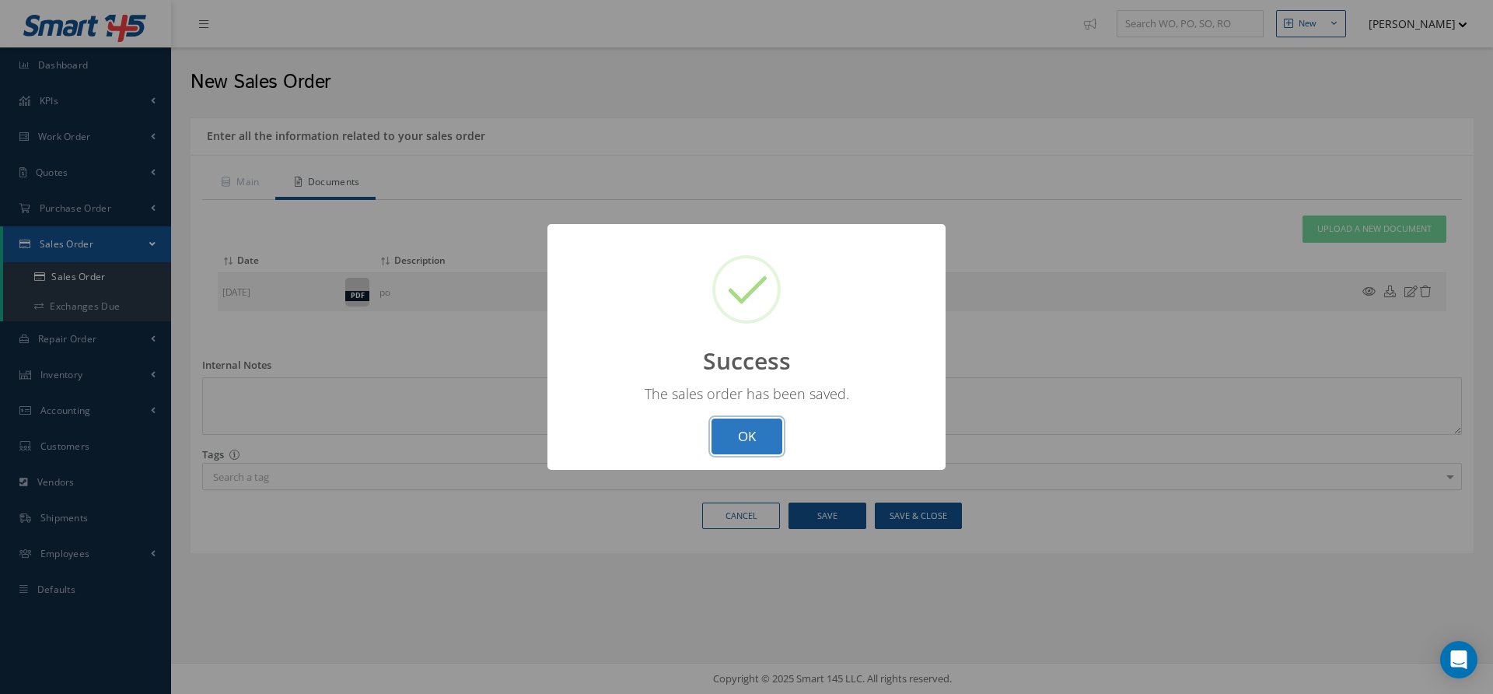
click at [751, 430] on button "OK" at bounding box center [746, 436] width 71 height 37
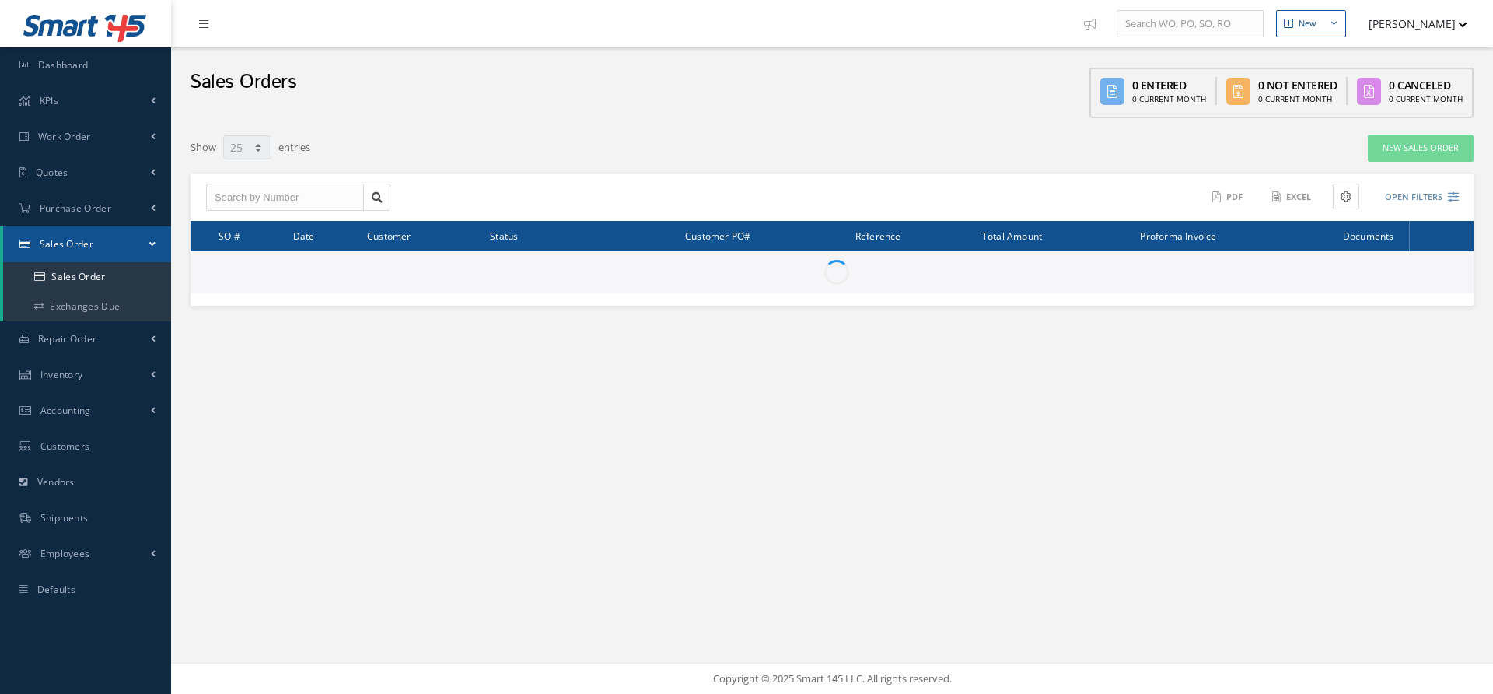
select select "25"
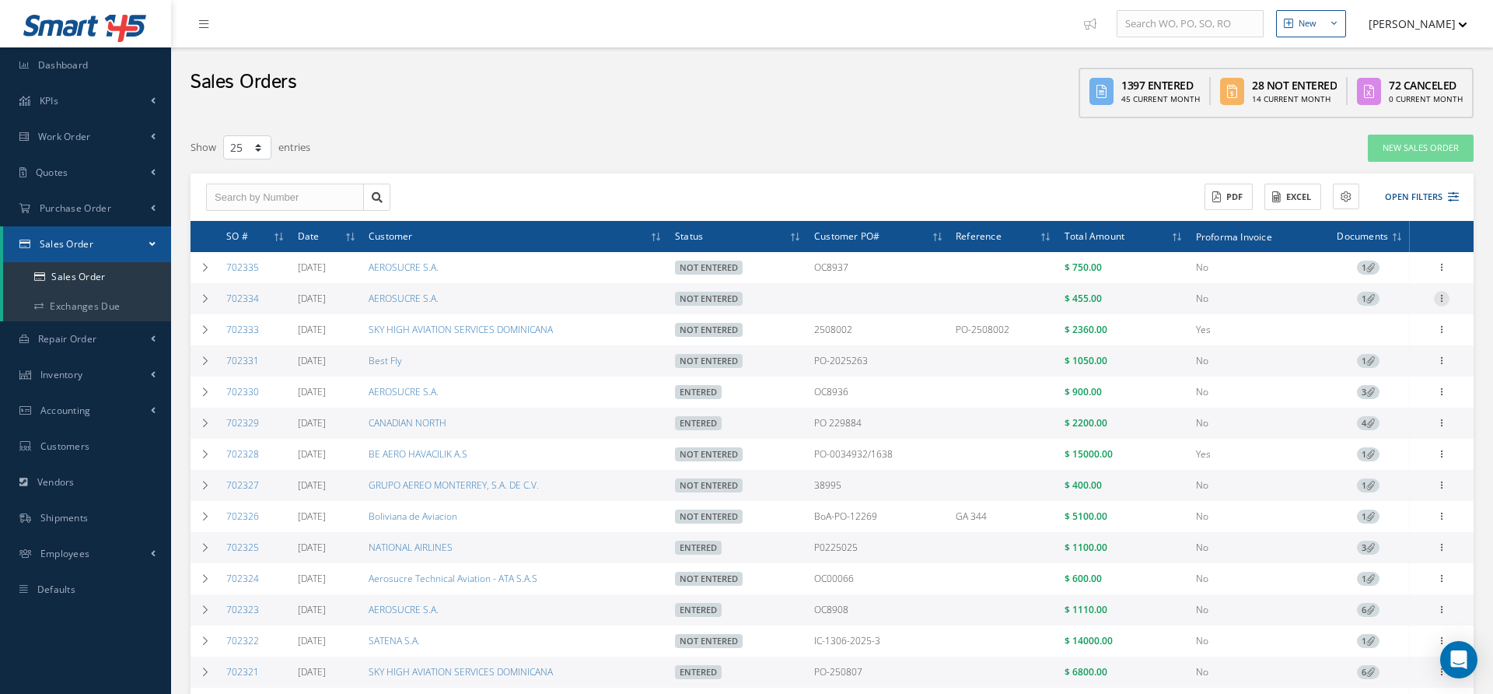
click at [1438, 272] on icon at bounding box center [1442, 266] width 16 height 12
click at [1377, 325] on link "Edit" at bounding box center [1370, 329] width 123 height 20
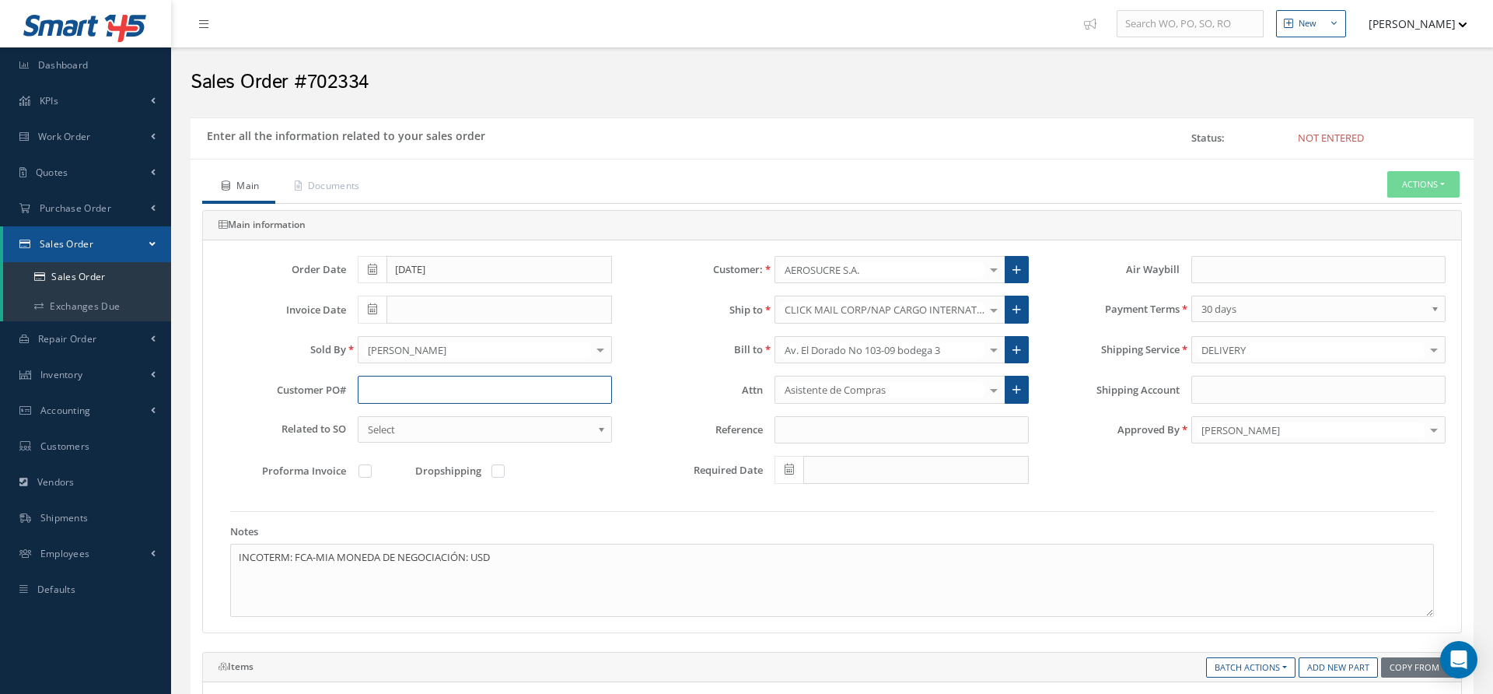
click at [431, 388] on input "text" at bounding box center [485, 390] width 254 height 28
paste input "OC8945"
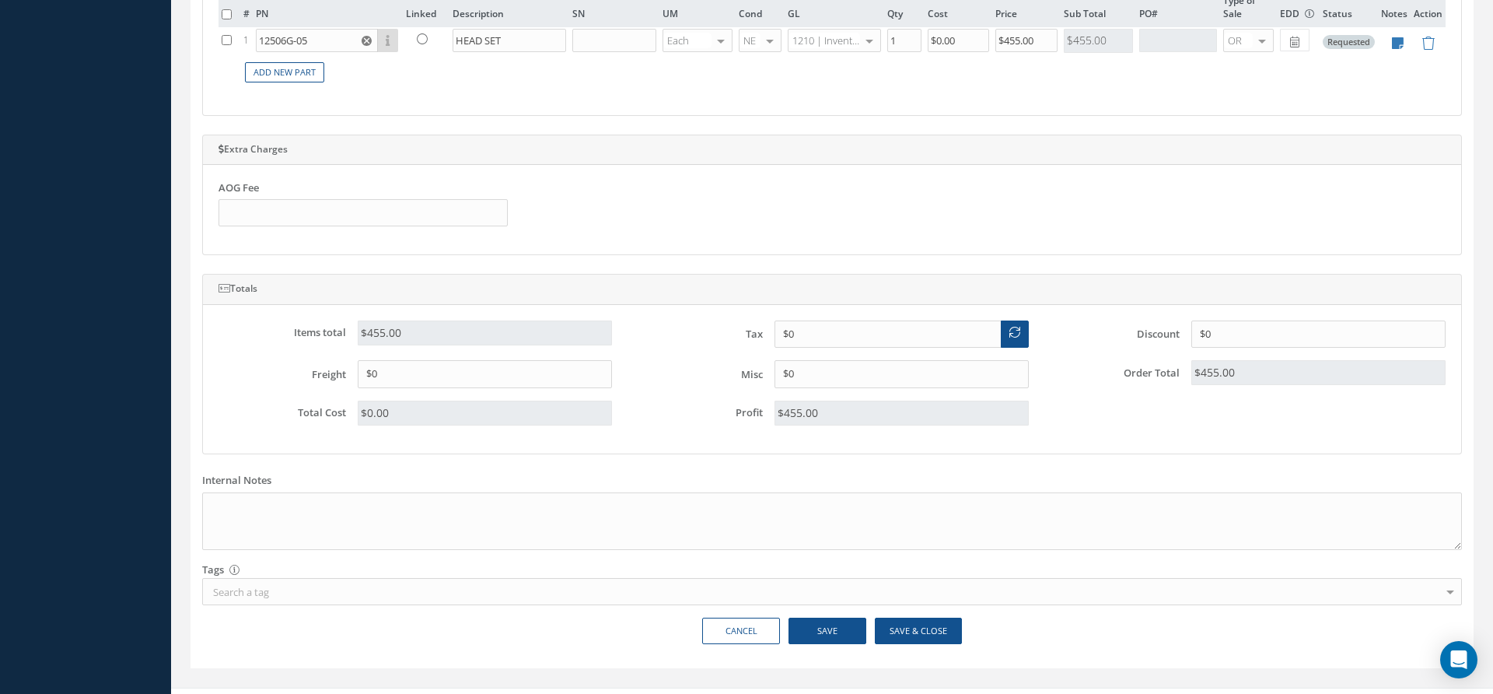
scroll to position [709, 0]
type input "OC8945"
click at [889, 614] on button "Save & Close" at bounding box center [918, 626] width 87 height 27
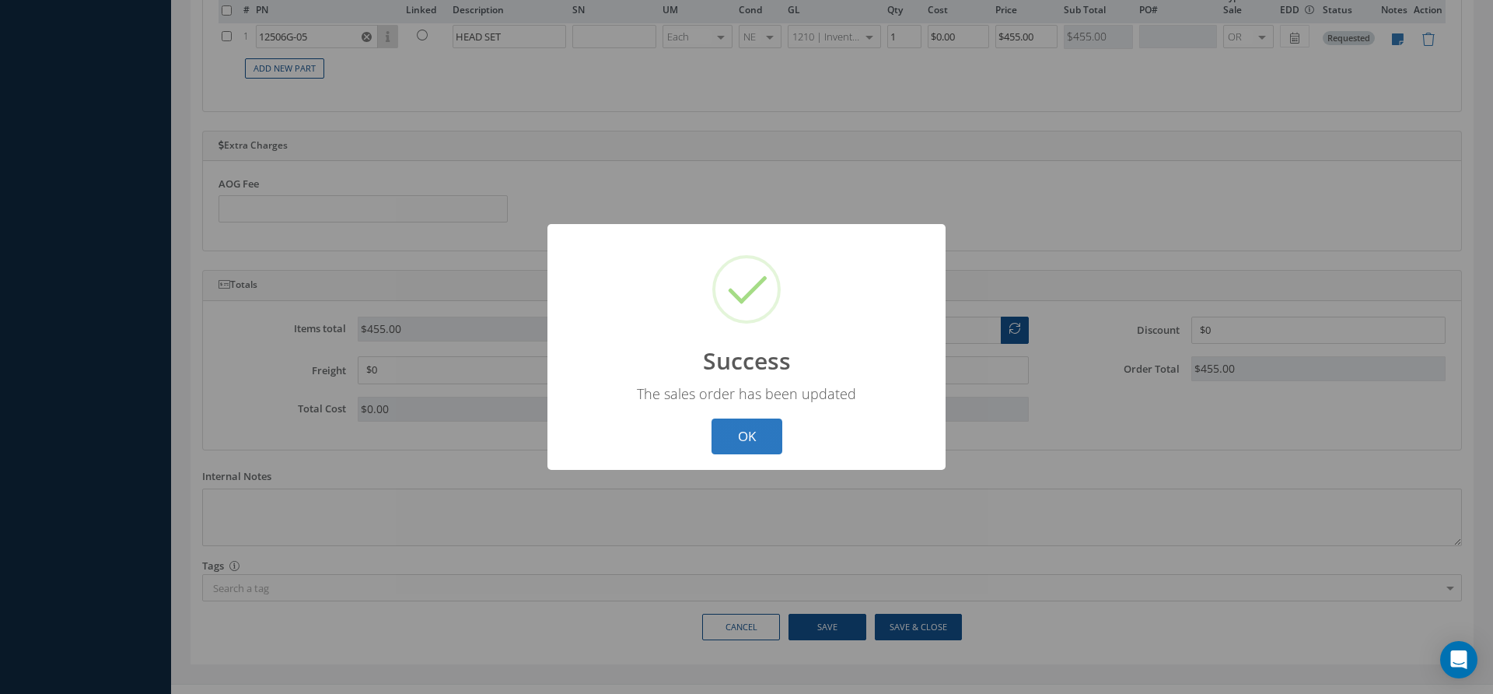
click at [762, 440] on button "OK" at bounding box center [746, 436] width 71 height 37
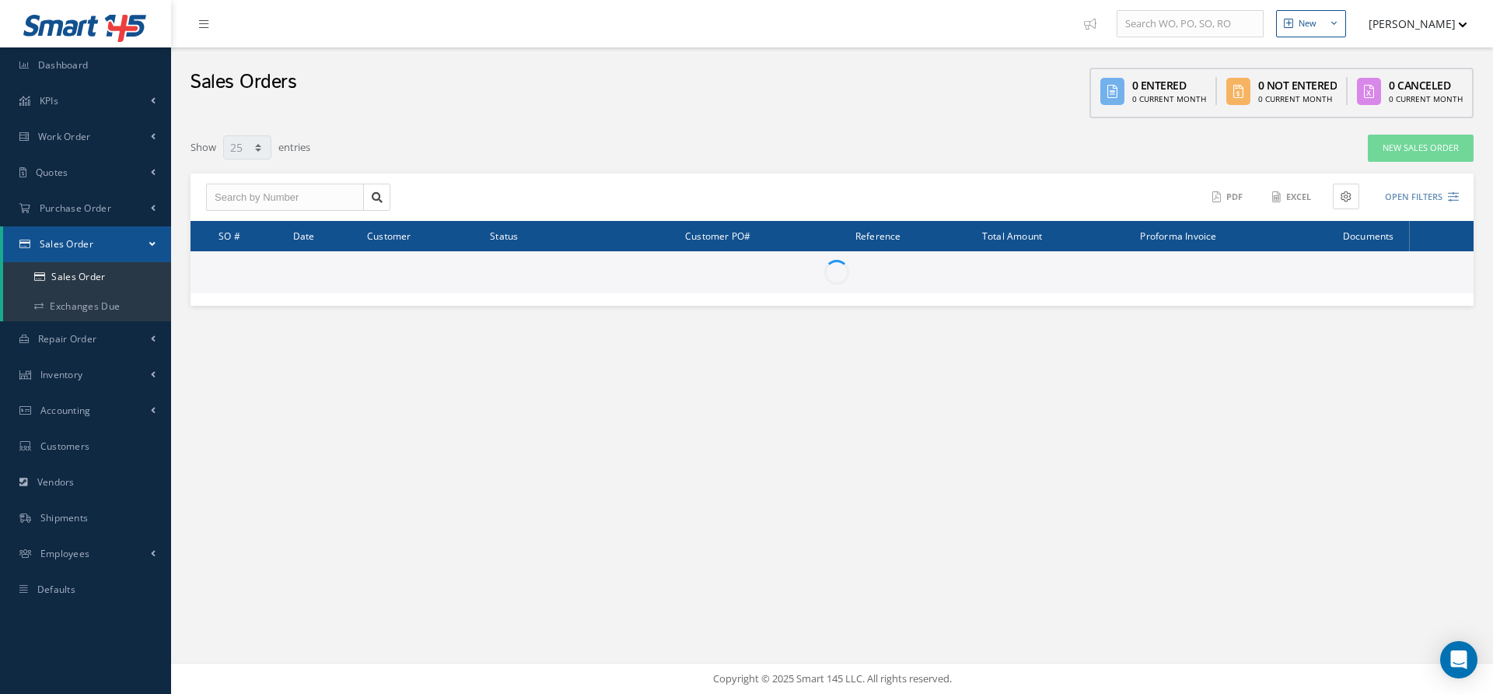
select select "25"
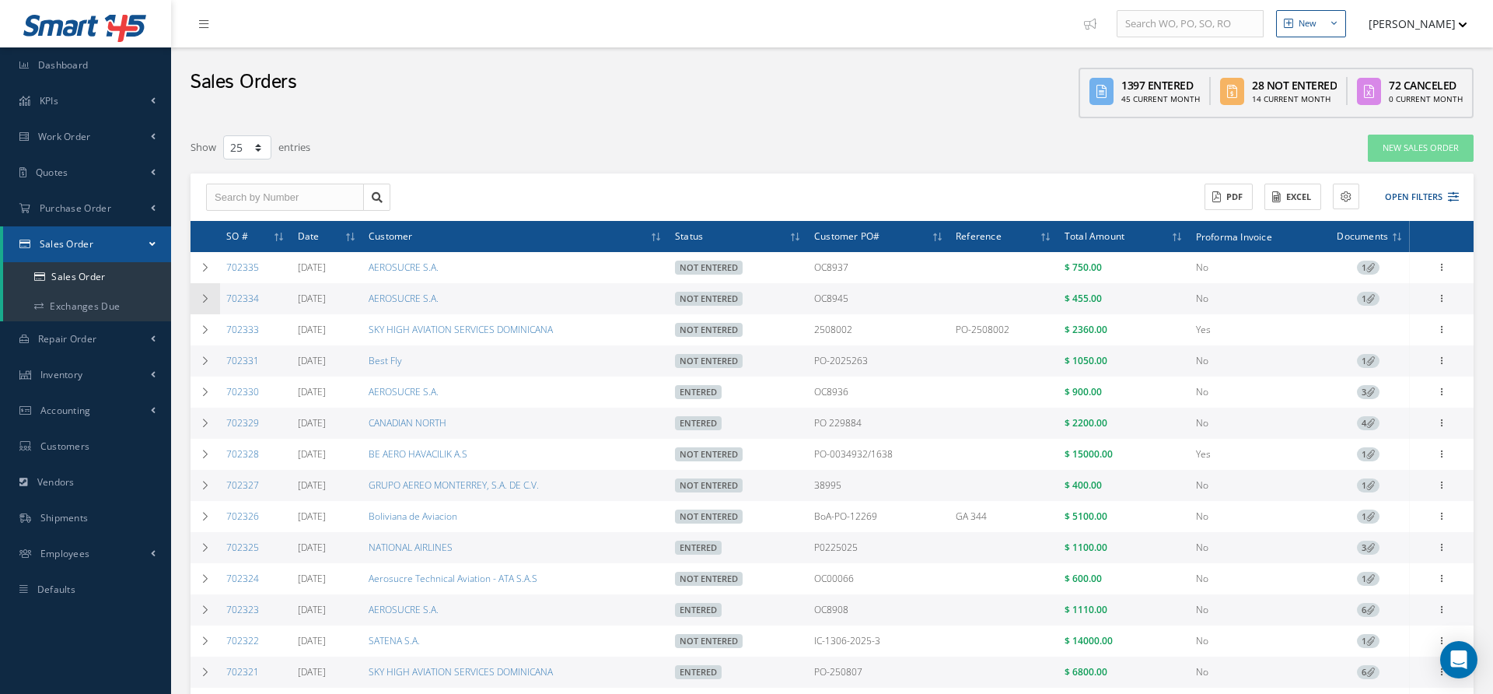
click at [206, 302] on td at bounding box center [205, 298] width 30 height 31
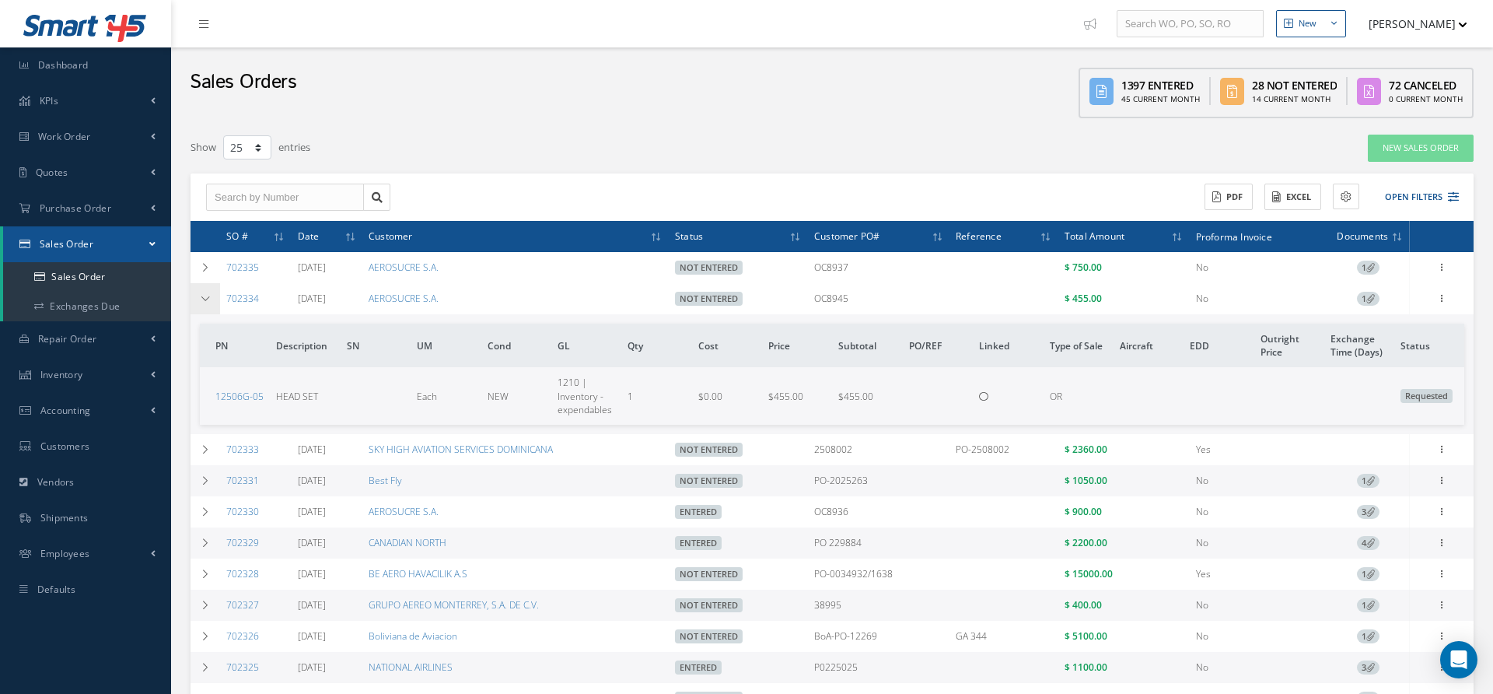
click at [206, 302] on td at bounding box center [205, 298] width 30 height 31
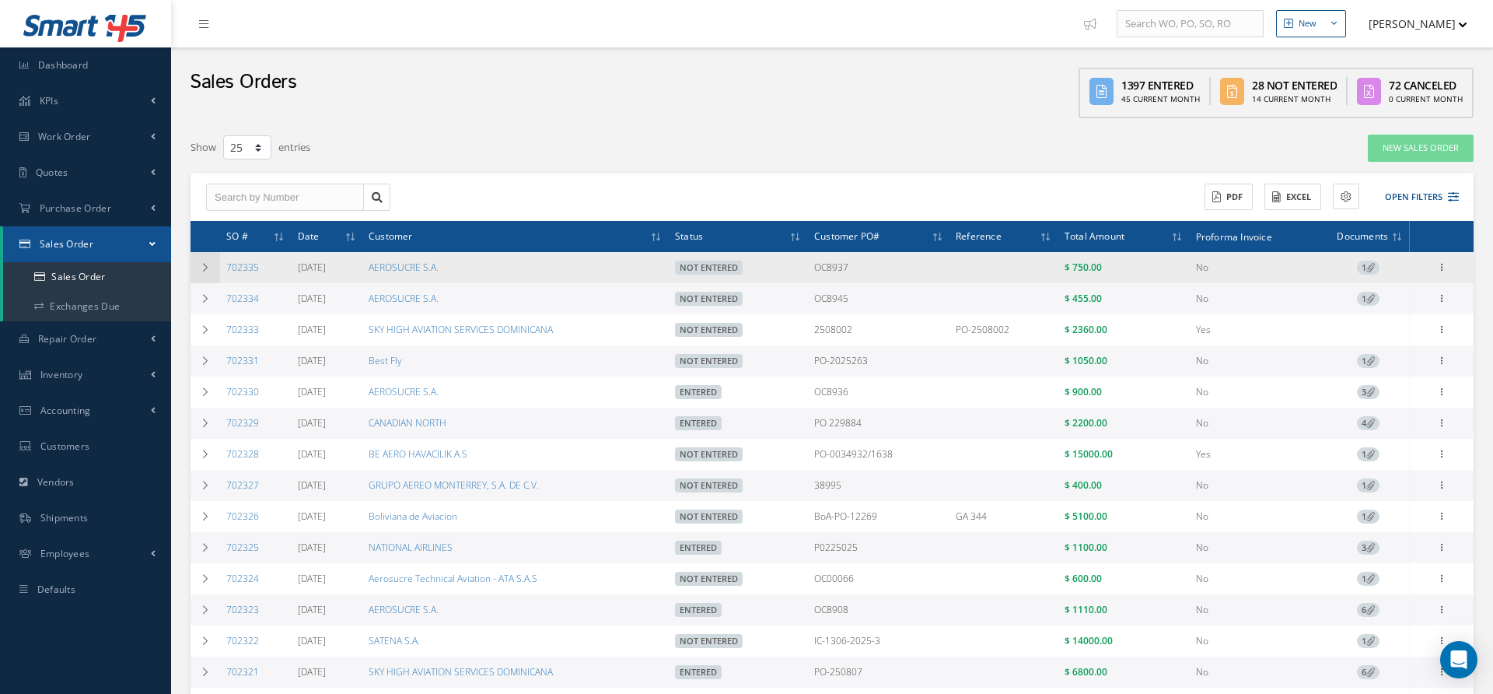
click at [204, 263] on icon at bounding box center [205, 267] width 11 height 9
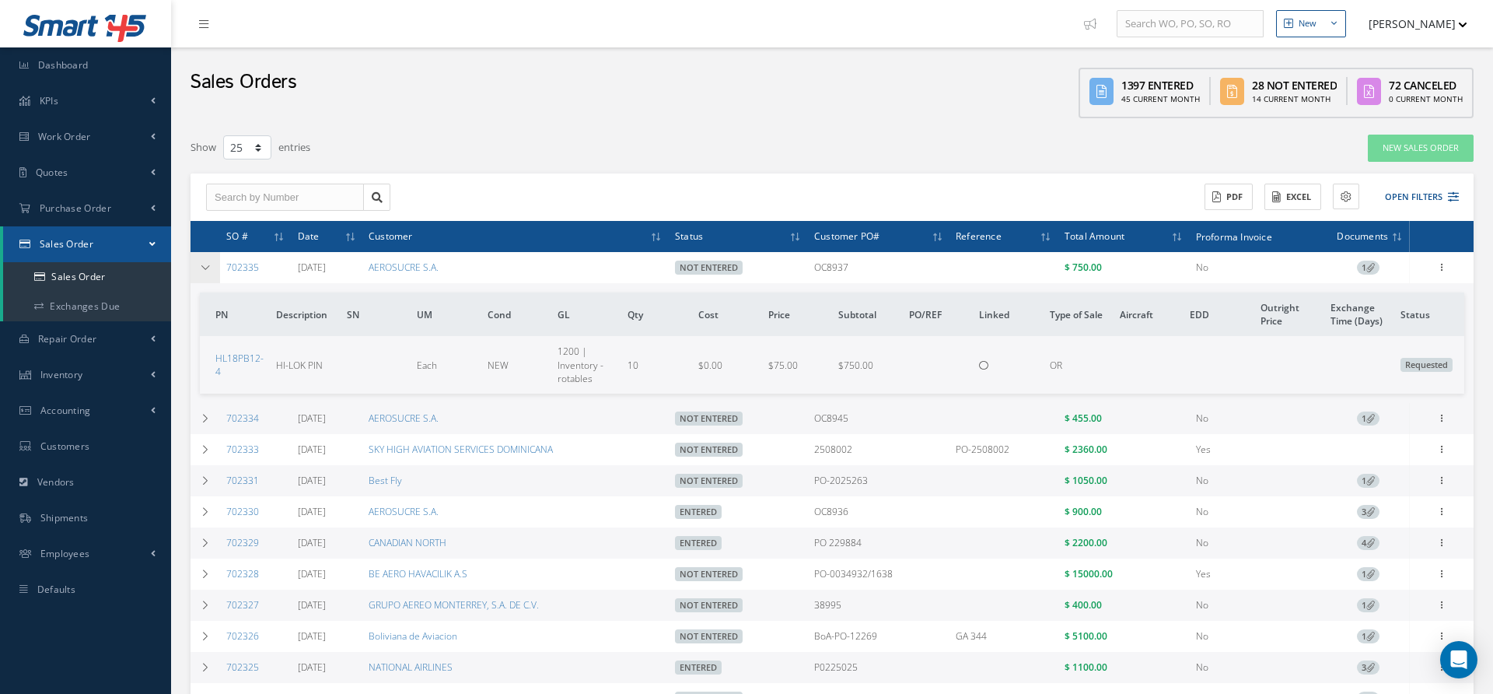
click at [204, 265] on icon at bounding box center [205, 267] width 11 height 9
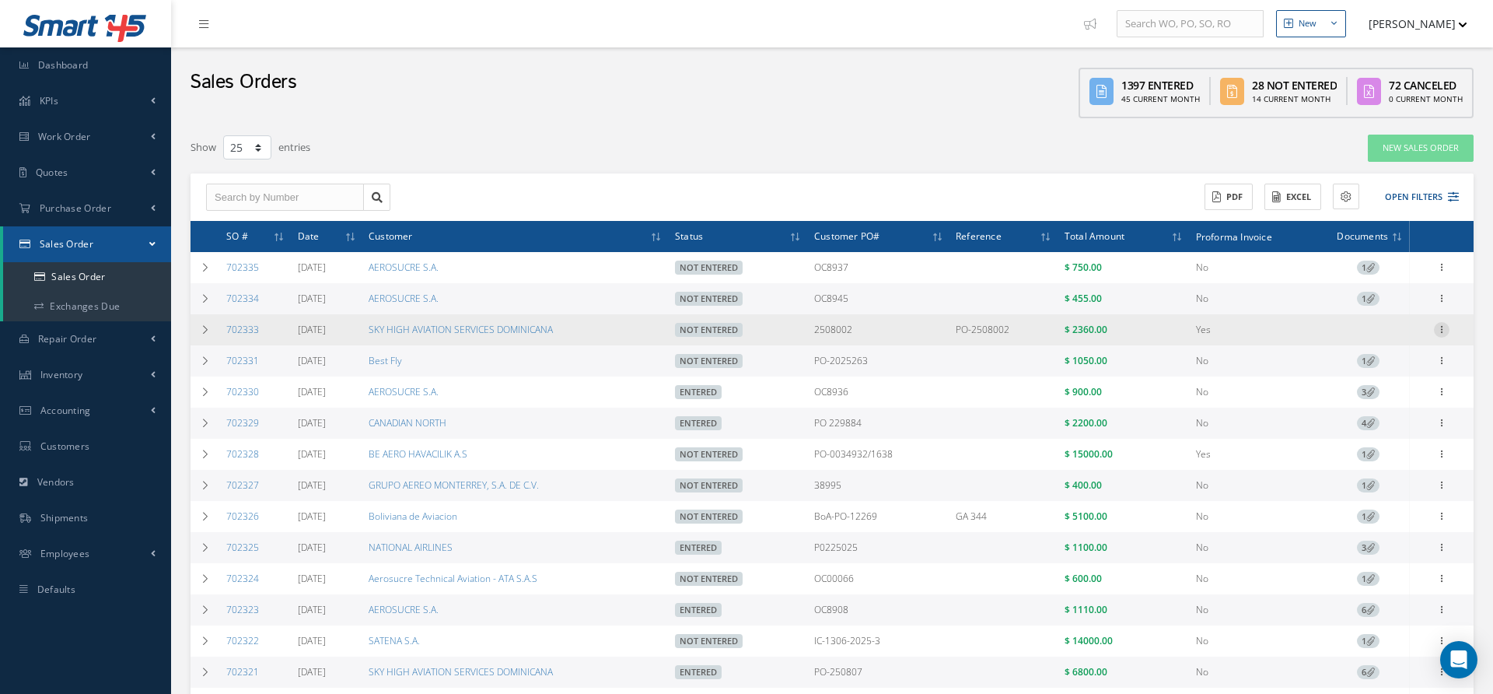
click at [1446, 272] on icon at bounding box center [1442, 266] width 16 height 12
click at [1379, 337] on link "Edit" at bounding box center [1370, 340] width 123 height 20
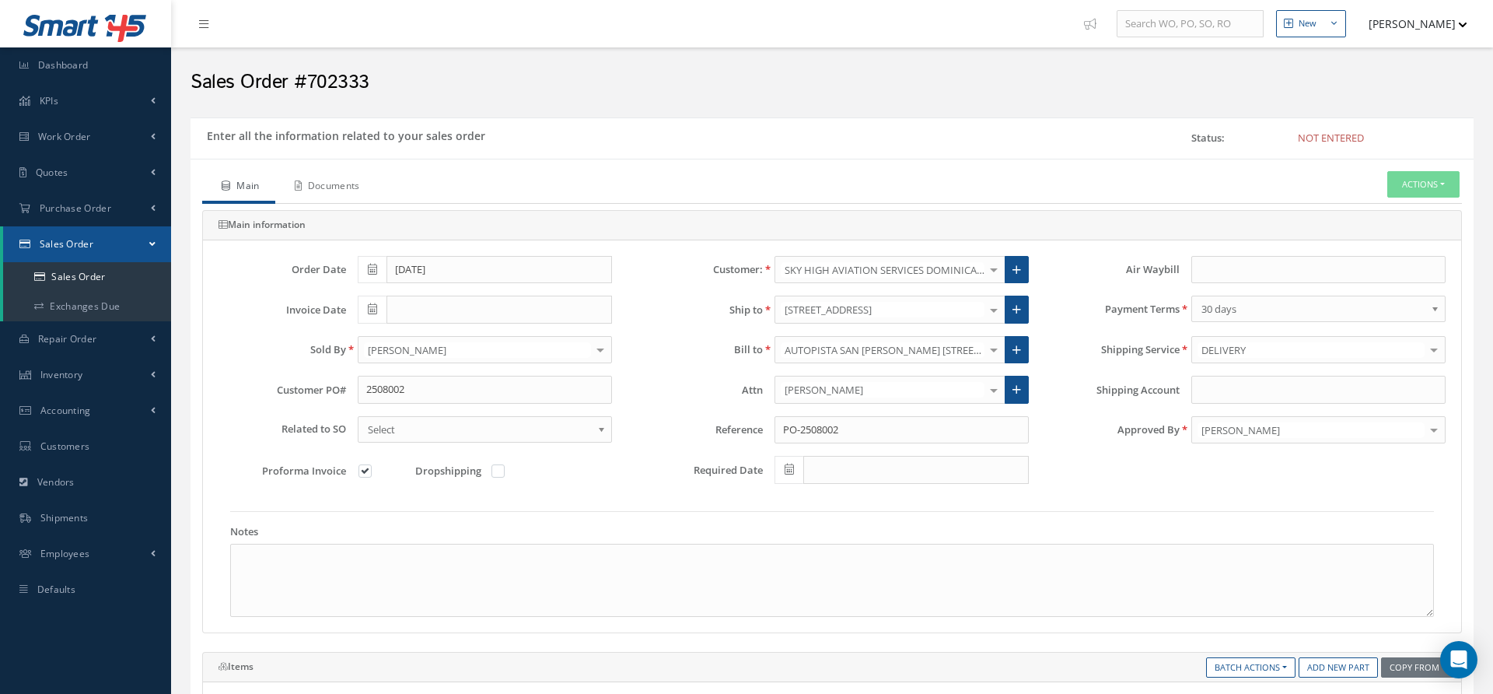
click at [318, 186] on link "Documents" at bounding box center [325, 187] width 100 height 33
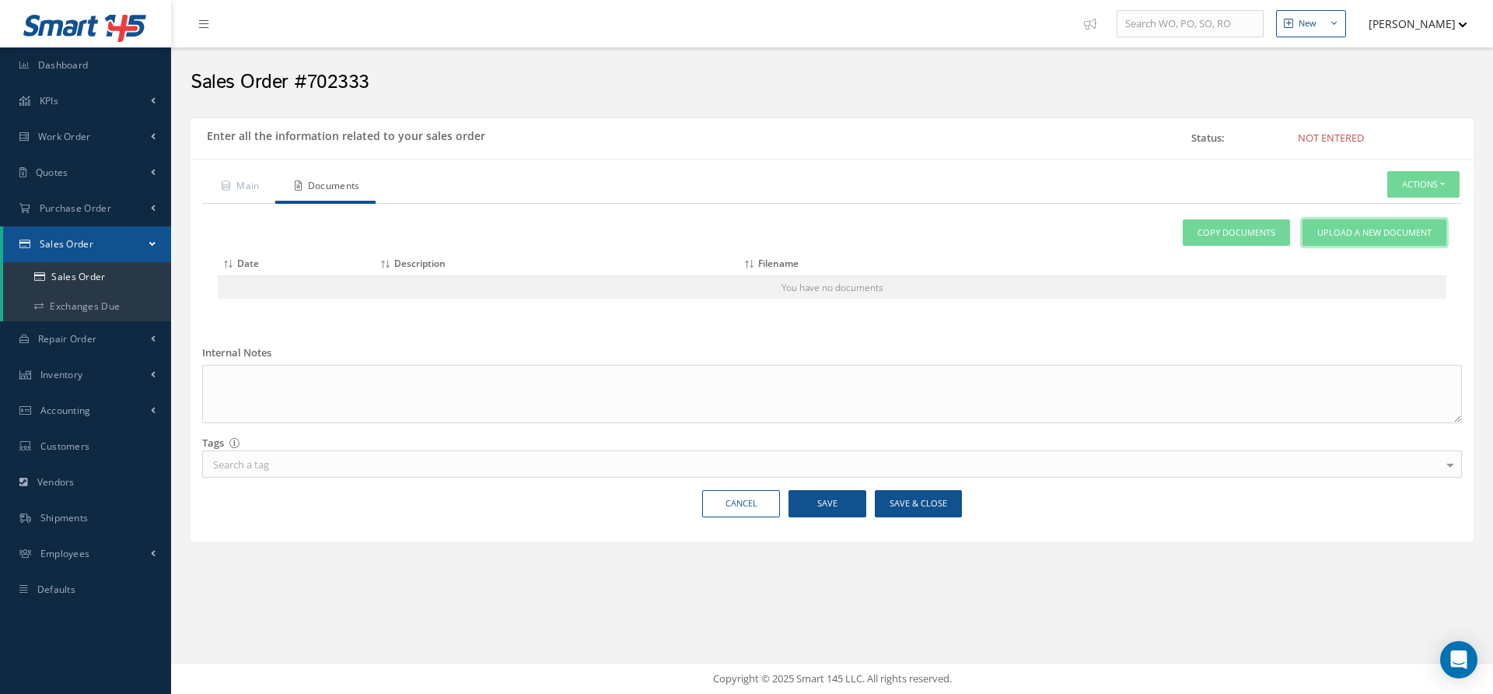
click at [1343, 229] on span "Upload a New Document" at bounding box center [1374, 232] width 114 height 13
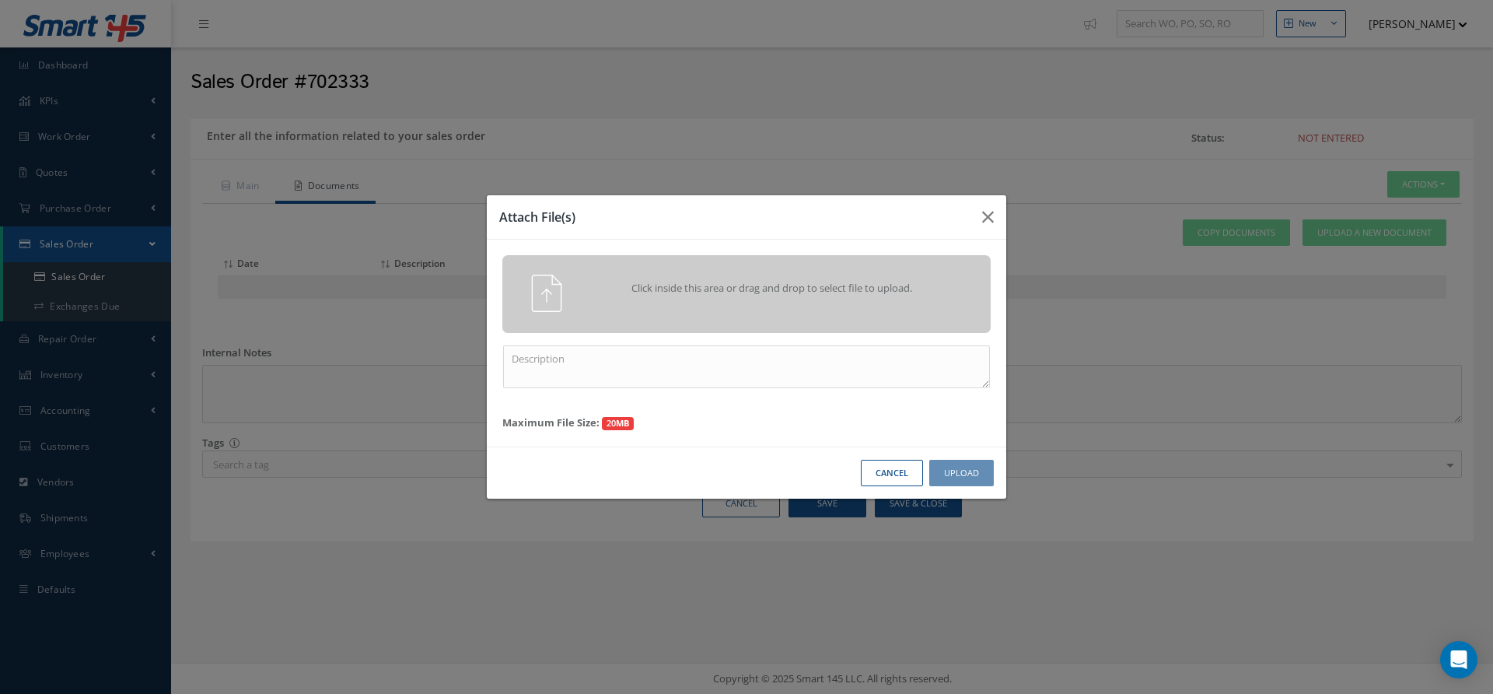
click at [946, 284] on span "Click inside this area or drag and drop to select file to upload." at bounding box center [772, 289] width 353 height 16
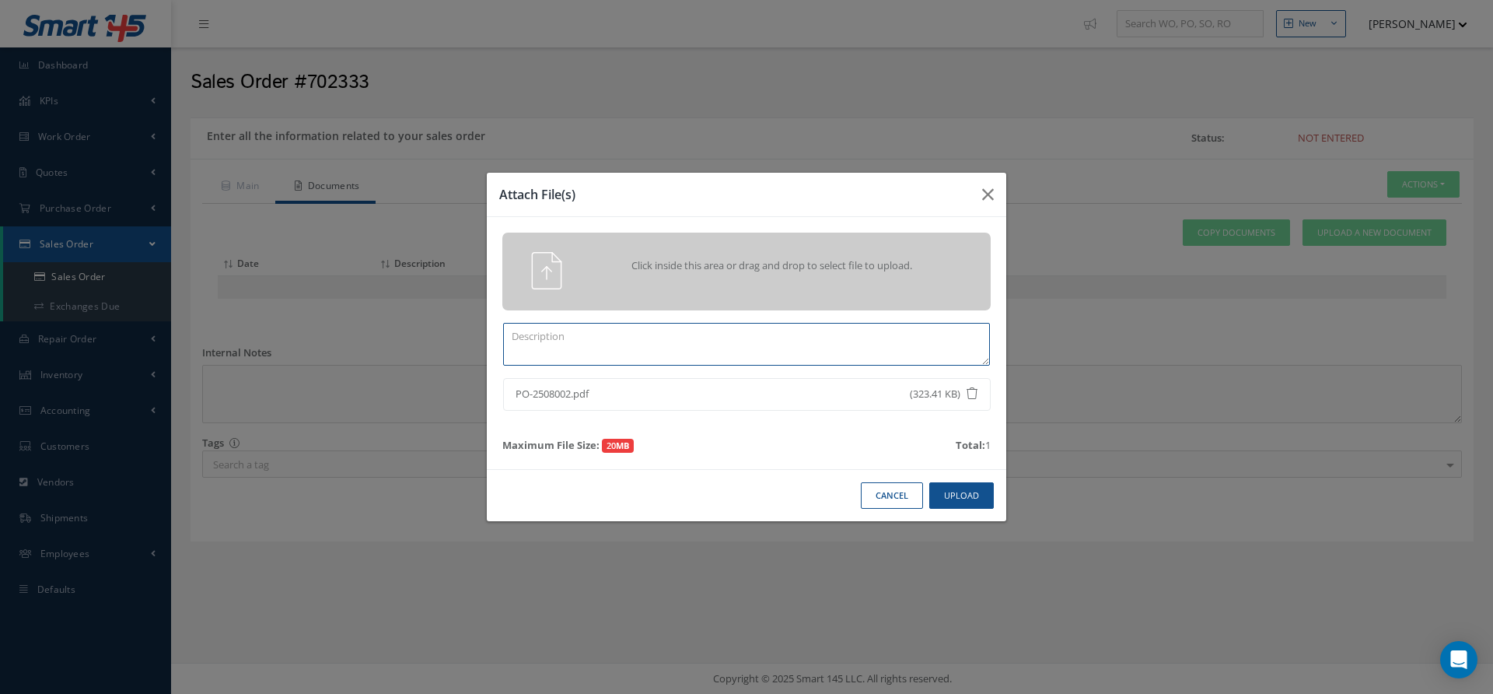
click at [761, 353] on textarea at bounding box center [746, 344] width 487 height 43
type textarea "po"
click at [948, 485] on button "Upload" at bounding box center [961, 495] width 65 height 27
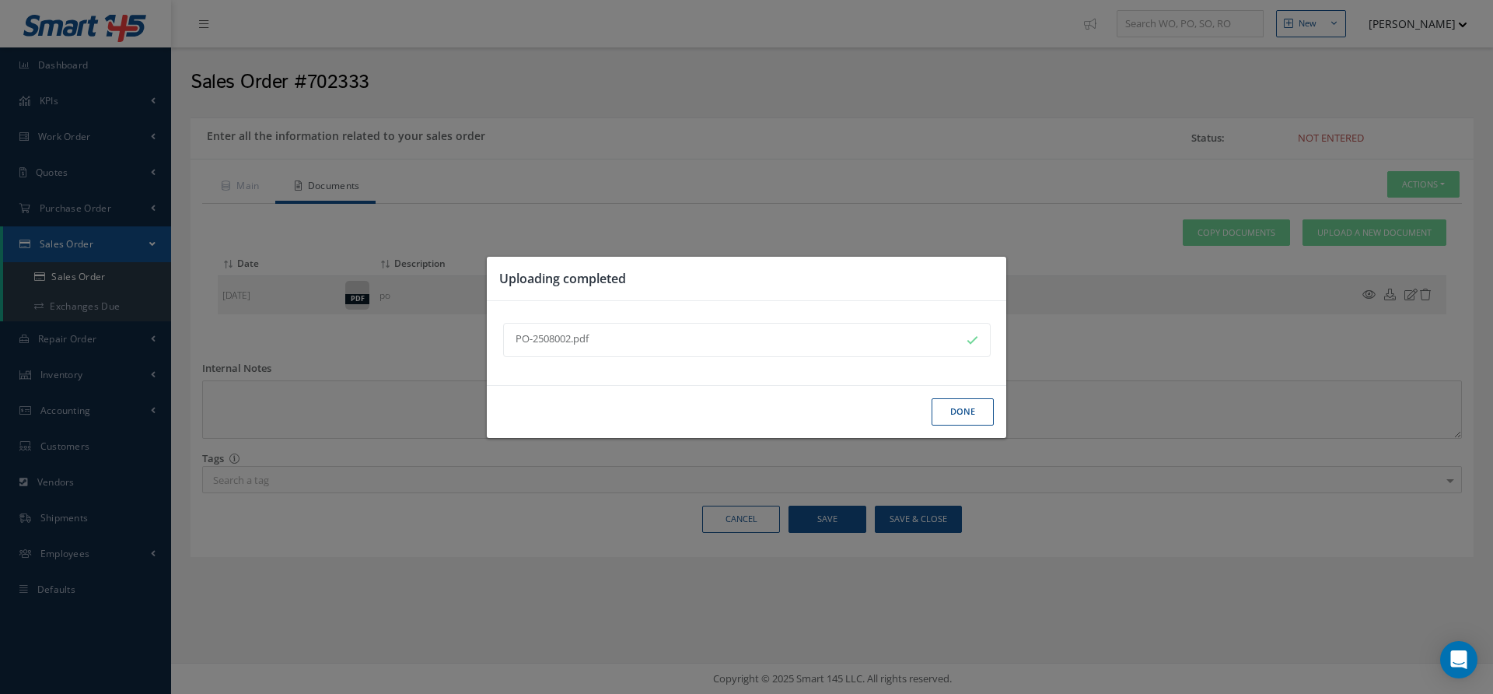
click at [951, 412] on button "Done" at bounding box center [962, 411] width 62 height 27
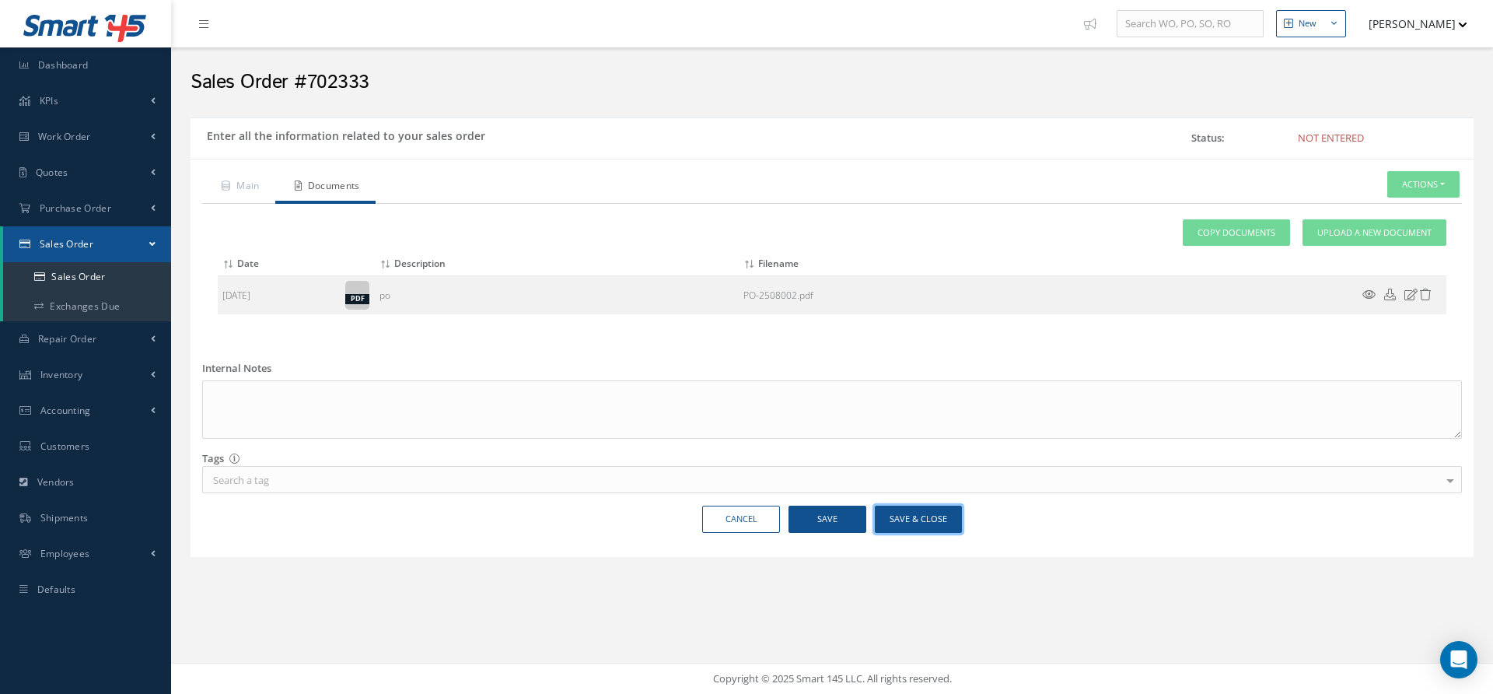
click at [914, 515] on button "Save & Close" at bounding box center [918, 518] width 87 height 27
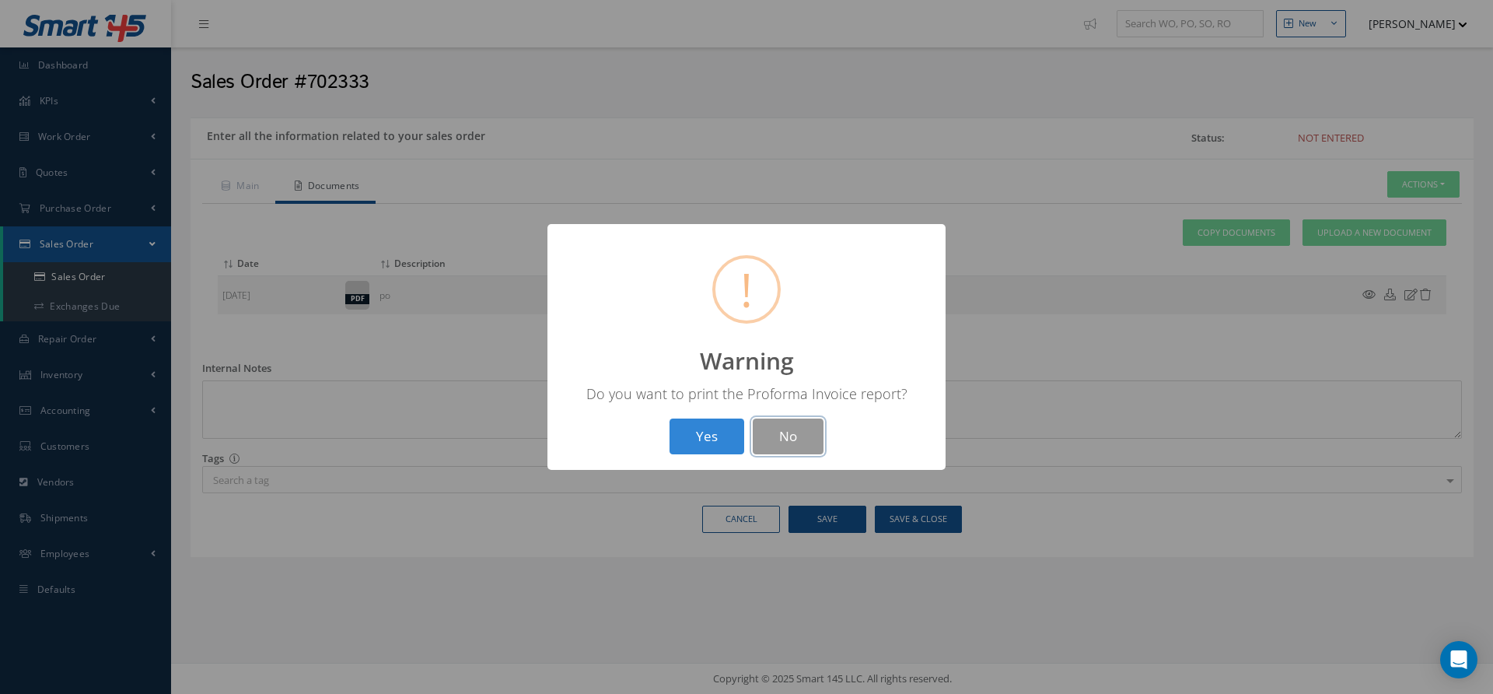
click at [771, 445] on button "No" at bounding box center [788, 436] width 71 height 37
click at [728, 439] on button "OK" at bounding box center [746, 436] width 71 height 37
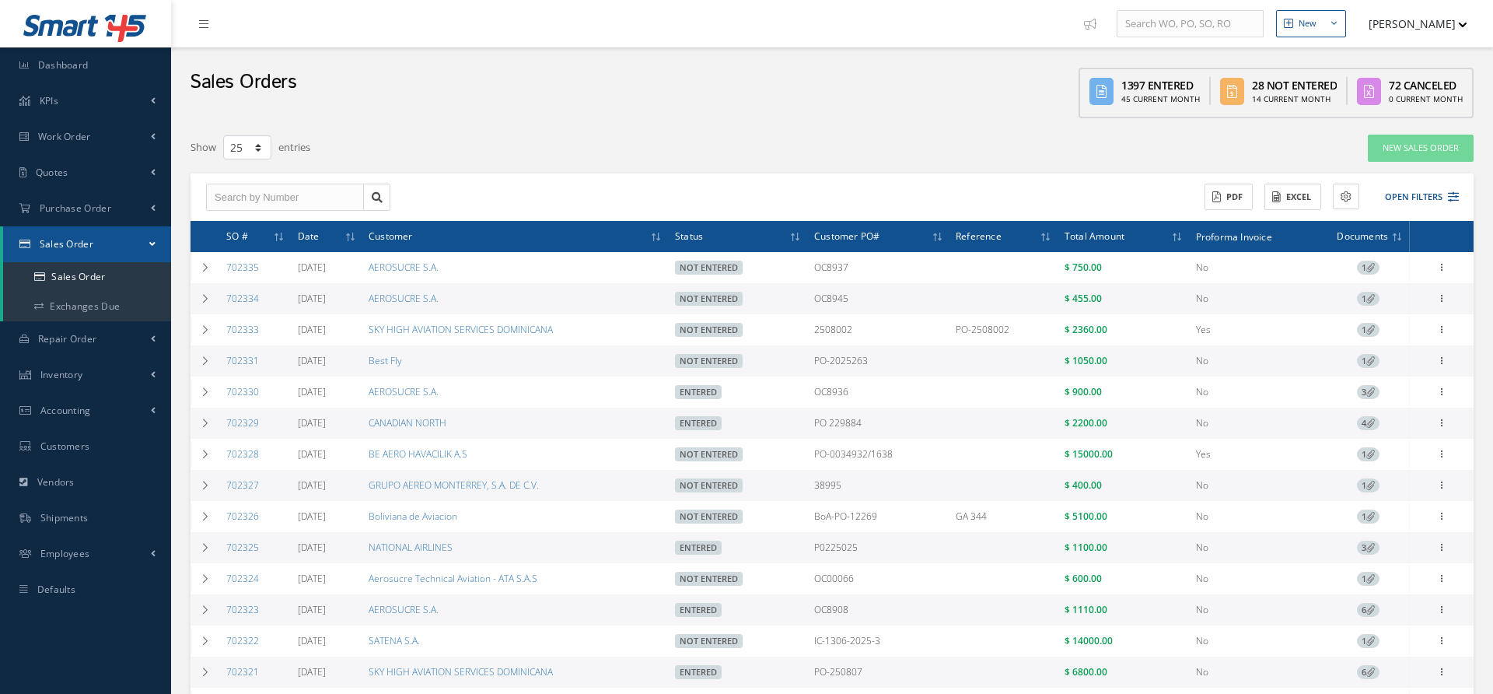
select select "25"
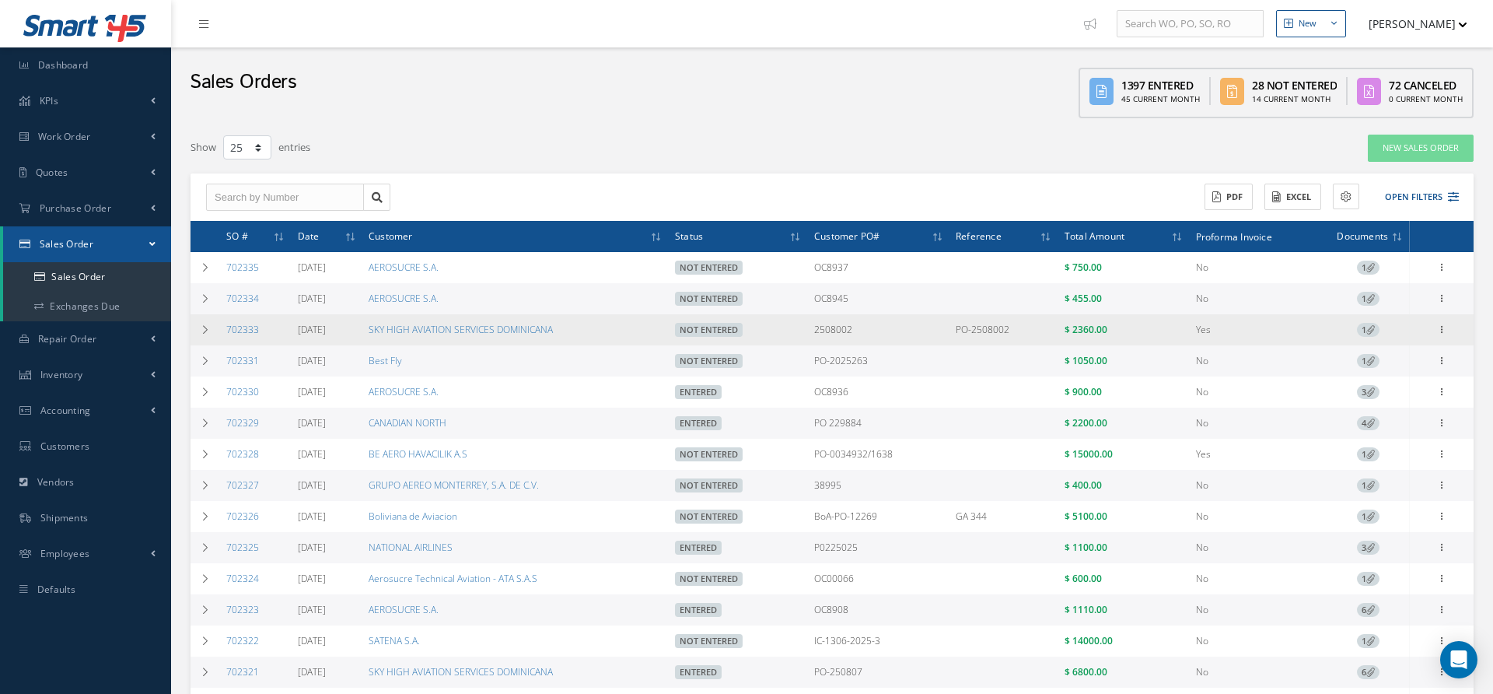
drag, startPoint x: 272, startPoint y: 327, endPoint x: 225, endPoint y: 327, distance: 47.4
click at [225, 327] on td "702333" at bounding box center [256, 329] width 72 height 31
copy link "702333"
drag, startPoint x: 1023, startPoint y: 334, endPoint x: 951, endPoint y: 334, distance: 72.3
click at [951, 334] on tr "702333 08/28/2025 SKY HIGH AVIATION SERVICES DOMINICANA Not Entered 2508002 PO-…" at bounding box center [831, 329] width 1283 height 31
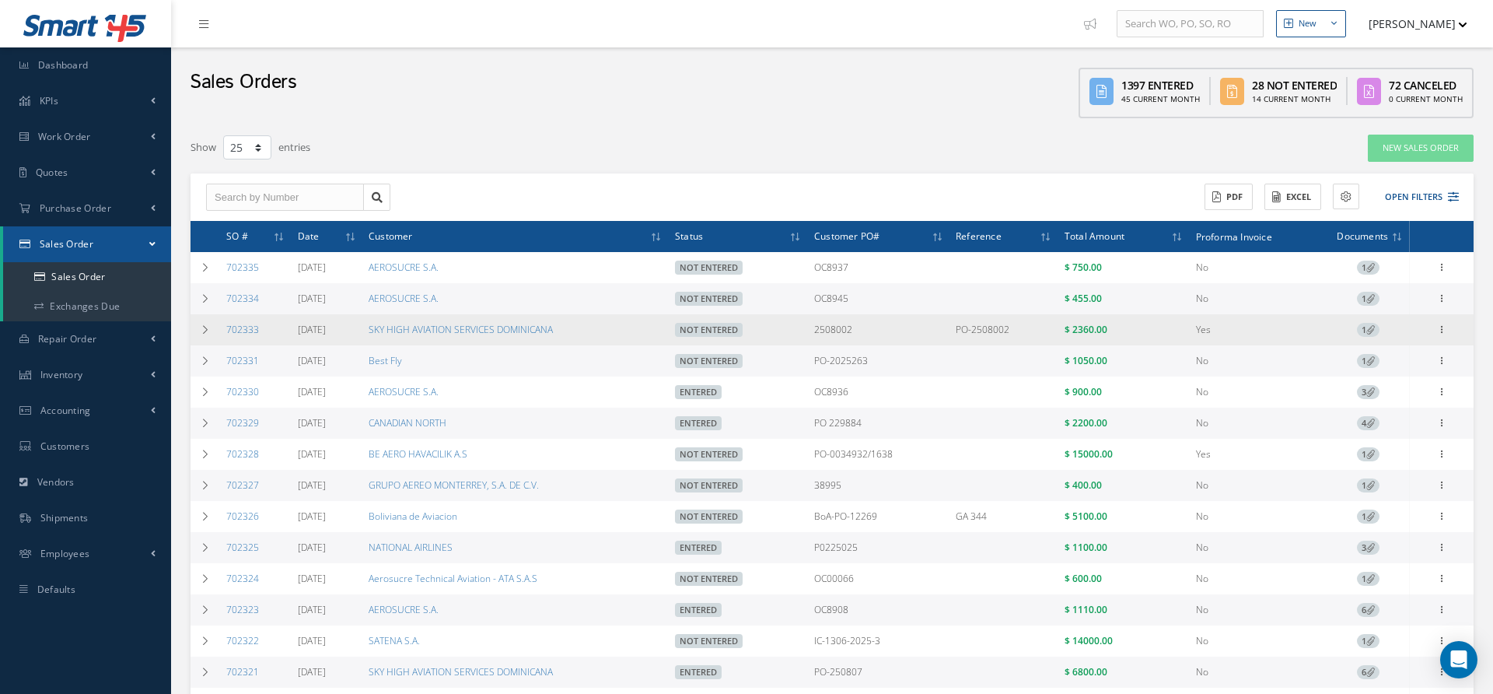
copy tr "PO-2508002"
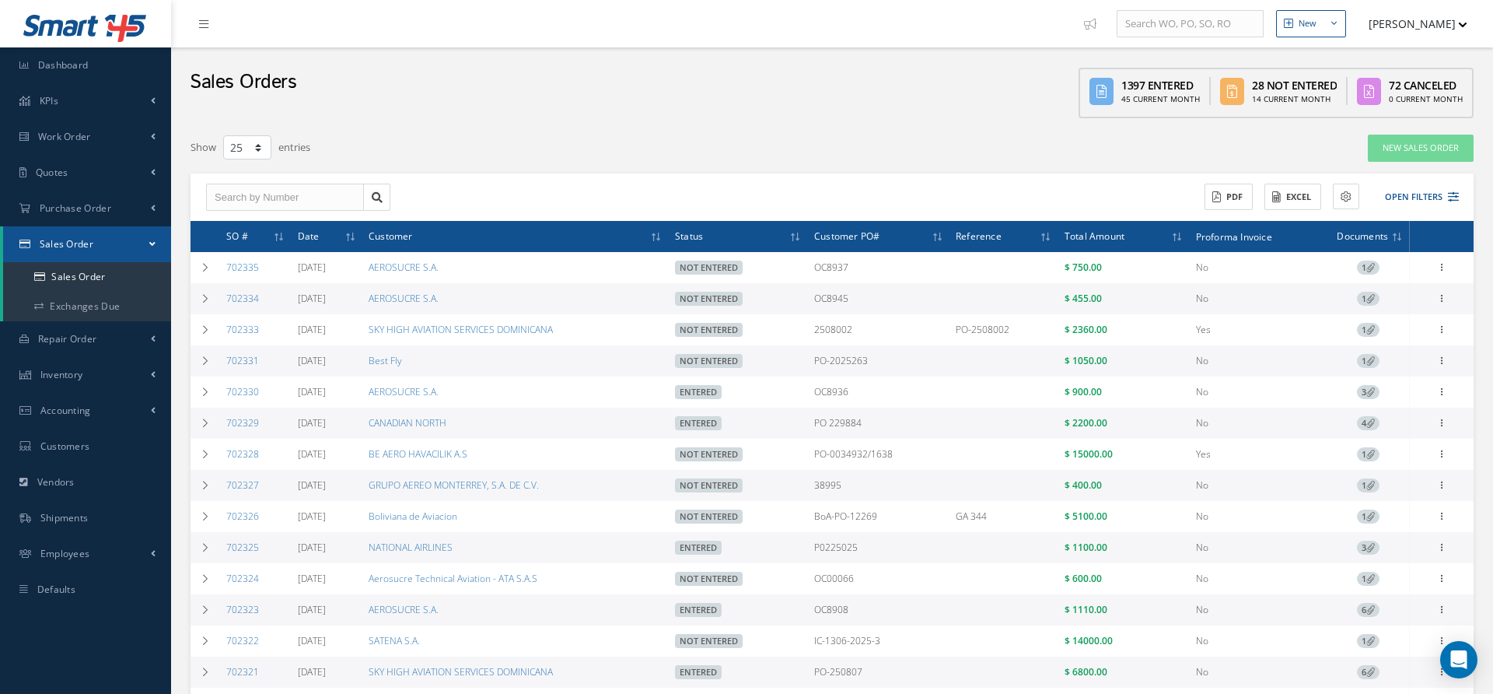
drag, startPoint x: 875, startPoint y: 295, endPoint x: 816, endPoint y: 295, distance: 58.3
click at [816, 295] on tr "702334 08/28/2025 AEROSUCRE S.A. Not Entered OC8945 $ 455.00 No 1 Enter/Update …" at bounding box center [831, 298] width 1283 height 31
copy tr "OC8945"
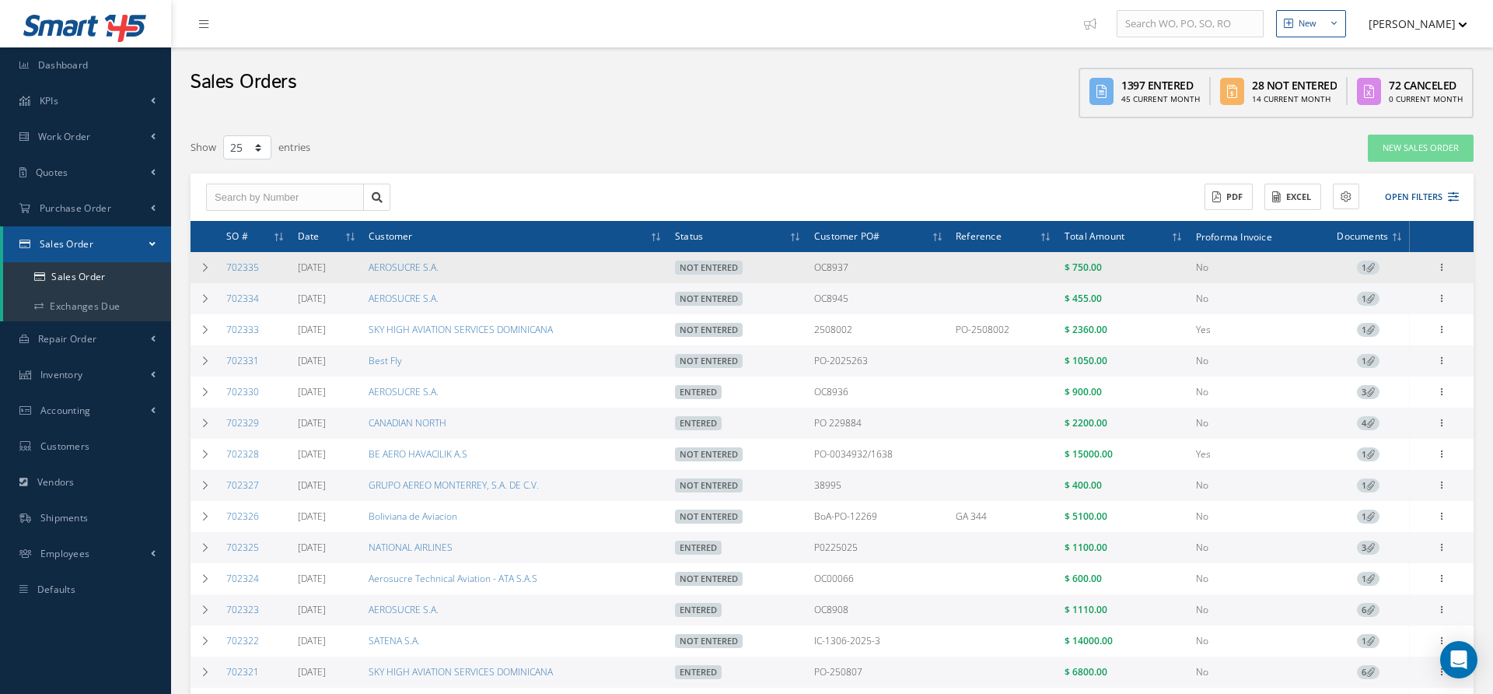
drag, startPoint x: 889, startPoint y: 273, endPoint x: 823, endPoint y: 269, distance: 66.2
click at [823, 269] on td "OC8937" at bounding box center [879, 267] width 142 height 31
copy td "OC8937"
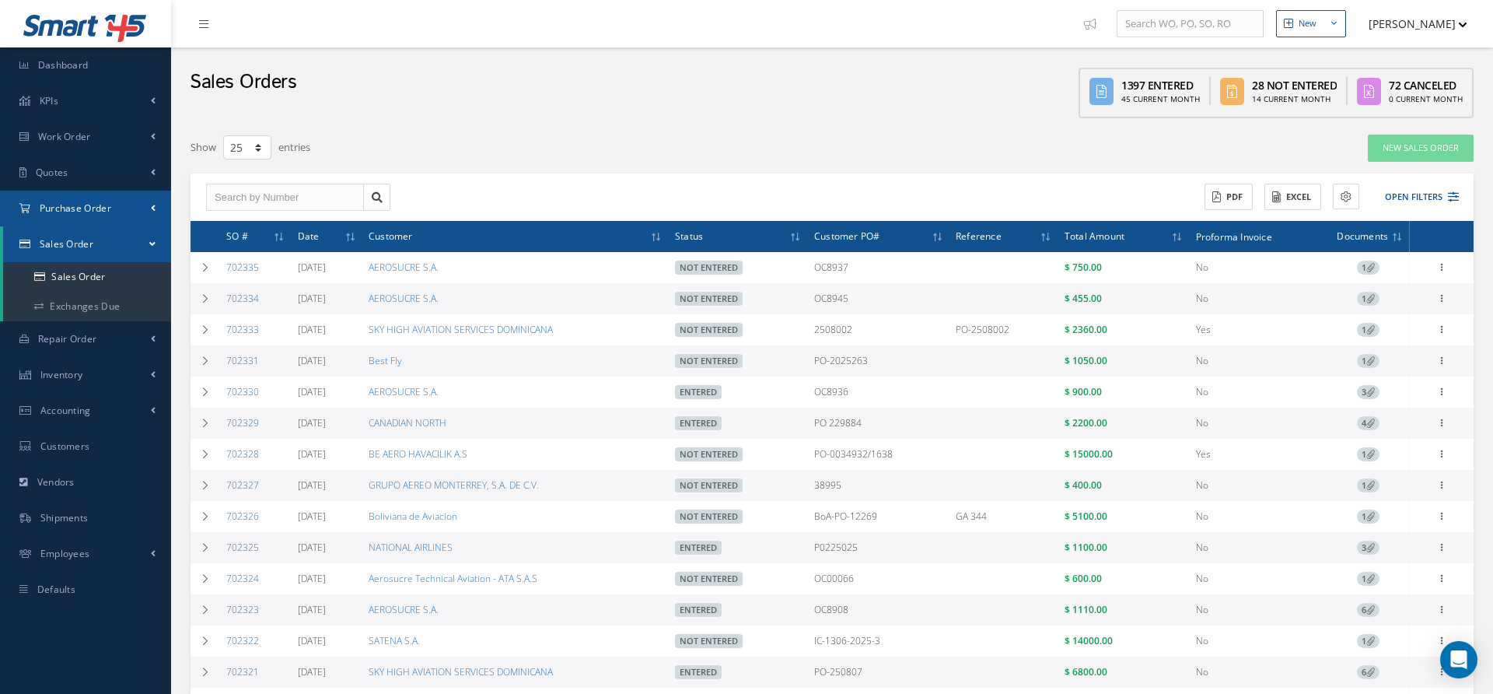
click at [96, 213] on span "Purchase Order" at bounding box center [76, 207] width 72 height 13
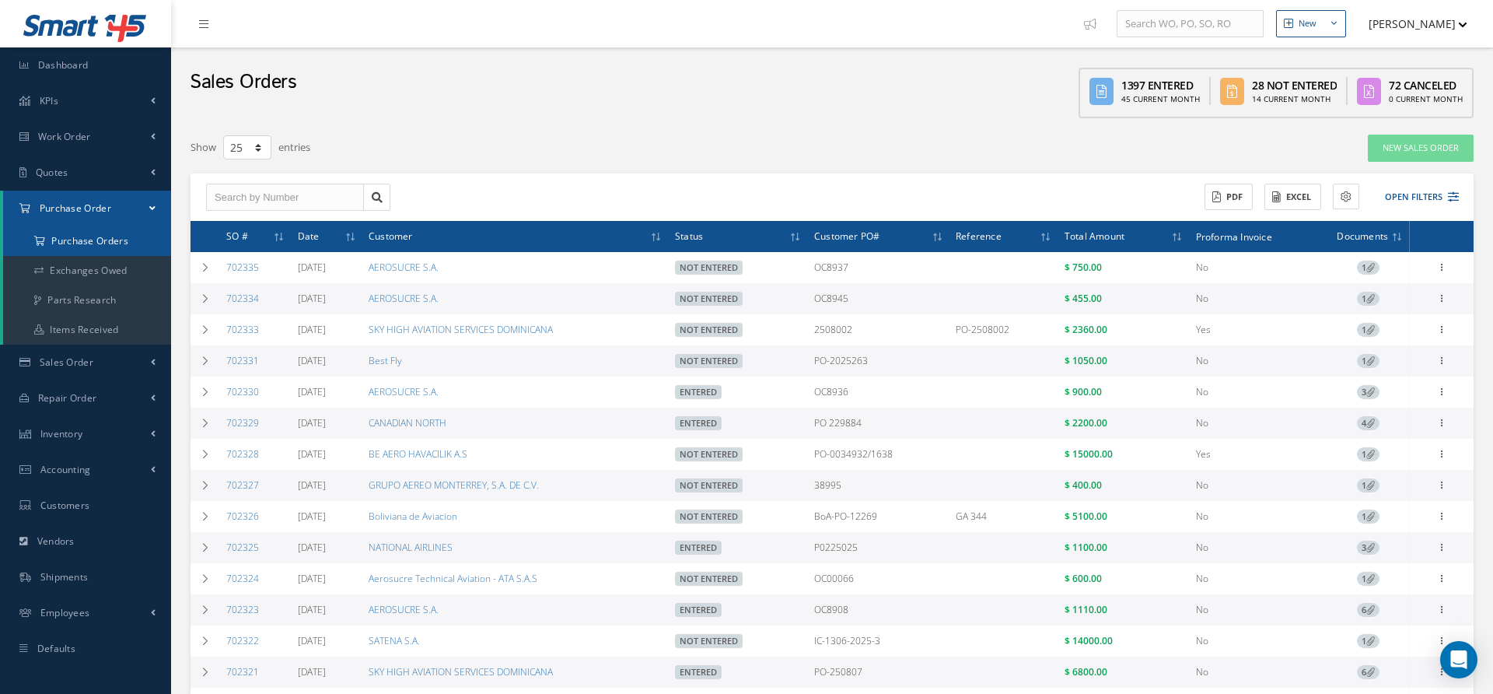
click at [81, 246] on a=1&status_id=2&status_id=3&status_id=5&collapsedFilters"] "Purchase Orders" at bounding box center [87, 241] width 168 height 30
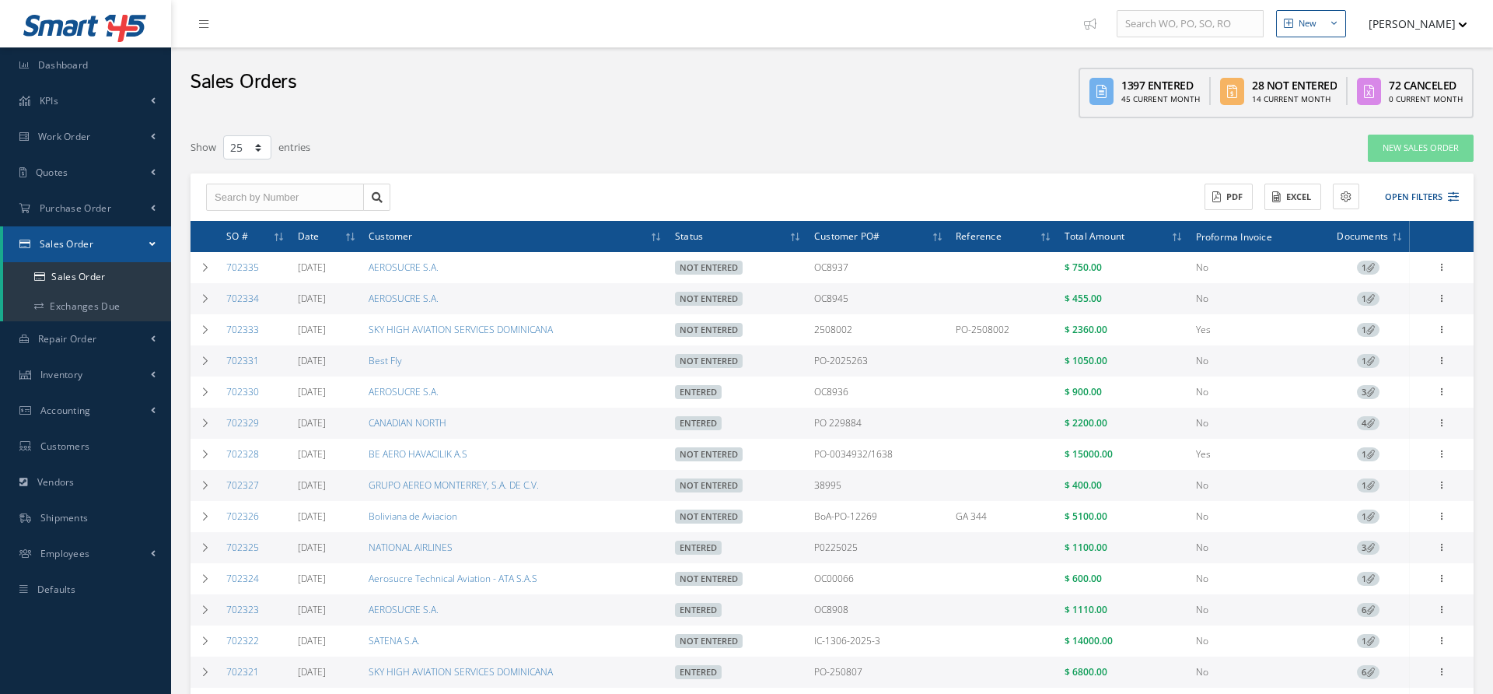
select select "25"
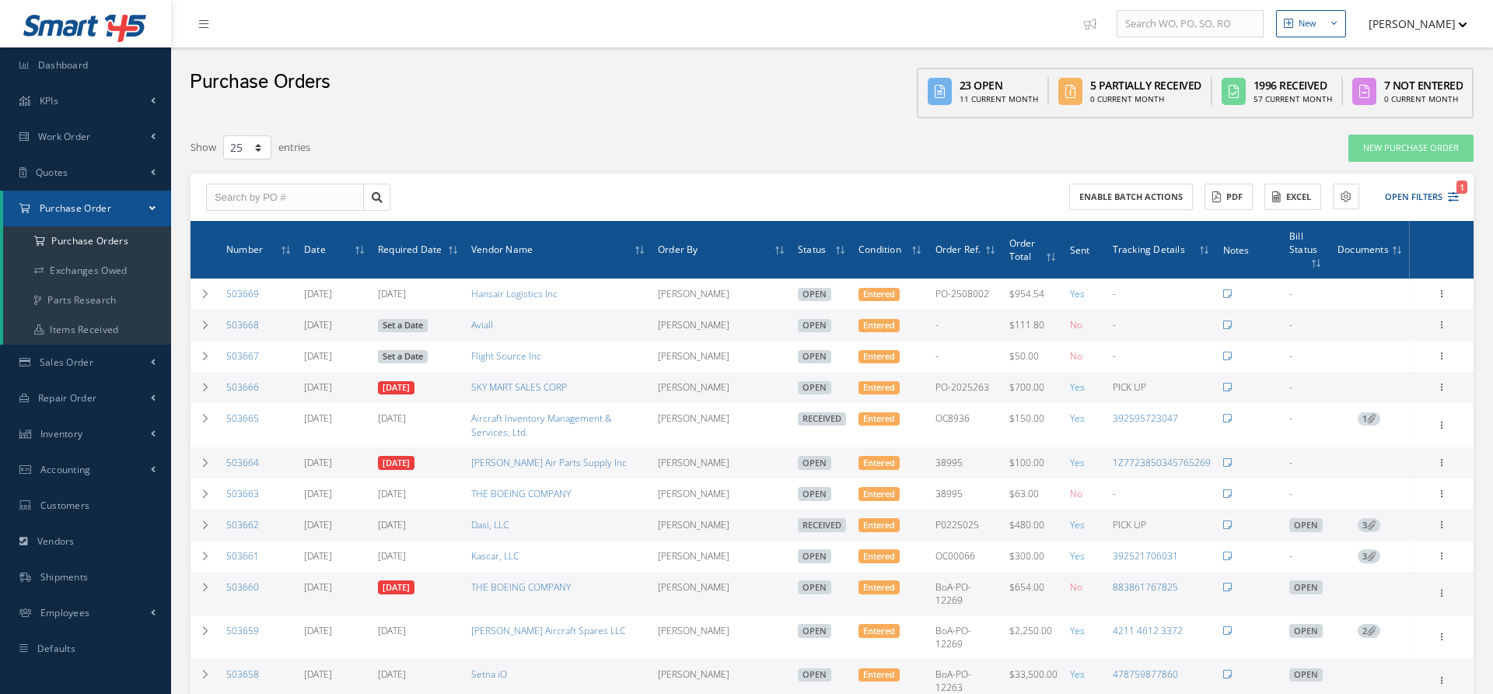
select select "25"
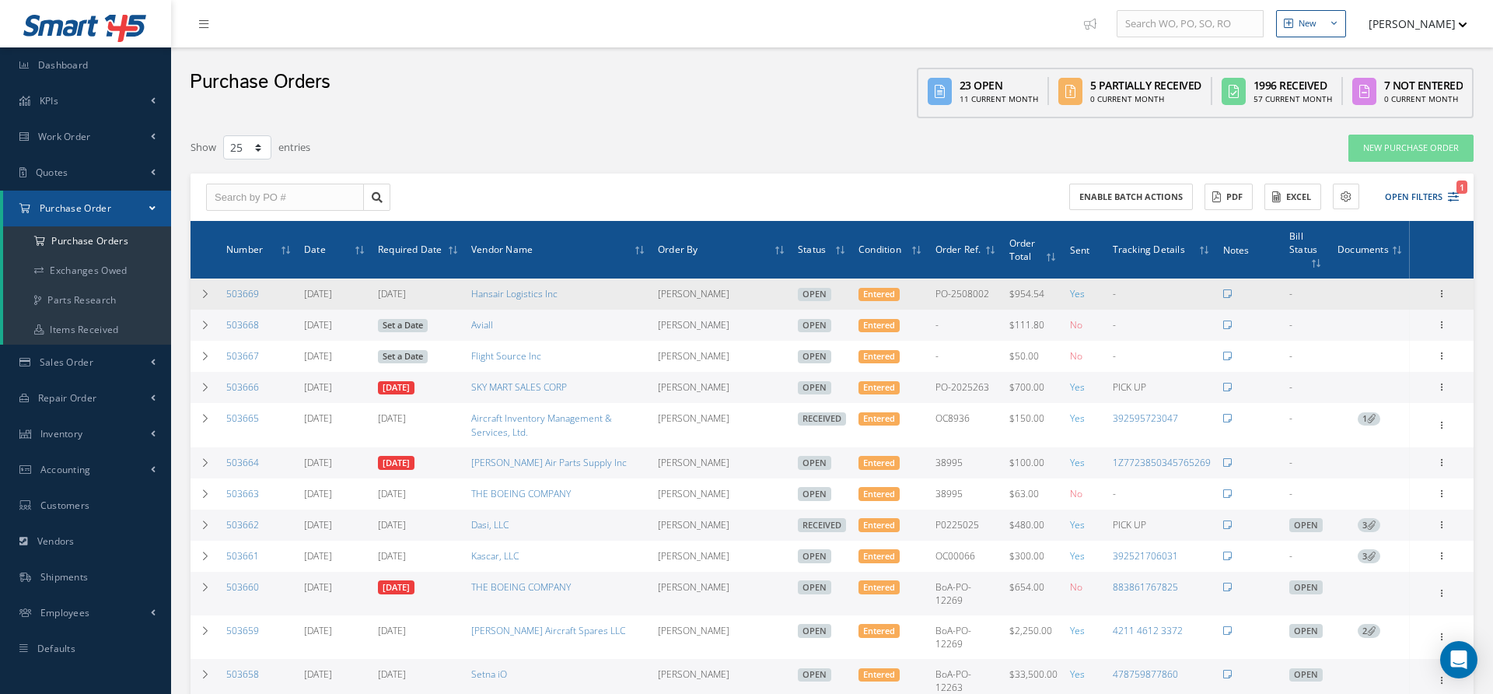
drag, startPoint x: 273, startPoint y: 297, endPoint x: 220, endPoint y: 295, distance: 52.9
click at [220, 295] on td "503669" at bounding box center [259, 293] width 78 height 31
copy link "503669"
click at [208, 295] on icon at bounding box center [205, 293] width 11 height 9
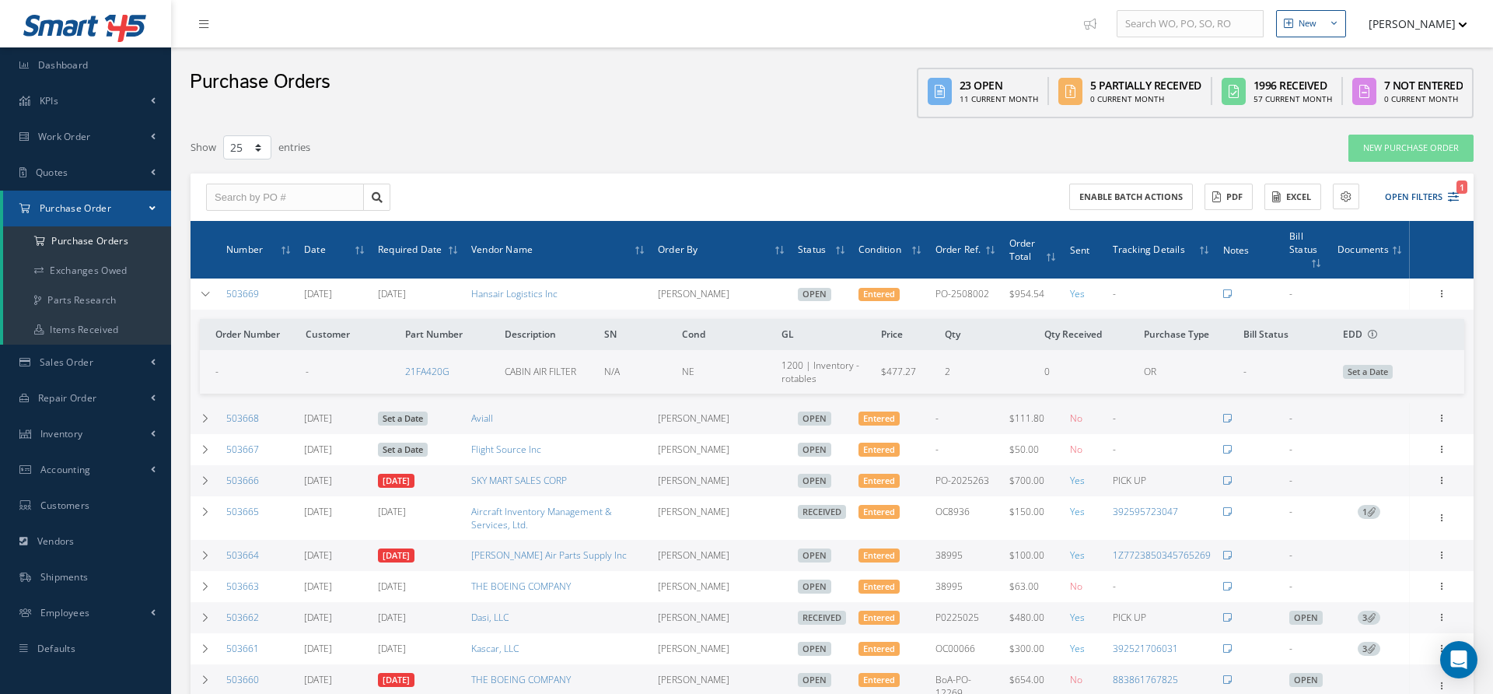
drag, startPoint x: 598, startPoint y: 299, endPoint x: 458, endPoint y: 295, distance: 140.0
click at [0, 0] on tr "503669 [DATE] [DATE] Hansair Logistics Inc [PERSON_NAME] Open Entered PO-250800…" at bounding box center [0, 0] width 0 height 0
copy tr "Hansair Logistics Inc"
click at [204, 296] on icon at bounding box center [205, 293] width 11 height 9
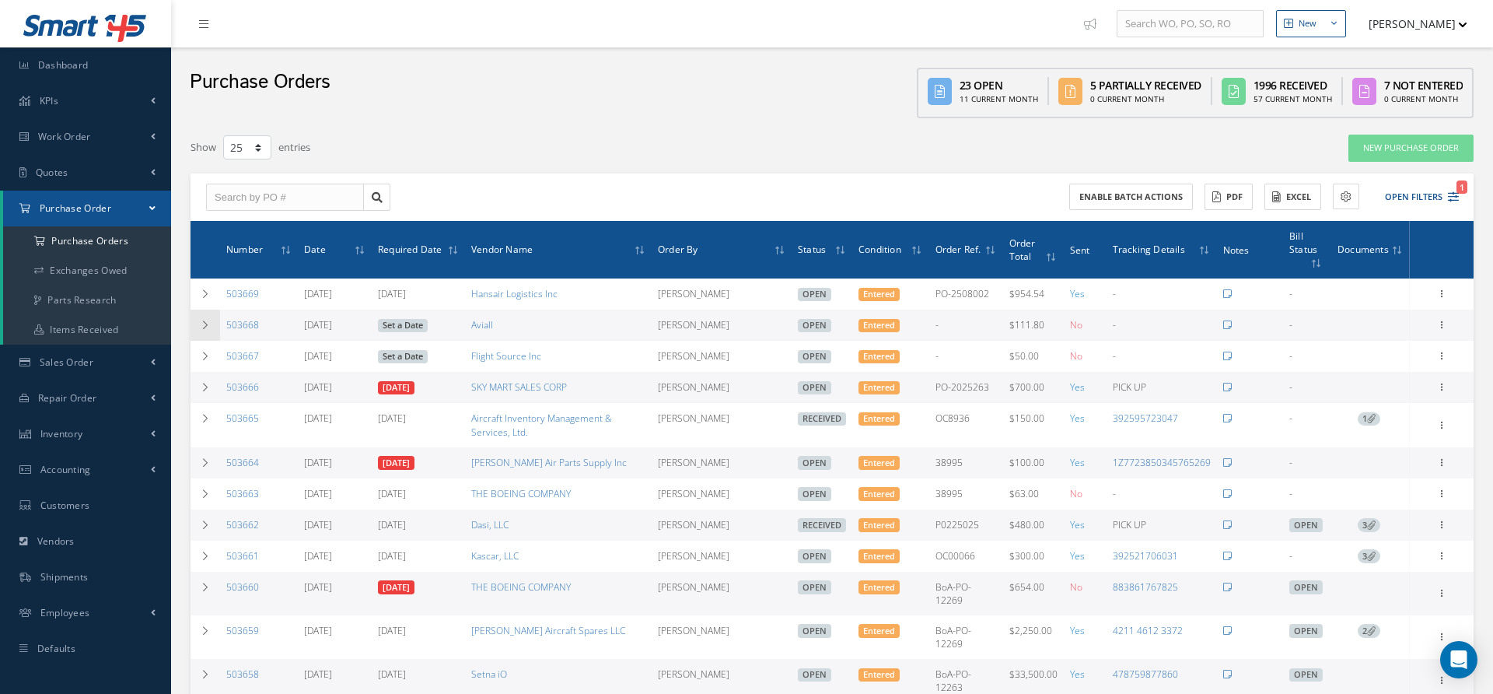
click at [205, 327] on icon at bounding box center [205, 324] width 11 height 9
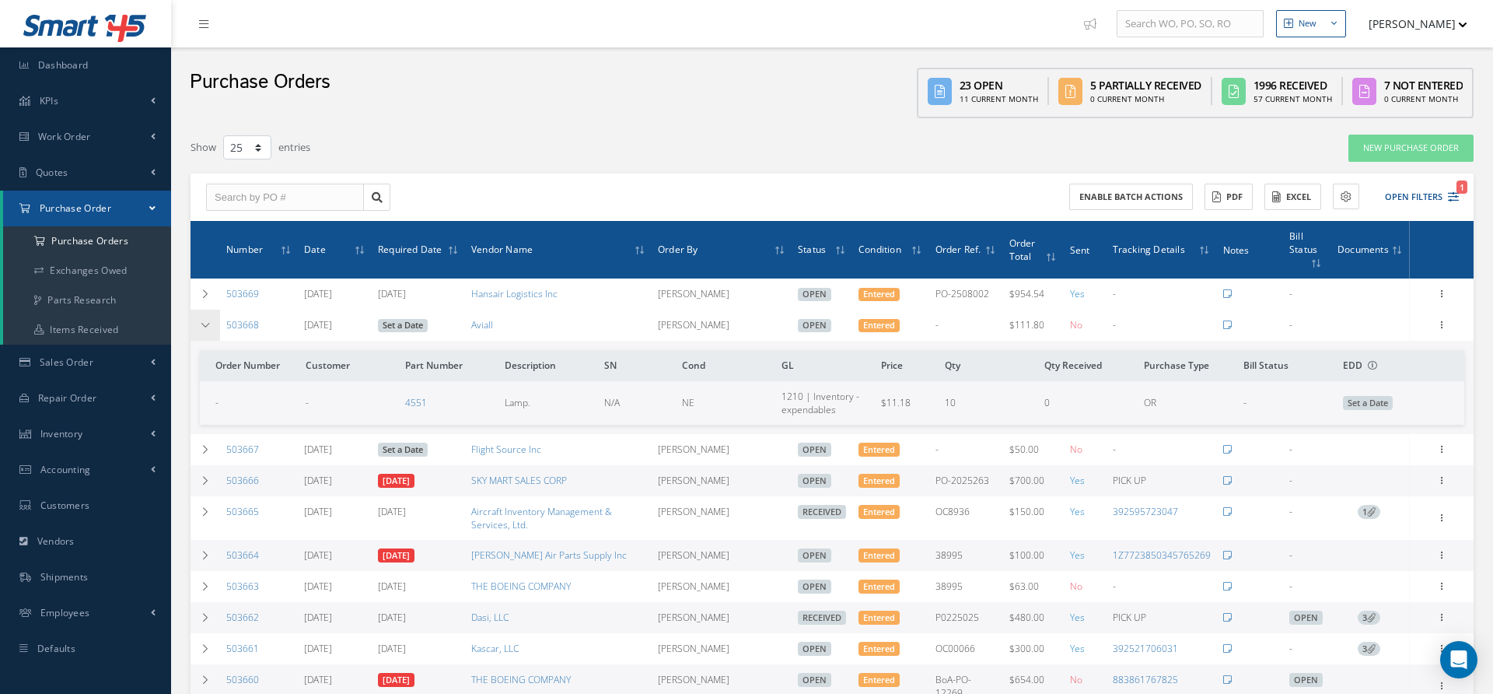
drag, startPoint x: 269, startPoint y: 327, endPoint x: 218, endPoint y: 327, distance: 50.5
click at [0, 0] on tr "503668 [DATE] Set a Date Aviall [PERSON_NAME] Open Entered - $111.80 No - - Rec…" at bounding box center [0, 0] width 0 height 0
copy tr "503668"
click at [211, 325] on td at bounding box center [205, 324] width 30 height 31
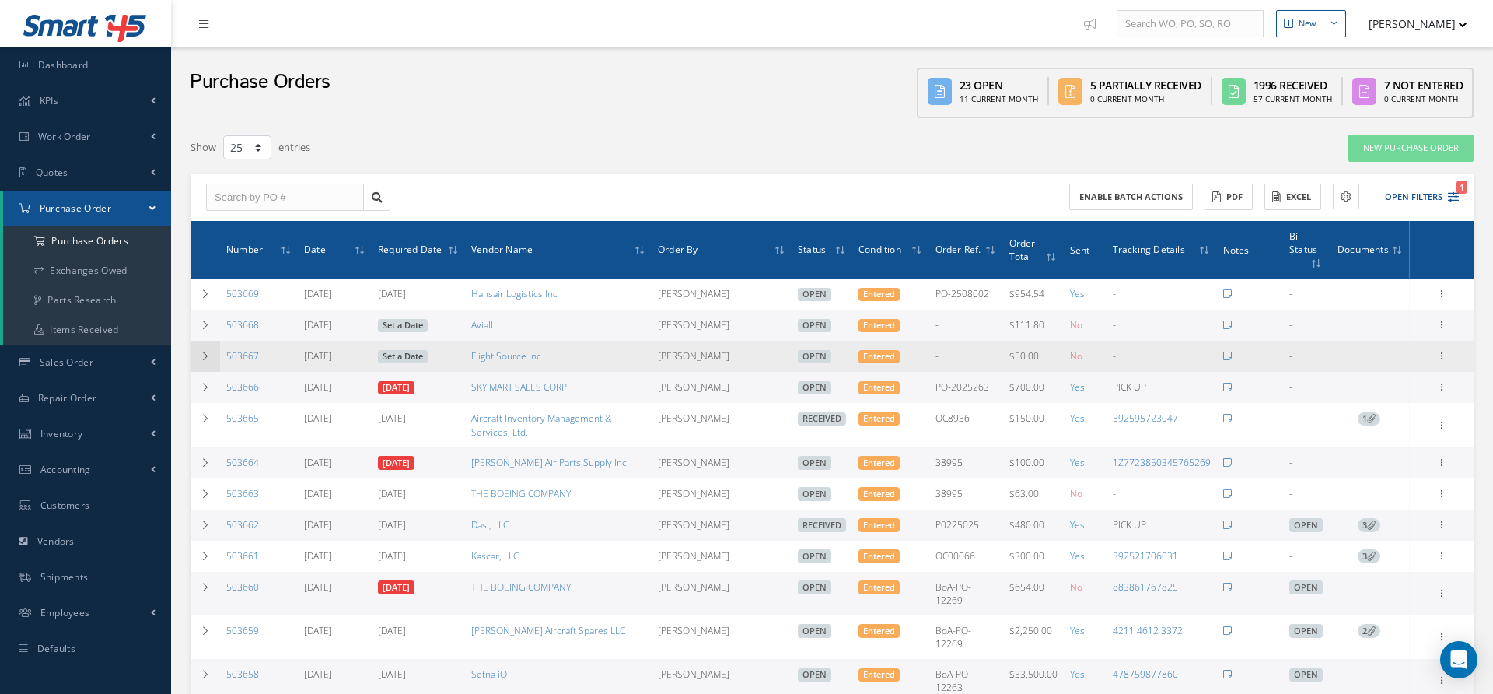
click at [206, 358] on icon at bounding box center [205, 355] width 11 height 9
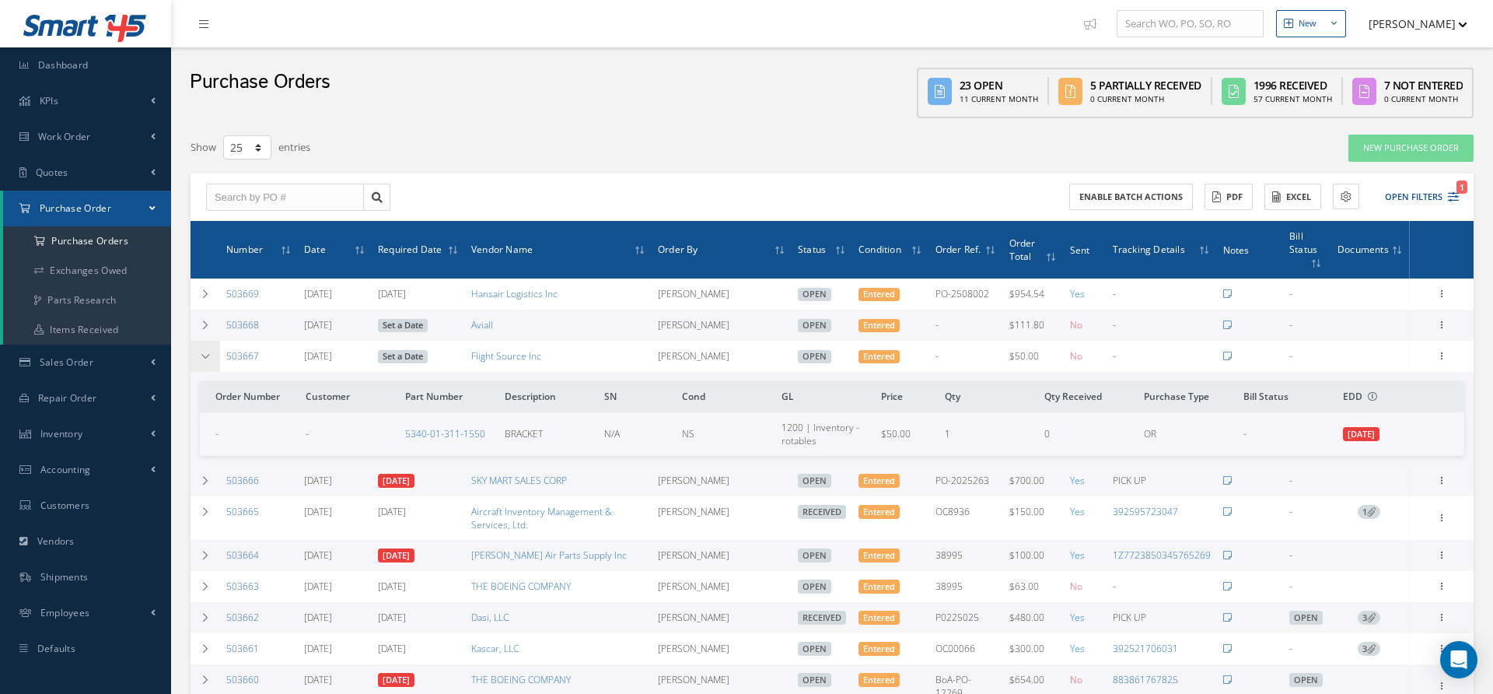
click at [206, 358] on icon at bounding box center [205, 355] width 11 height 9
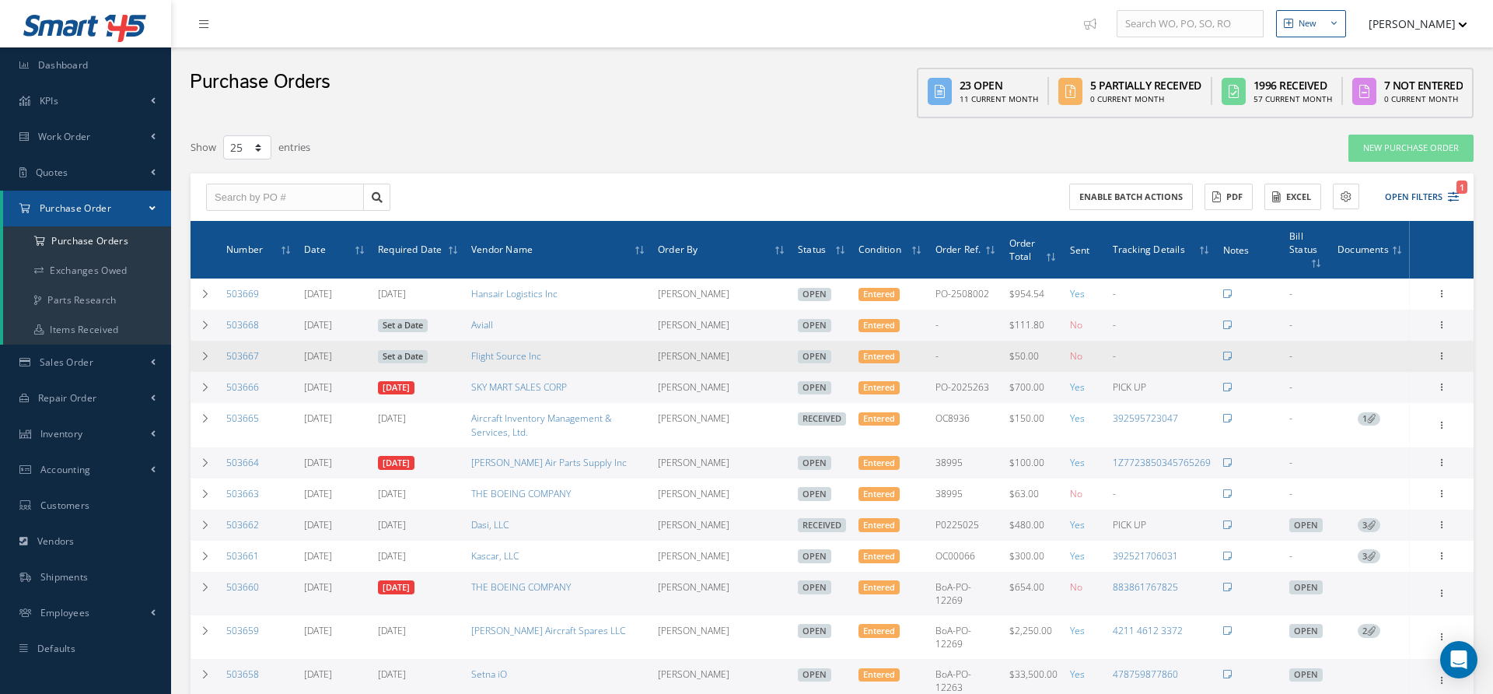
drag, startPoint x: 584, startPoint y: 359, endPoint x: 460, endPoint y: 358, distance: 123.6
click at [460, 358] on tr "503667 [DATE] Set a Date Flight Source Inc [PERSON_NAME] Open Entered - $50.00 …" at bounding box center [831, 356] width 1283 height 31
copy tr "Flight Source Inc"
drag, startPoint x: 266, startPoint y: 361, endPoint x: 216, endPoint y: 359, distance: 49.8
click at [216, 359] on tr "503667 [DATE] Set a Date Flight Source Inc [PERSON_NAME] Open Entered - $50.00 …" at bounding box center [831, 356] width 1283 height 31
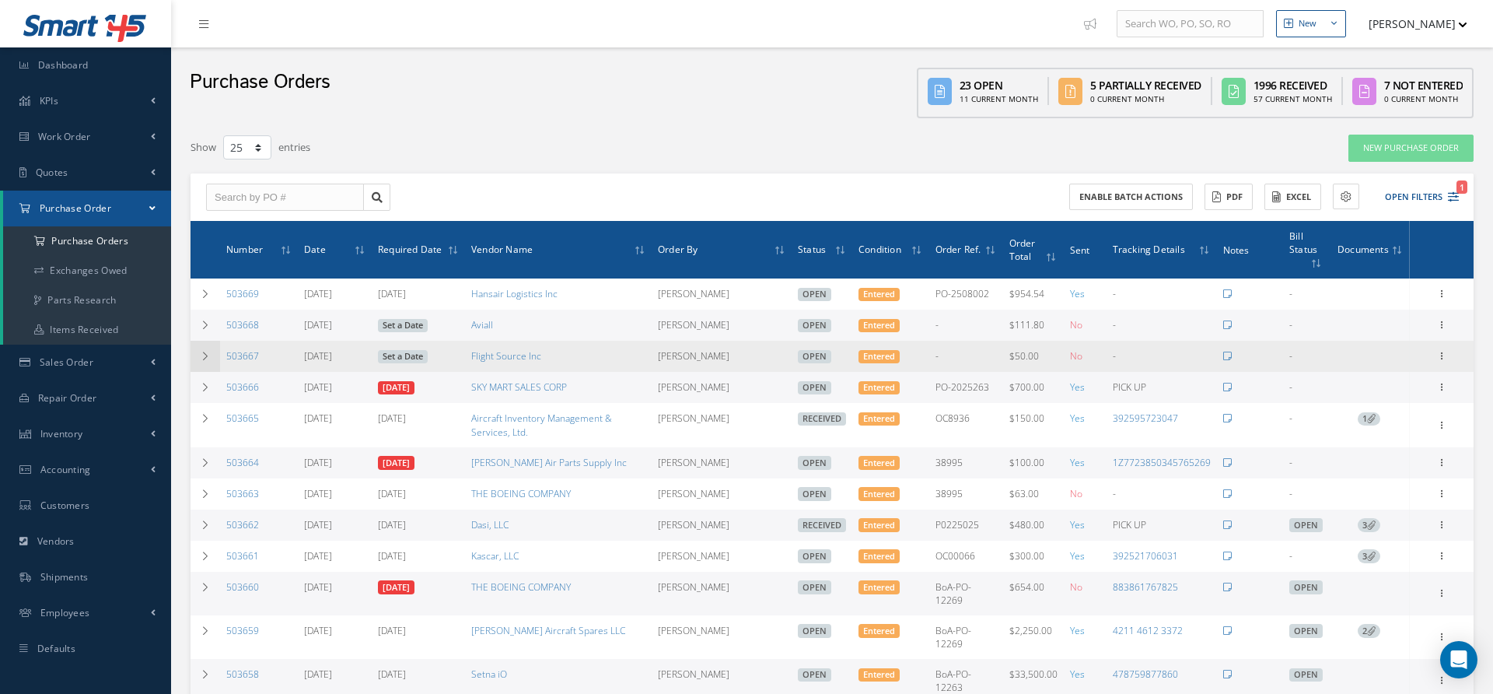
copy tr "503667"
